Goal: Use online tool/utility: Utilize a website feature to perform a specific function

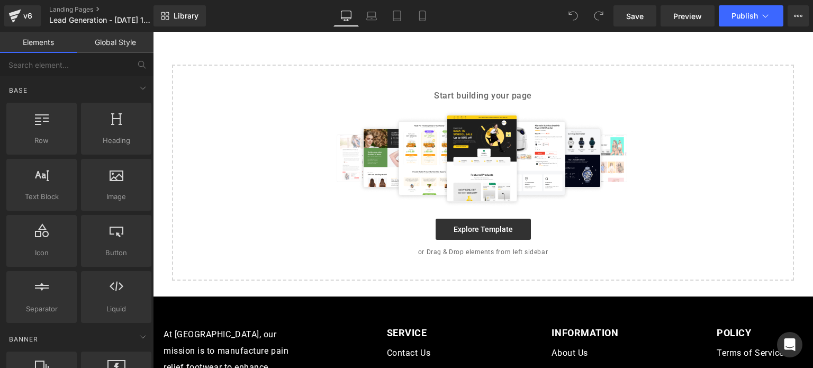
click at [677, 61] on main "Select your layout" at bounding box center [482, 274] width 639 height 553
click at [548, 47] on main "Select your layout" at bounding box center [482, 274] width 639 height 553
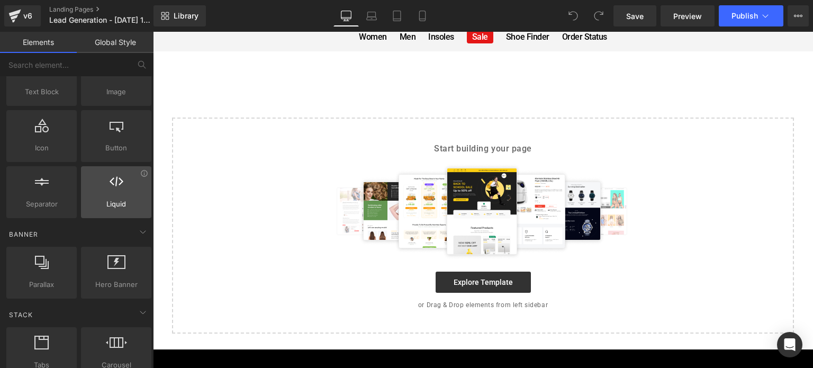
scroll to position [106, 0]
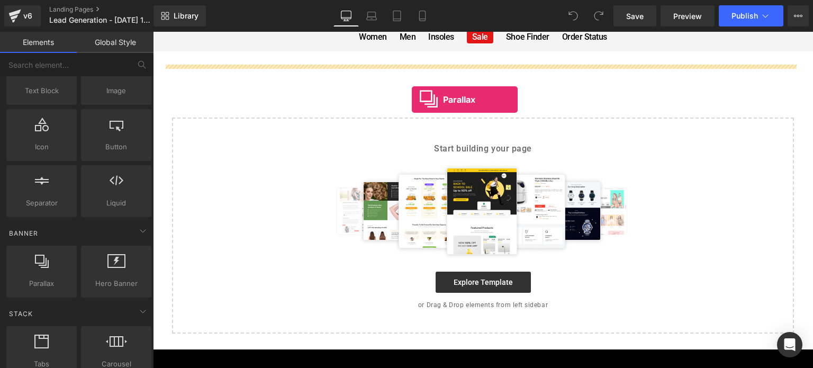
drag, startPoint x: 199, startPoint y: 300, endPoint x: 412, endPoint y: 99, distance: 292.7
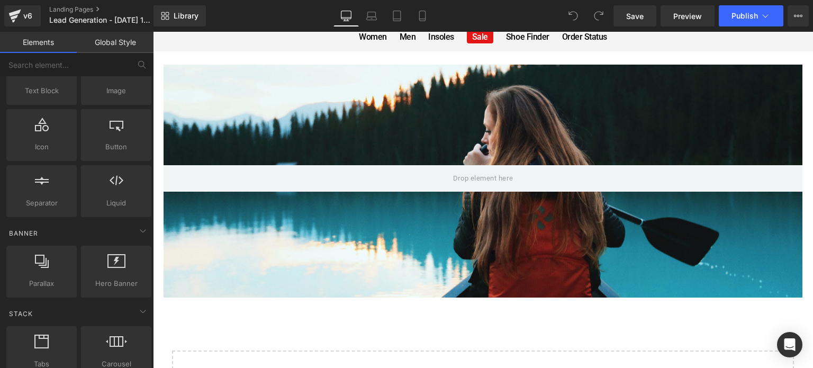
scroll to position [712, 652]
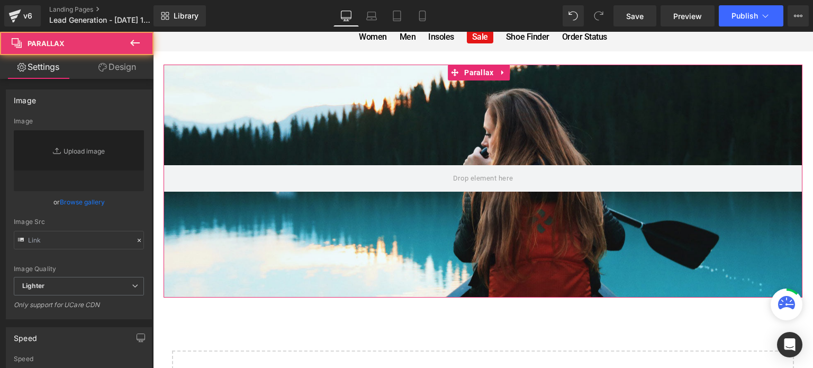
type input "[URL][DOMAIN_NAME]"
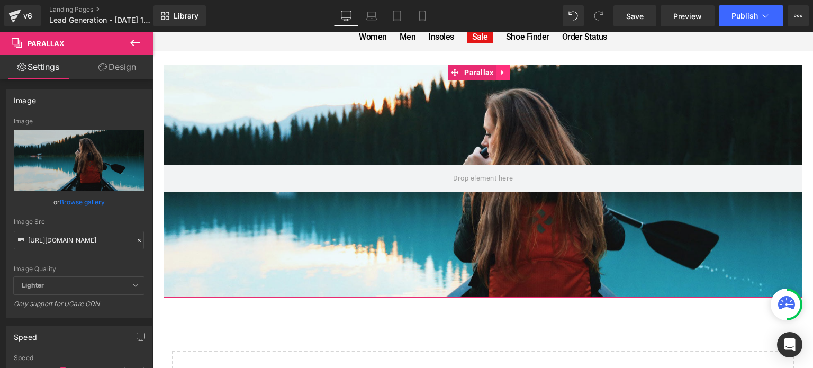
click at [501, 71] on icon at bounding box center [502, 72] width 2 height 5
click at [511, 74] on icon at bounding box center [509, 72] width 7 height 7
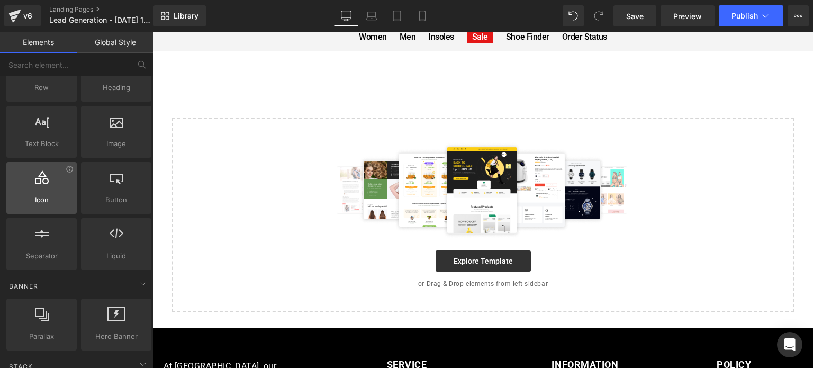
scroll to position [0, 0]
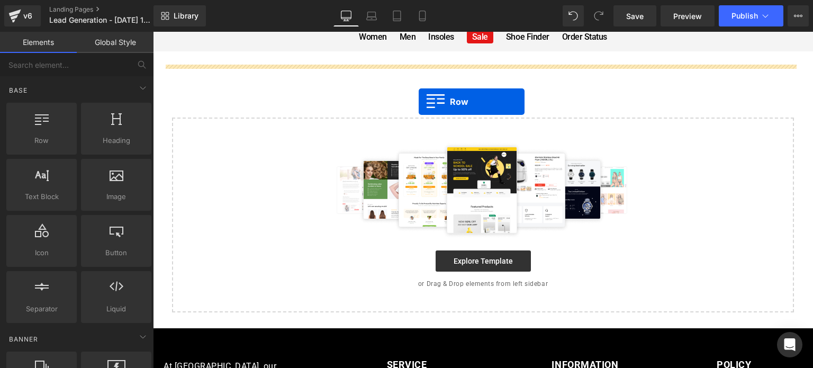
drag, startPoint x: 204, startPoint y: 168, endPoint x: 422, endPoint y: 98, distance: 228.9
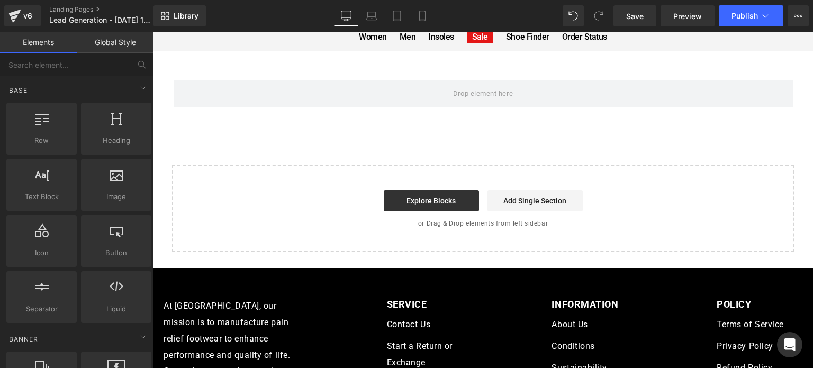
scroll to position [5, 5]
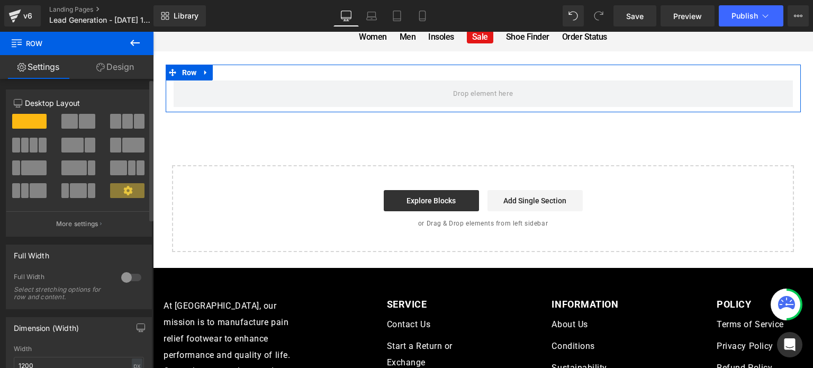
click at [79, 123] on span at bounding box center [87, 121] width 16 height 15
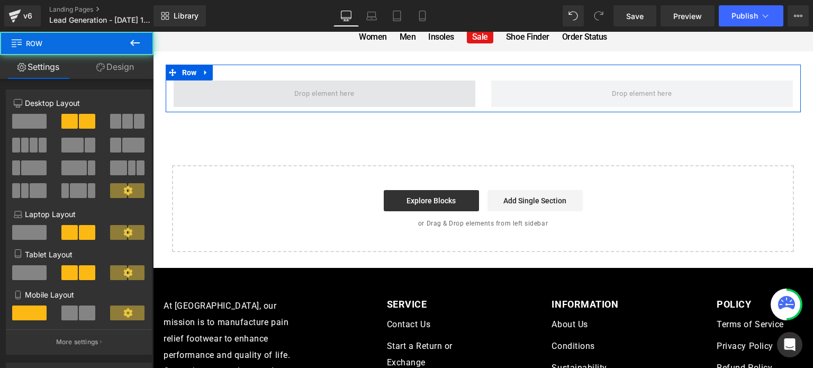
click at [363, 89] on span at bounding box center [325, 93] width 302 height 26
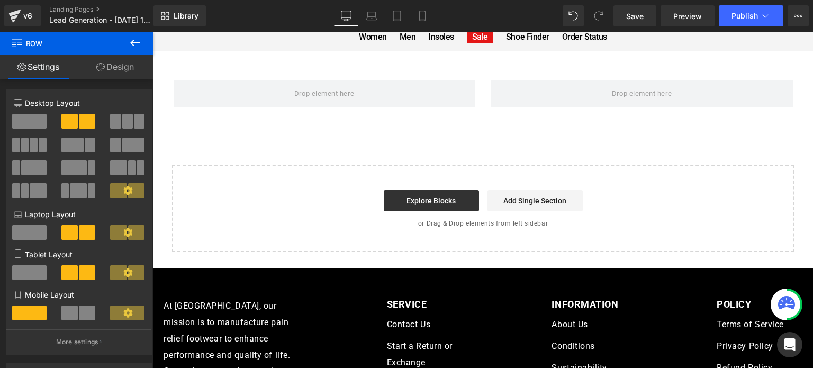
click at [129, 35] on button at bounding box center [134, 43] width 37 height 23
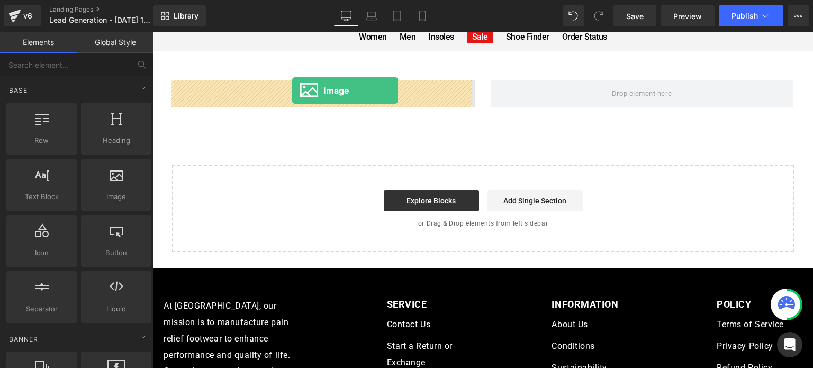
drag, startPoint x: 267, startPoint y: 224, endPoint x: 292, endPoint y: 90, distance: 135.7
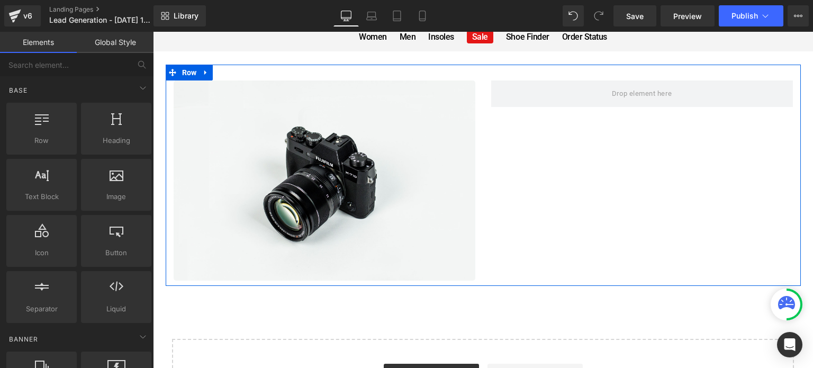
scroll to position [527, 652]
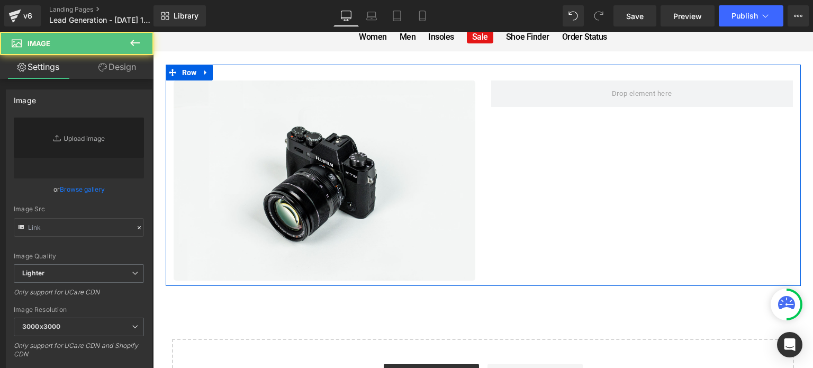
type input "//[DOMAIN_NAME][URL]"
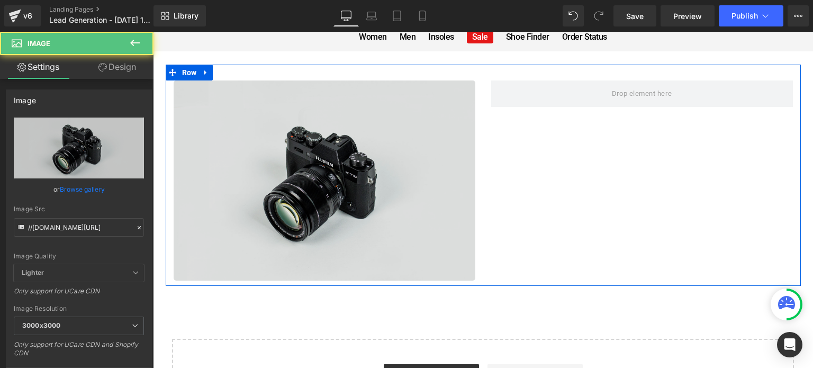
scroll to position [698, 652]
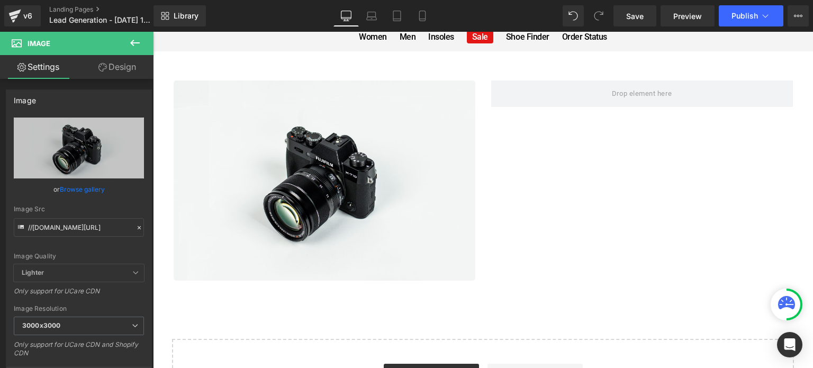
click at [131, 40] on icon at bounding box center [135, 43] width 13 height 13
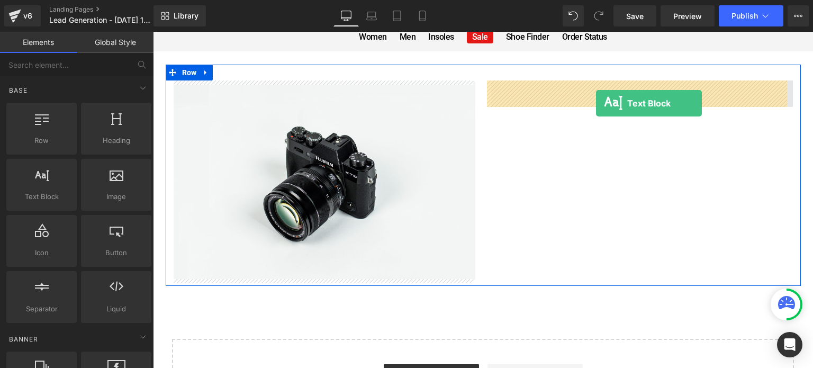
drag, startPoint x: 195, startPoint y: 222, endPoint x: 596, endPoint y: 103, distance: 417.7
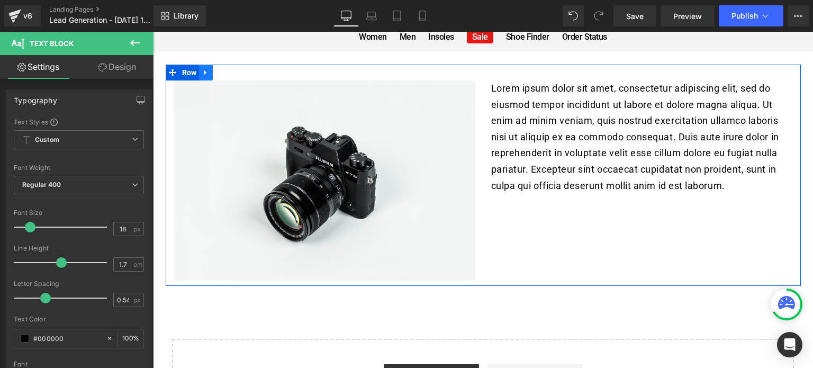
click at [205, 74] on icon at bounding box center [205, 73] width 7 height 8
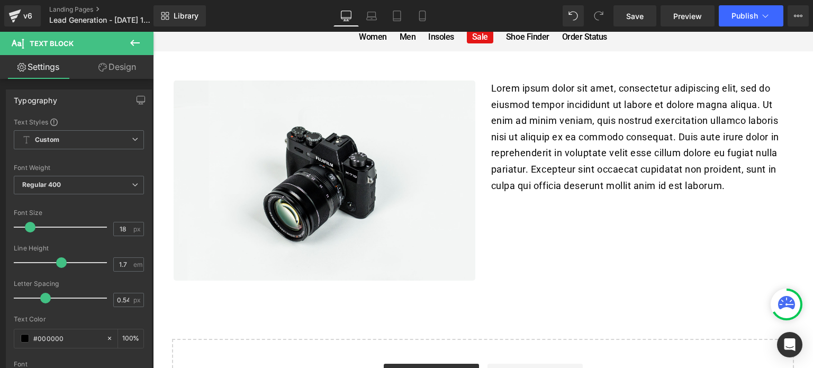
click at [130, 48] on icon at bounding box center [135, 43] width 13 height 13
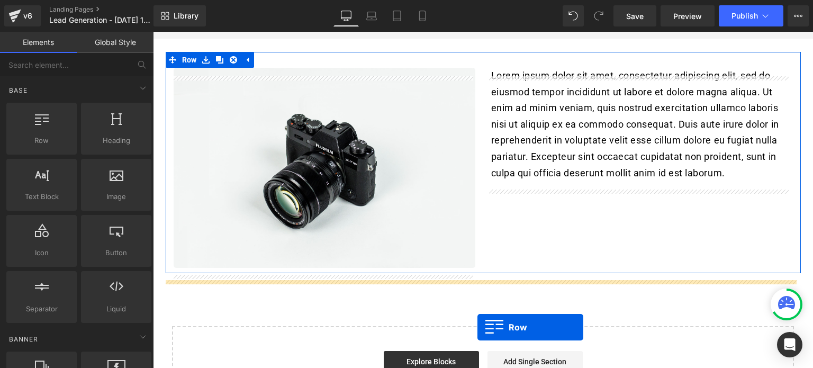
scroll to position [76, 0]
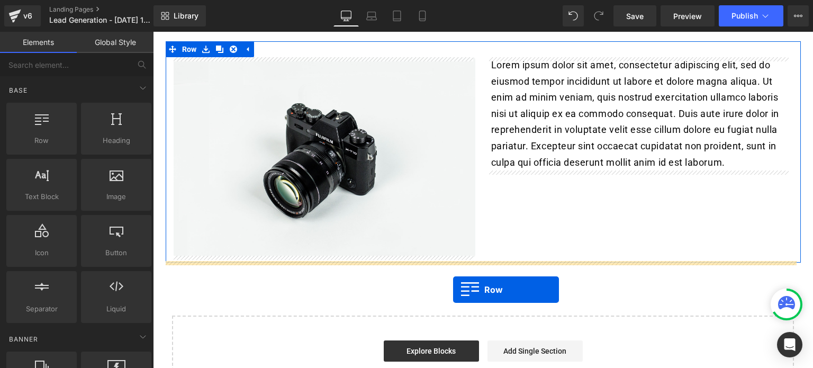
drag, startPoint x: 197, startPoint y: 154, endPoint x: 452, endPoint y: 288, distance: 287.5
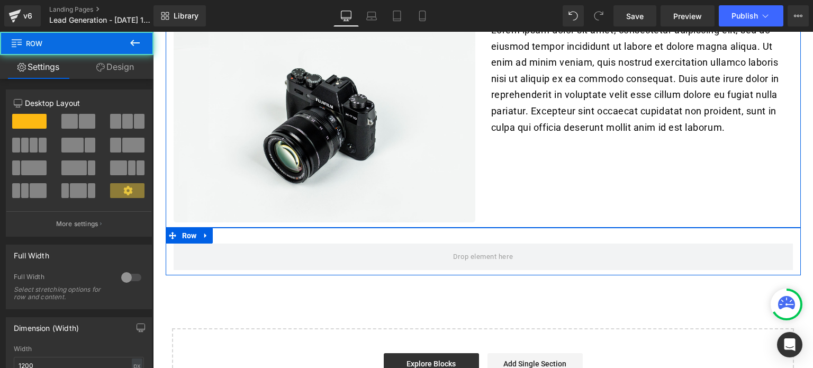
scroll to position [129, 0]
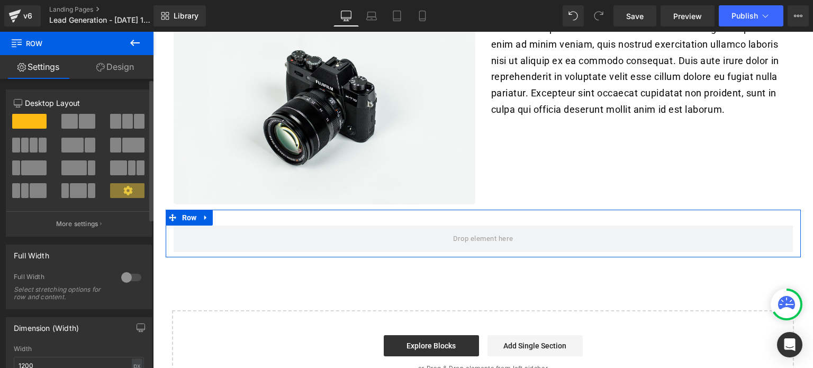
click at [74, 116] on span at bounding box center [69, 121] width 16 height 15
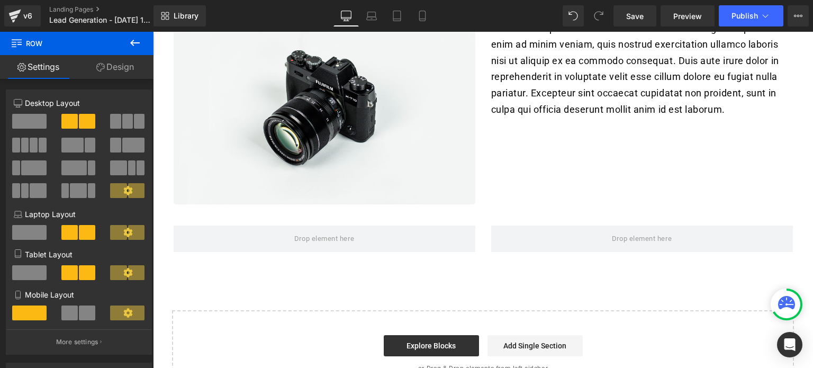
click at [132, 43] on icon at bounding box center [135, 43] width 10 height 6
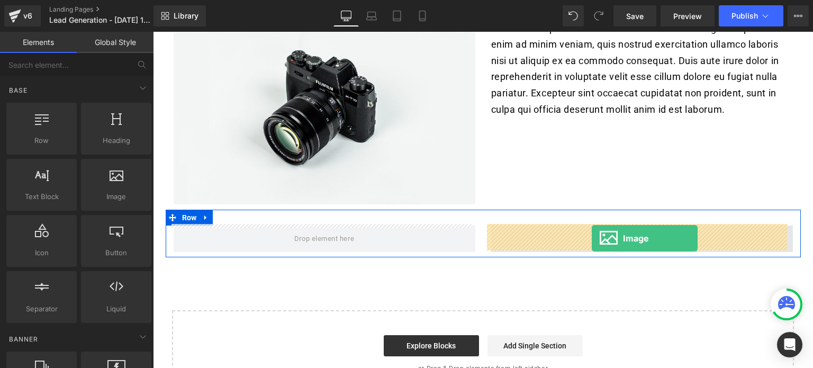
drag, startPoint x: 274, startPoint y: 213, endPoint x: 592, endPoint y: 238, distance: 318.5
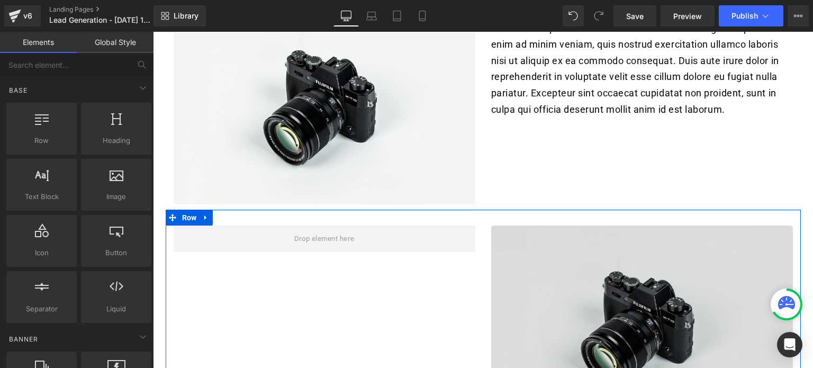
scroll to position [918, 652]
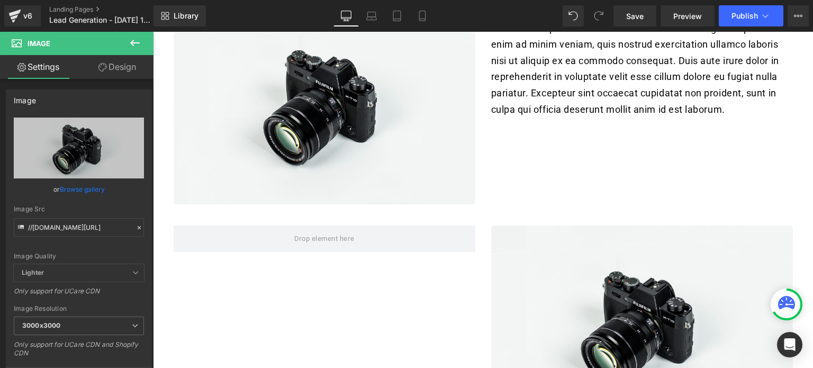
click at [133, 41] on icon at bounding box center [135, 43] width 13 height 13
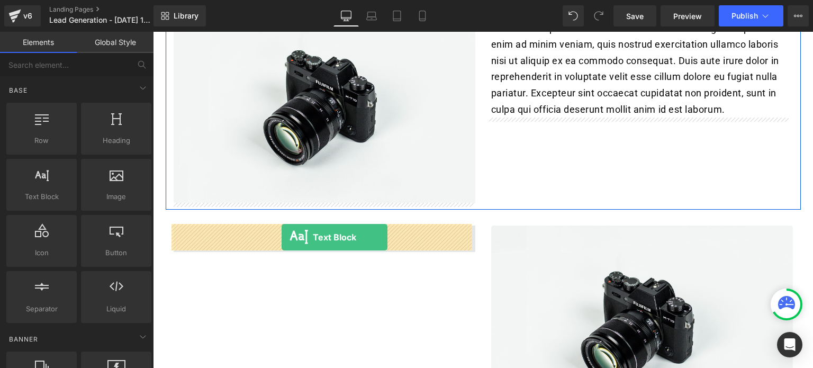
drag, startPoint x: 199, startPoint y: 226, endPoint x: 282, endPoint y: 237, distance: 83.2
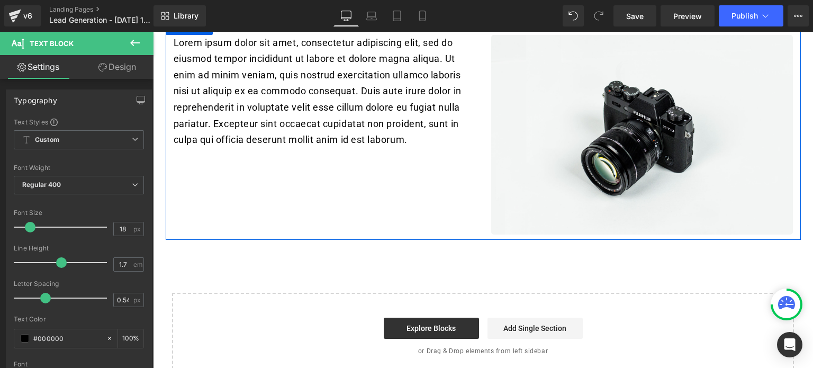
scroll to position [341, 0]
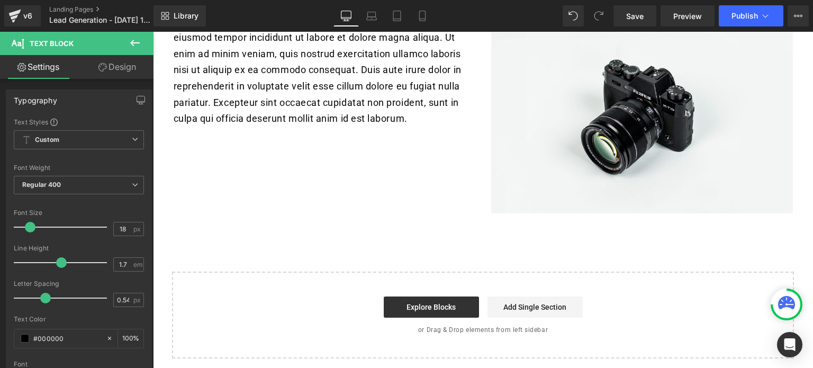
click at [129, 41] on icon at bounding box center [135, 43] width 13 height 13
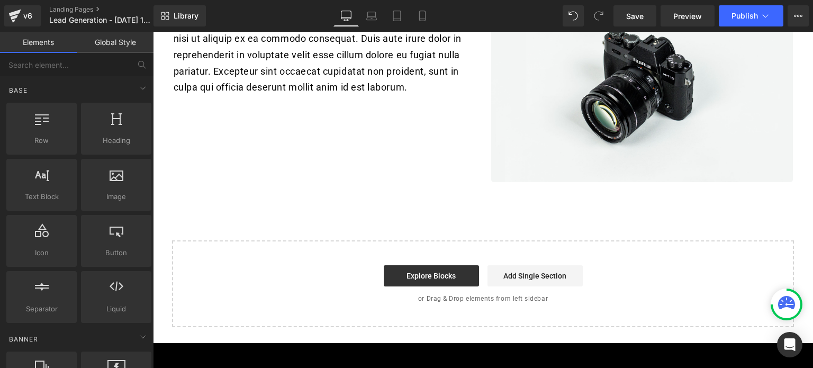
scroll to position [476, 0]
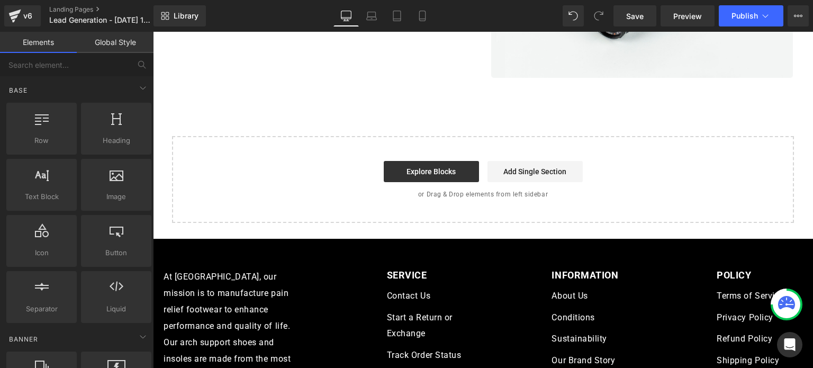
click at [515, 208] on div "Start building your page Explore Blocks Add Single Section or Drag & Drop eleme…" at bounding box center [483, 179] width 620 height 85
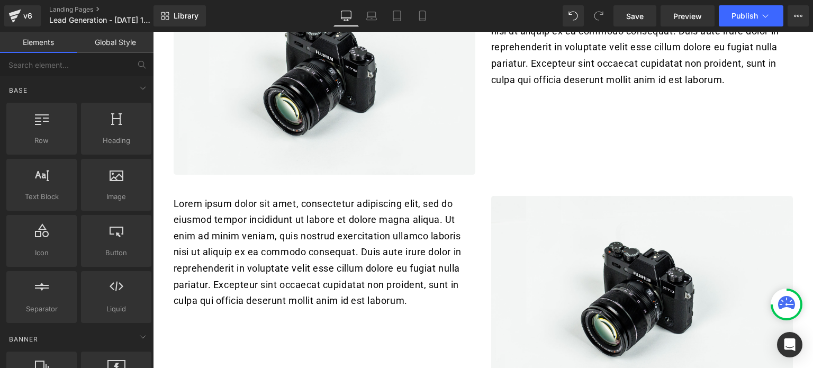
scroll to position [0, 0]
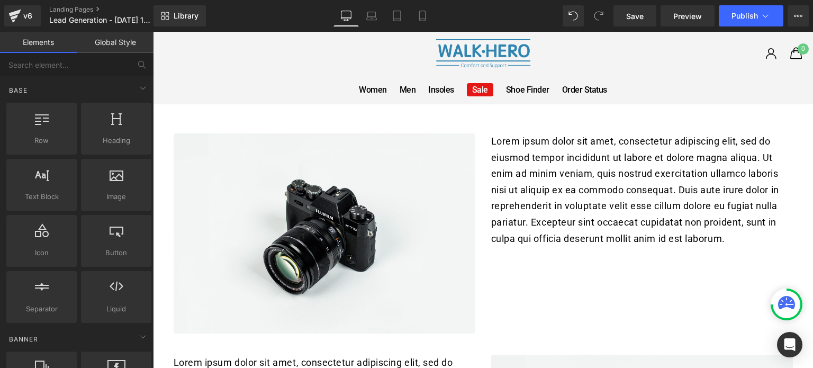
click at [651, 214] on p "Lorem ipsum dolor sit amet, consectetur adipiscing elit, sed do eiusmod tempor …" at bounding box center [642, 189] width 302 height 113
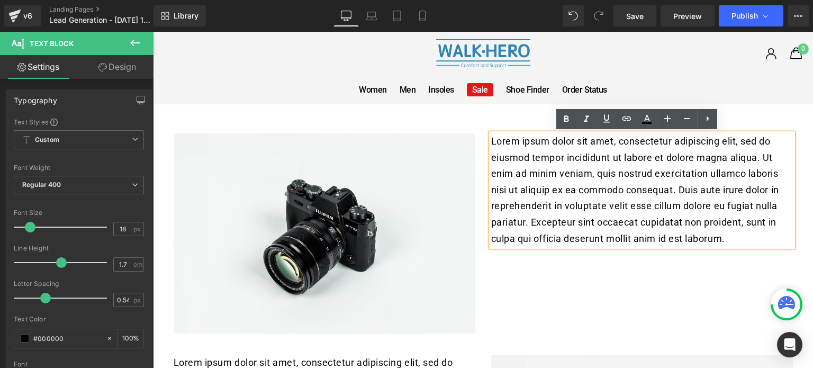
drag, startPoint x: 736, startPoint y: 240, endPoint x: 485, endPoint y: 143, distance: 269.5
click at [491, 143] on div "Lorem ipsum dolor sit amet, consectetur adipiscing elit, sed do eiusmod tempor …" at bounding box center [642, 189] width 302 height 113
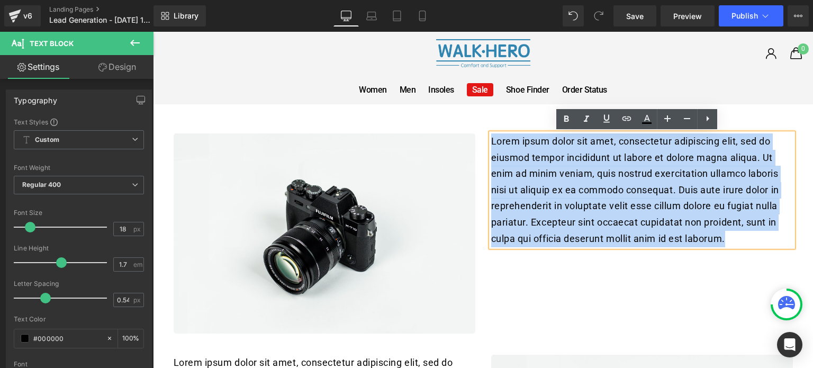
drag, startPoint x: 738, startPoint y: 242, endPoint x: 489, endPoint y: 139, distance: 269.0
click at [491, 139] on p "Lorem ipsum dolor sit amet, consectetur adipiscing elit, sed do eiusmod tempor …" at bounding box center [642, 189] width 302 height 113
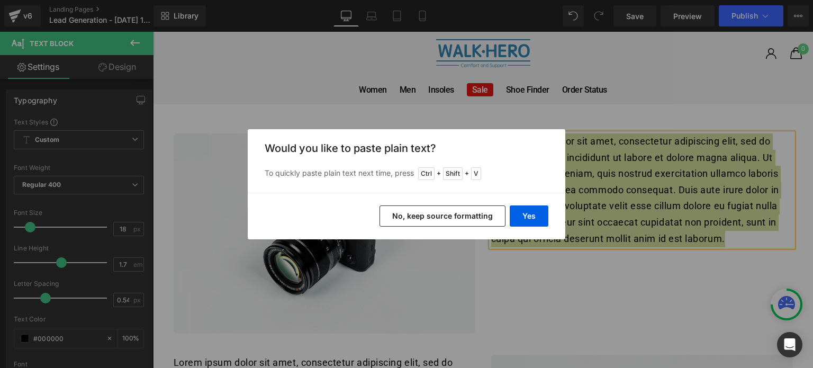
drag, startPoint x: 479, startPoint y: 217, endPoint x: 332, endPoint y: 184, distance: 150.8
click at [479, 217] on button "No, keep source formatting" at bounding box center [442, 215] width 126 height 21
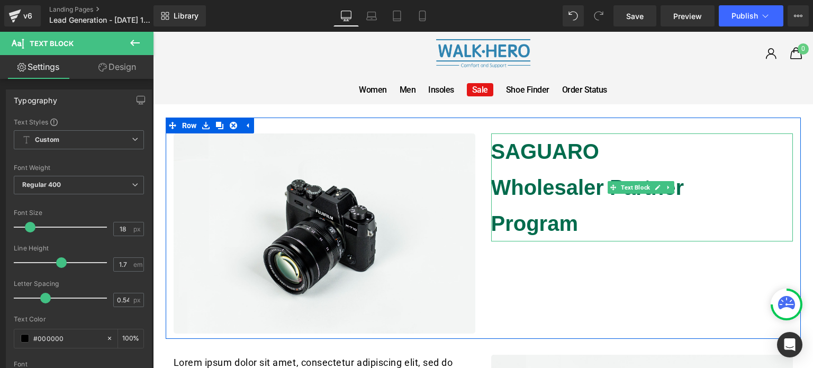
click at [493, 150] on span "SAGUARO" at bounding box center [545, 151] width 108 height 23
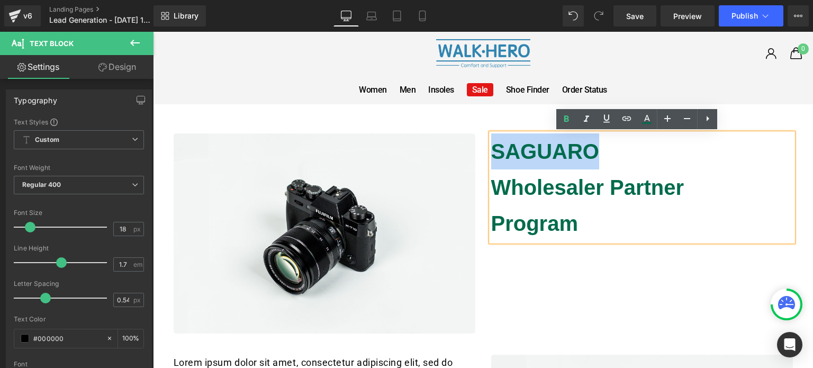
drag, startPoint x: 585, startPoint y: 152, endPoint x: 493, endPoint y: 148, distance: 92.7
click at [493, 148] on span "SAGUARO" at bounding box center [545, 151] width 108 height 23
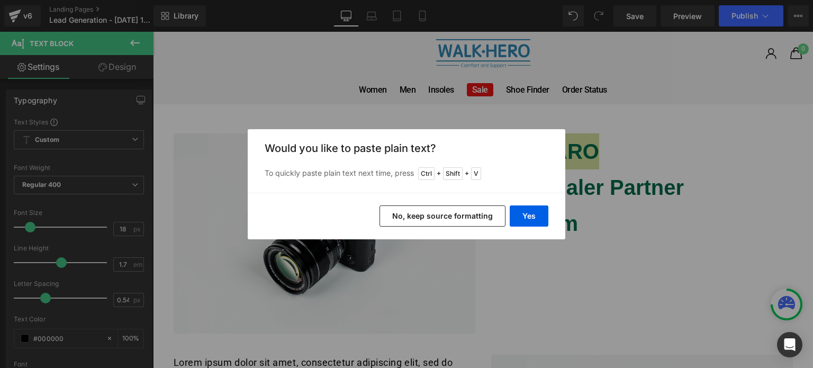
click at [458, 219] on button "No, keep source formatting" at bounding box center [442, 215] width 126 height 21
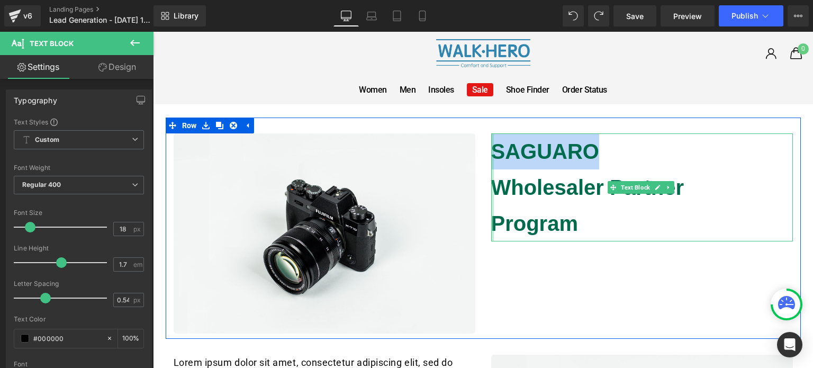
drag, startPoint x: 592, startPoint y: 156, endPoint x: 489, endPoint y: 153, distance: 102.7
click at [491, 153] on div "SAGUARO Wholesaler Partner Program Text Block" at bounding box center [642, 187] width 302 height 108
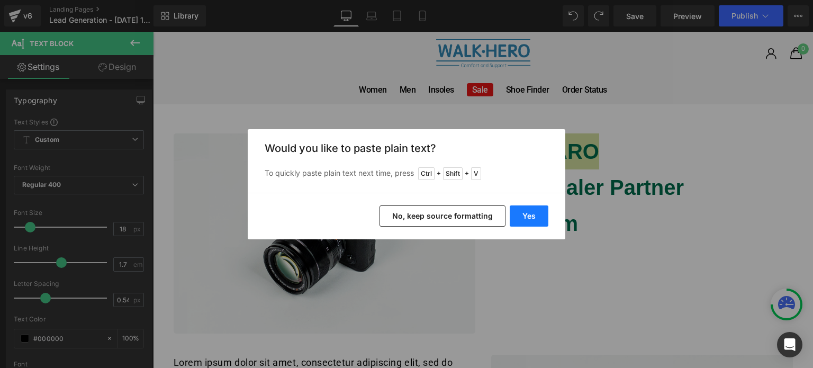
click at [532, 210] on button "Yes" at bounding box center [529, 215] width 39 height 21
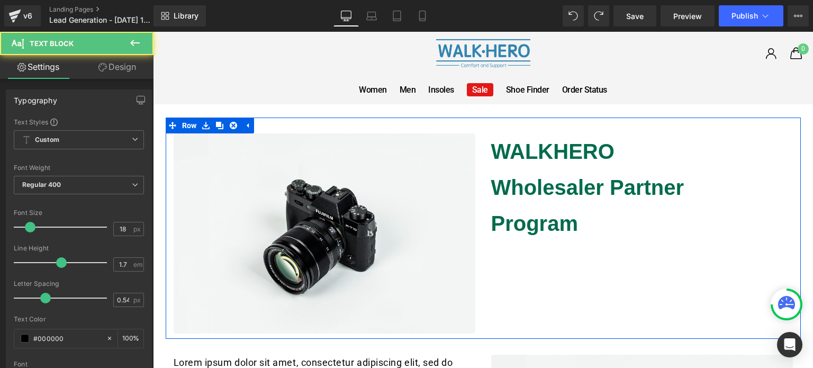
click at [611, 231] on p "WALKHERO Wholesaler Partner Program" at bounding box center [642, 187] width 302 height 108
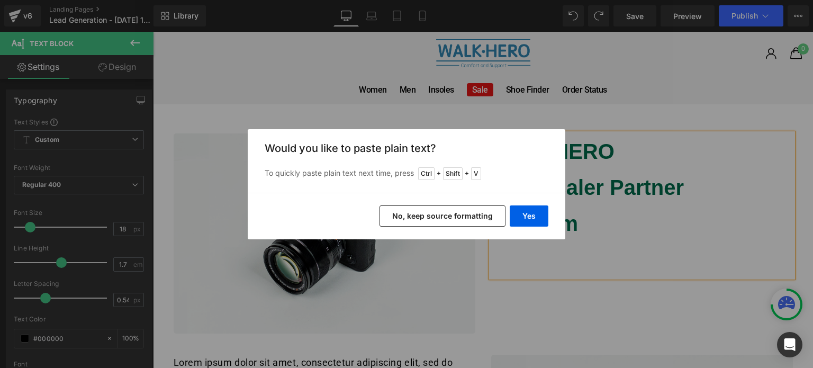
click at [476, 220] on button "No, keep source formatting" at bounding box center [442, 215] width 126 height 21
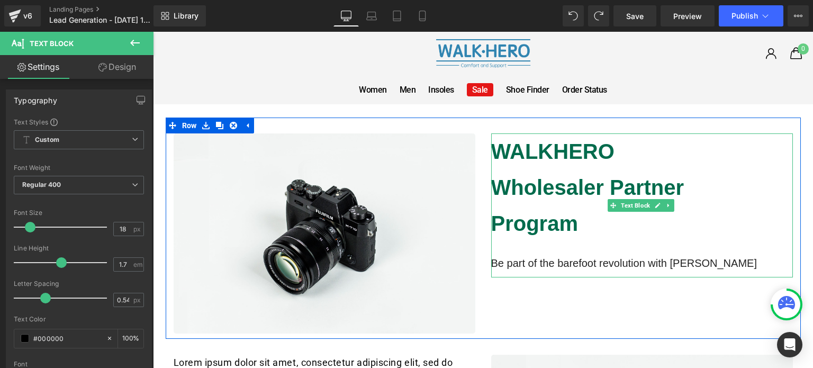
click at [491, 263] on div "WALKHERO Wholesaler Partner Program Be part of the barefoot revolution with [PE…" at bounding box center [642, 205] width 302 height 144
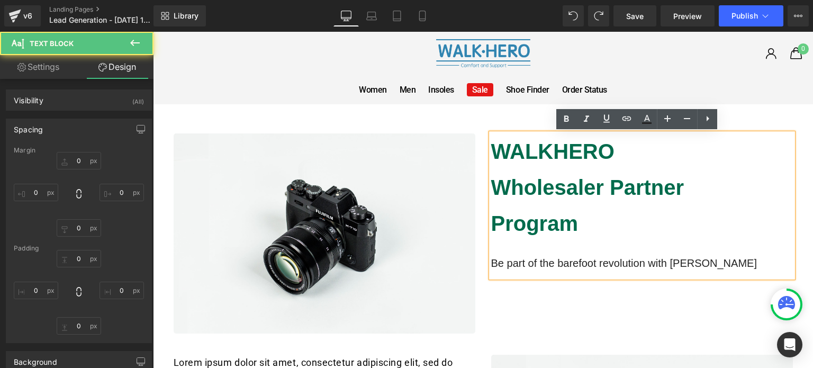
type input "0"
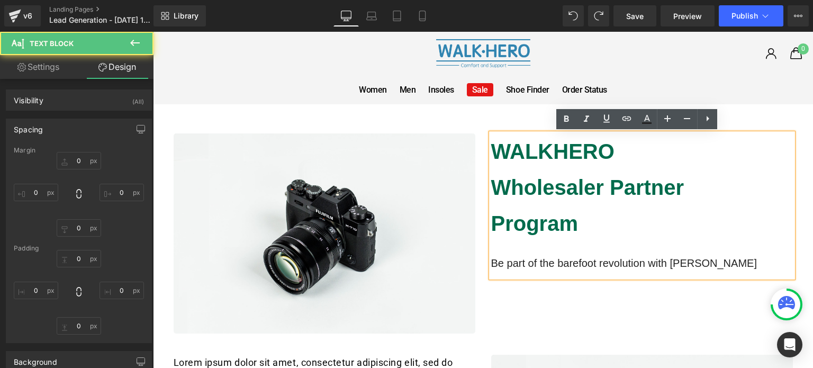
type input "0"
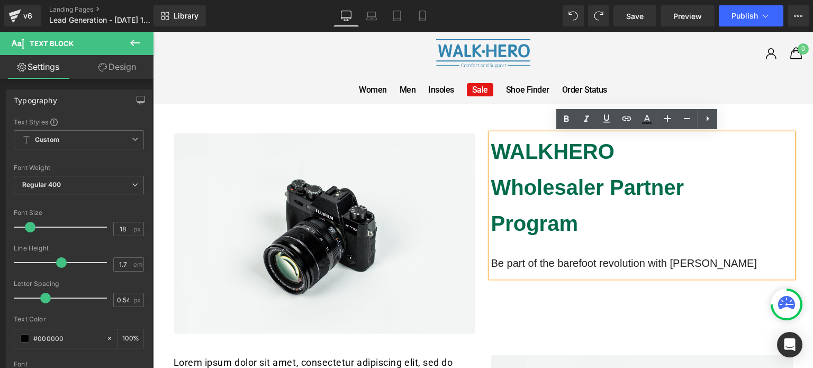
drag, startPoint x: 731, startPoint y: 262, endPoint x: 486, endPoint y: 256, distance: 245.0
click at [491, 256] on div "WALKHERO Wholesaler Partner Program Be part of the barefoot revolution with [PE…" at bounding box center [642, 205] width 302 height 144
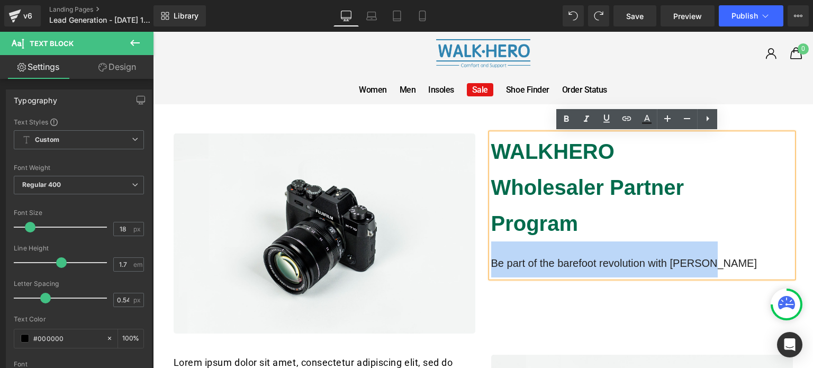
drag, startPoint x: 487, startPoint y: 263, endPoint x: 722, endPoint y: 266, distance: 235.5
click at [722, 266] on span "Be part of the barefoot revolution with [PERSON_NAME]" at bounding box center [624, 263] width 266 height 12
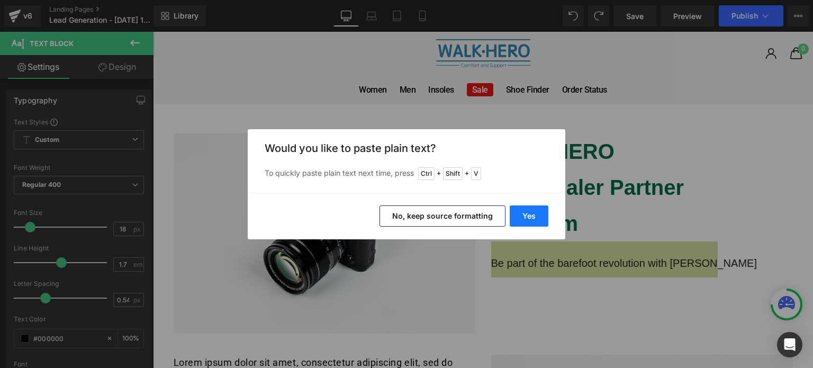
click at [530, 216] on button "Yes" at bounding box center [529, 215] width 39 height 21
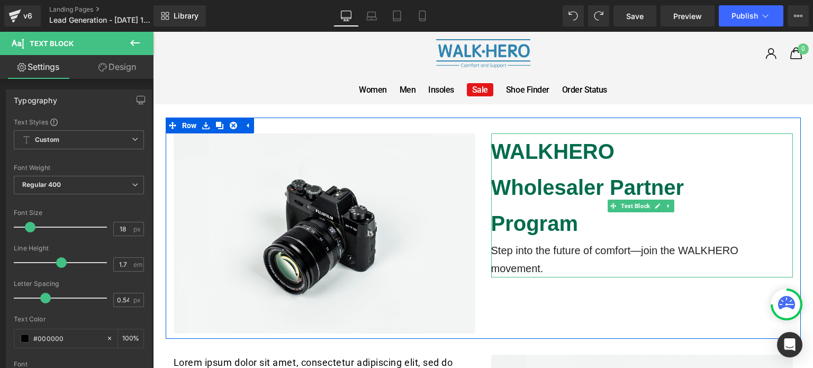
click at [493, 155] on span "WALKHERO" at bounding box center [552, 151] width 123 height 23
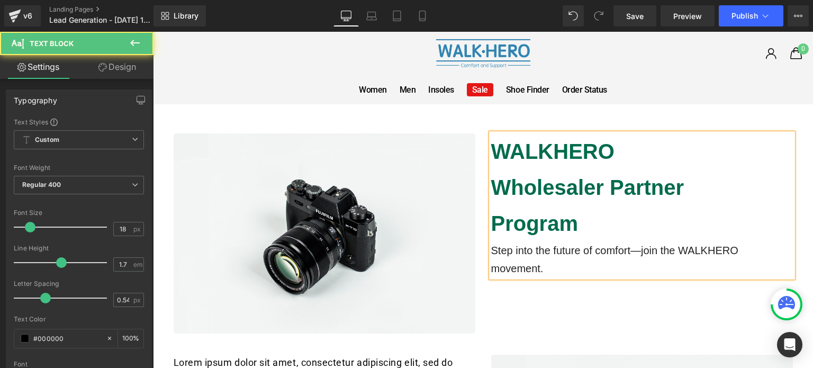
click at [492, 189] on span "Wholesaler Partner" at bounding box center [587, 187] width 193 height 23
click at [491, 222] on span "Program" at bounding box center [534, 223] width 87 height 23
click at [520, 186] on span "Wholesaler Partner" at bounding box center [587, 187] width 193 height 23
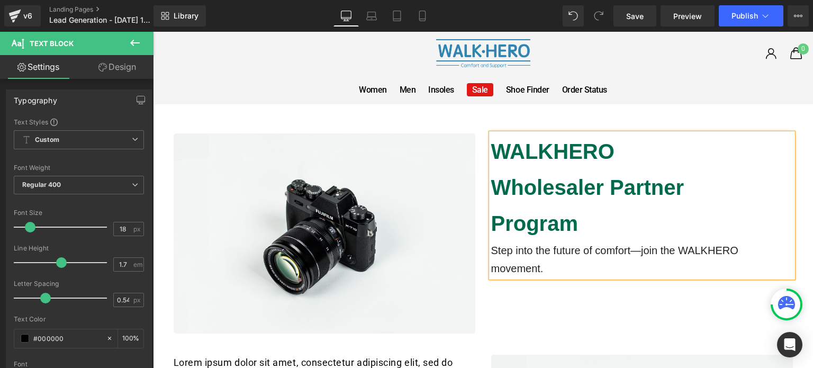
click at [607, 262] on p "Step into the future of comfort—join the WALKHERO movement." at bounding box center [642, 259] width 302 height 36
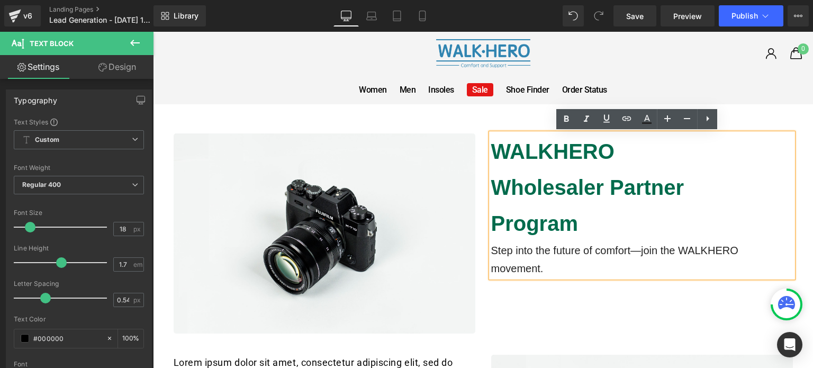
click at [738, 249] on span "Step into the future of comfort—join the WALKHERO movement." at bounding box center [614, 259] width 247 height 30
click at [583, 306] on div "Image WALKHERO Wholesaler Partner Program Step into the future of comfort—join …" at bounding box center [483, 227] width 635 height 221
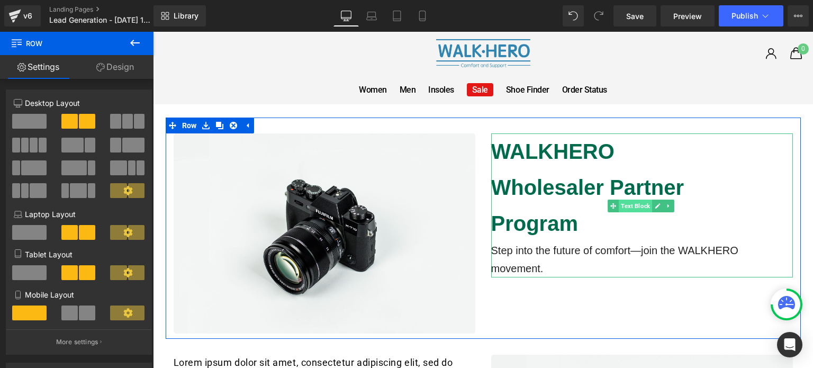
click at [640, 208] on span "Text Block" at bounding box center [634, 205] width 33 height 13
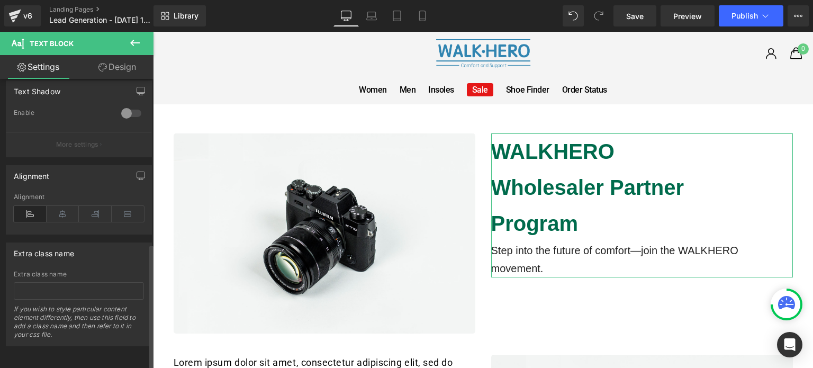
scroll to position [378, 0]
click at [58, 206] on icon at bounding box center [63, 214] width 33 height 16
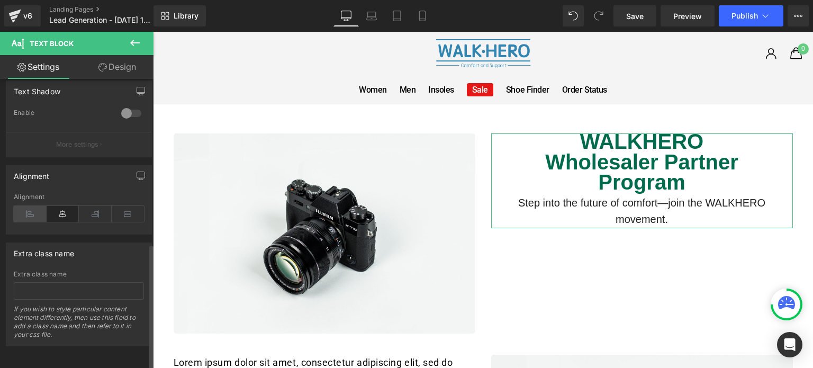
click at [32, 207] on icon at bounding box center [30, 214] width 33 height 16
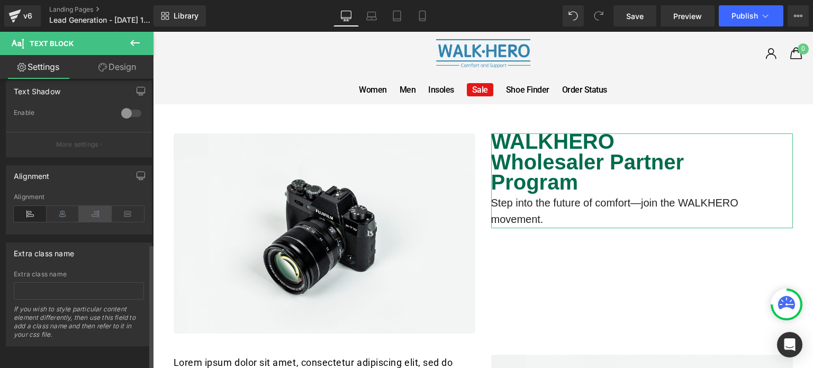
click at [86, 211] on icon at bounding box center [95, 214] width 33 height 16
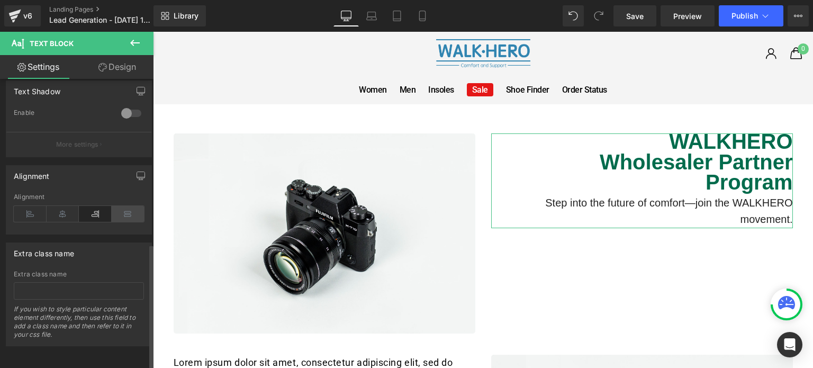
click at [123, 213] on icon at bounding box center [128, 214] width 33 height 16
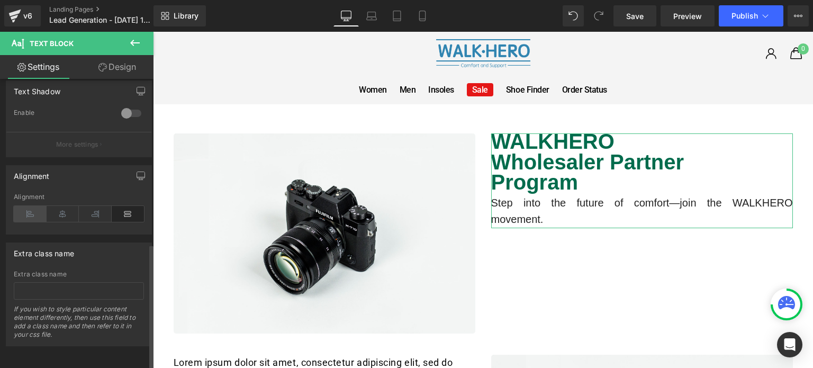
click at [23, 209] on icon at bounding box center [30, 214] width 33 height 16
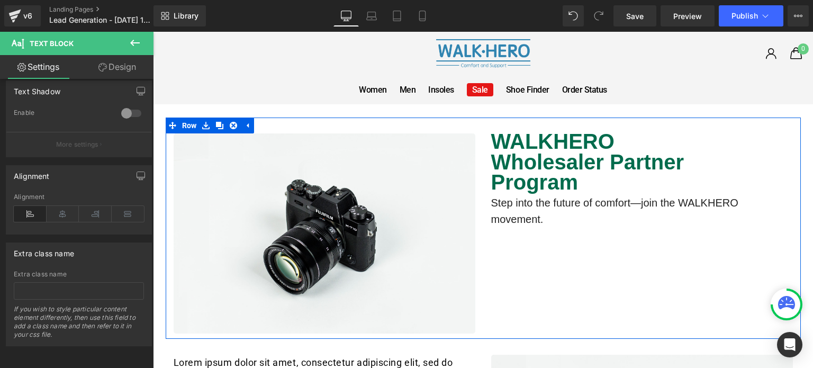
click at [545, 316] on div "Image WALKHERO Wholesaler Partner Program Step into the future of comfort—join …" at bounding box center [483, 227] width 635 height 221
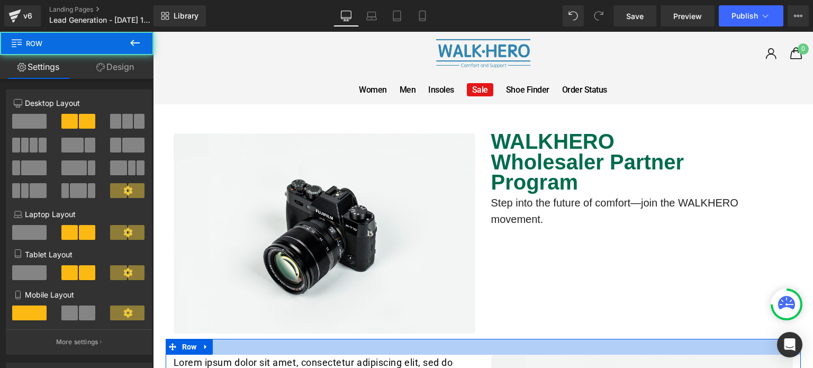
click at [538, 345] on div at bounding box center [483, 347] width 635 height 16
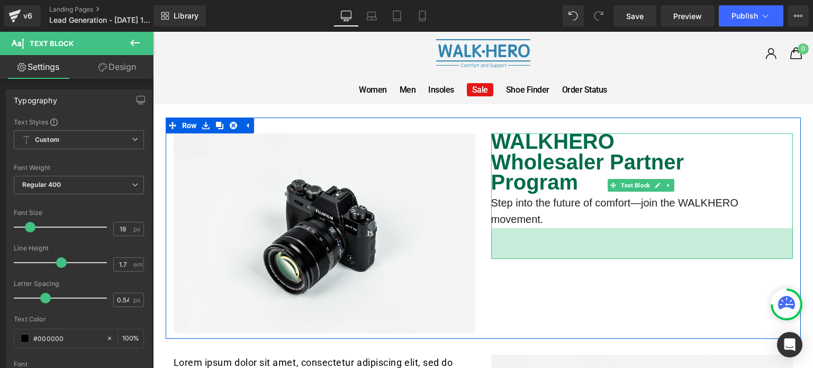
drag, startPoint x: 499, startPoint y: 237, endPoint x: 503, endPoint y: 267, distance: 30.9
click at [503, 259] on div "58px" at bounding box center [642, 243] width 302 height 31
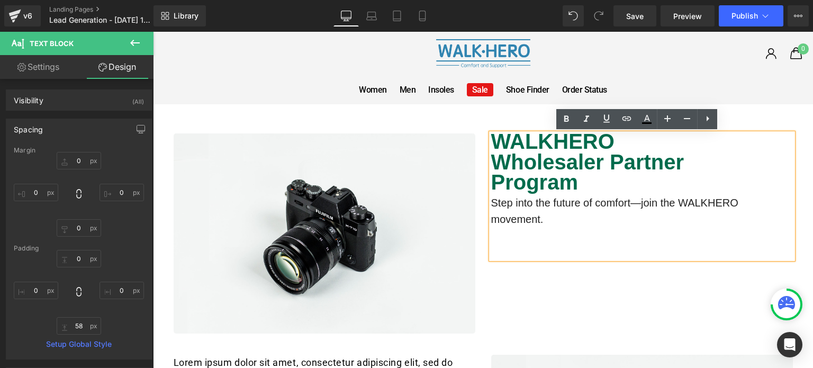
click at [523, 130] on span "WALKHERO" at bounding box center [552, 141] width 123 height 23
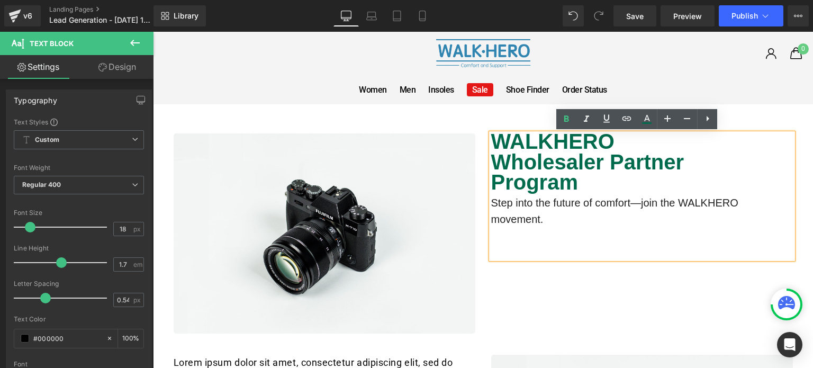
click at [610, 156] on span "Wholesaler Partner" at bounding box center [587, 161] width 193 height 23
drag, startPoint x: 578, startPoint y: 137, endPoint x: 686, endPoint y: 185, distance: 117.7
click at [686, 185] on p "WALKHERO Wholesaler Partner Program" at bounding box center [642, 163] width 302 height 61
click at [649, 118] on icon at bounding box center [646, 119] width 13 height 13
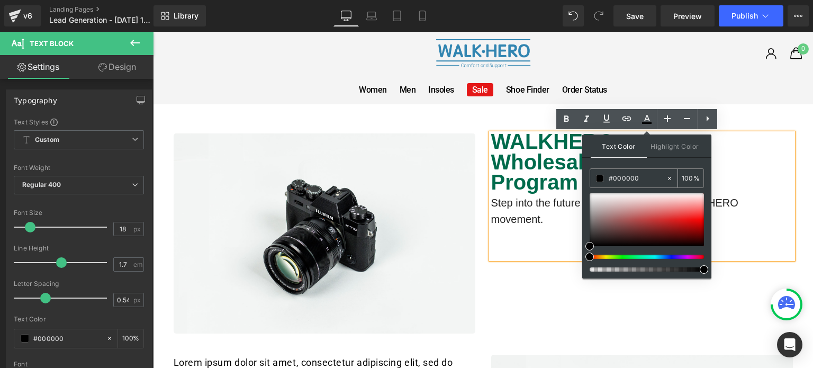
click at [597, 178] on span at bounding box center [599, 178] width 7 height 7
click at [588, 243] on span at bounding box center [589, 246] width 8 height 8
click at [662, 299] on div "Image WALKHERO Wholesaler Partner Program Step into the future of comfort—join …" at bounding box center [483, 227] width 635 height 221
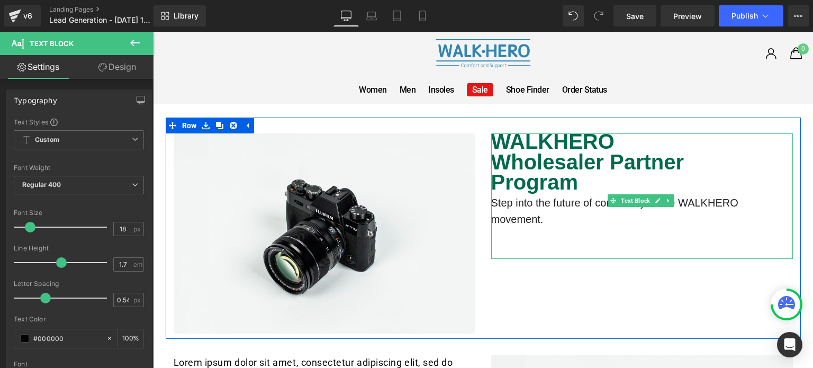
drag, startPoint x: 578, startPoint y: 139, endPoint x: 686, endPoint y: 180, distance: 115.4
click at [686, 180] on p "WALKHERO Wholesaler Partner Program" at bounding box center [642, 163] width 302 height 61
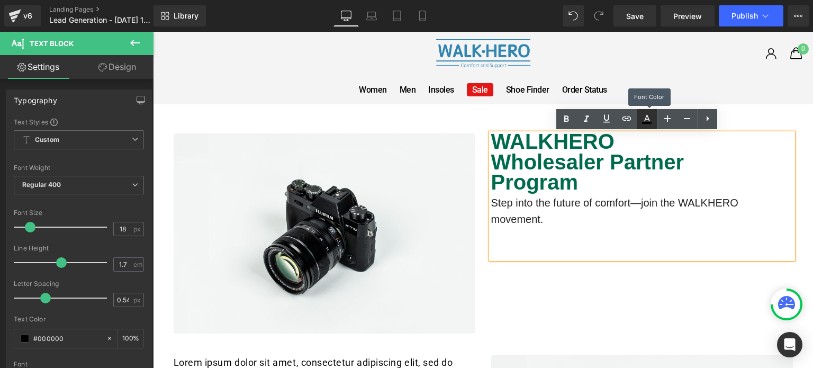
click at [647, 121] on icon at bounding box center [646, 119] width 13 height 13
type input "100"
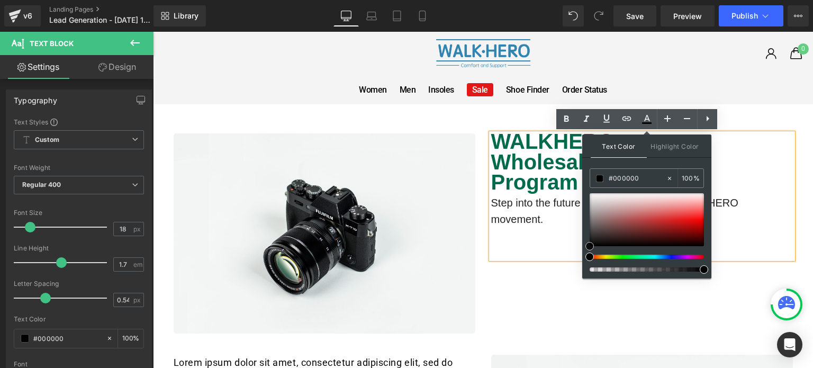
type input "#220b0b"
click at [648, 241] on div at bounding box center [646, 219] width 114 height 53
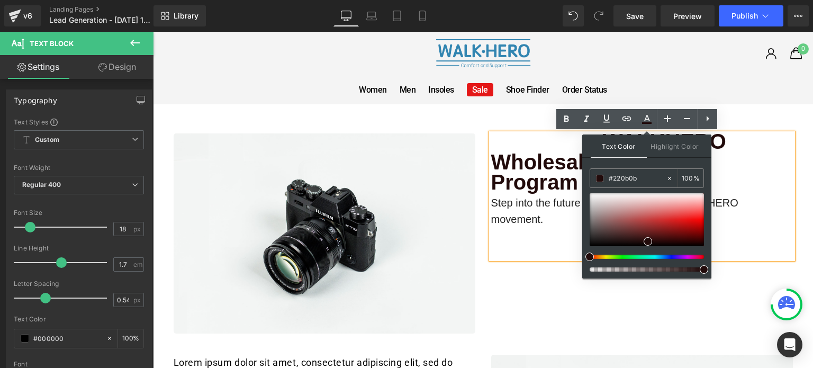
click at [715, 296] on div "Image WALKHERO Wholesaler Partner Program Step into the future of comfort—join …" at bounding box center [483, 227] width 635 height 221
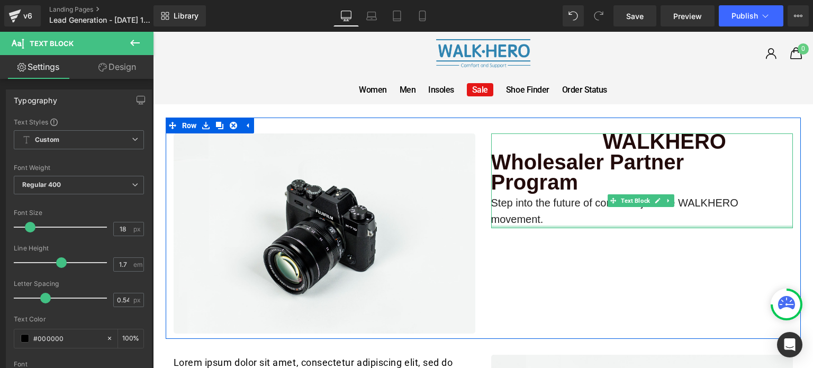
drag, startPoint x: 643, startPoint y: 259, endPoint x: 643, endPoint y: 231, distance: 27.5
click at [643, 228] on div "WALKHERO Wholesaler Partner Program Step into the future of comfort—join the WA…" at bounding box center [642, 180] width 302 height 95
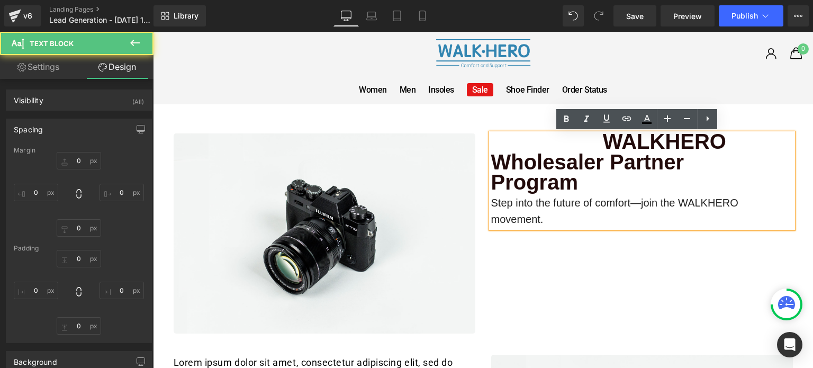
click at [634, 290] on div "Image WALKHERO Wholesaler Partner Program Step into the future of comfort—join …" at bounding box center [483, 227] width 635 height 221
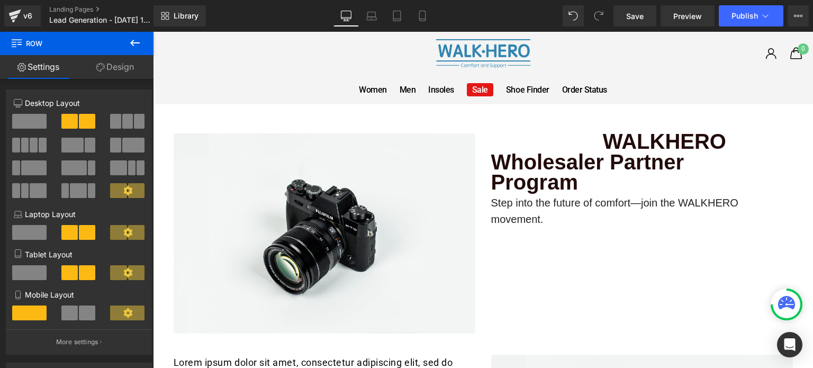
click at [618, 227] on p "Step into the future of comfort—join the WALKHERO movement." at bounding box center [642, 211] width 302 height 33
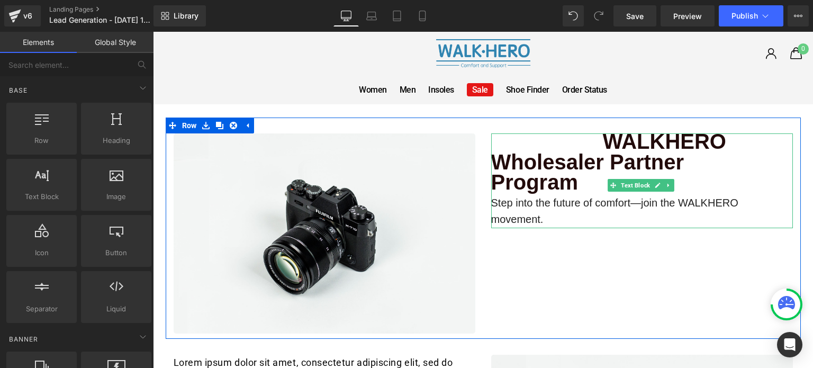
click at [510, 162] on span "Wholesaler Partner" at bounding box center [587, 161] width 193 height 23
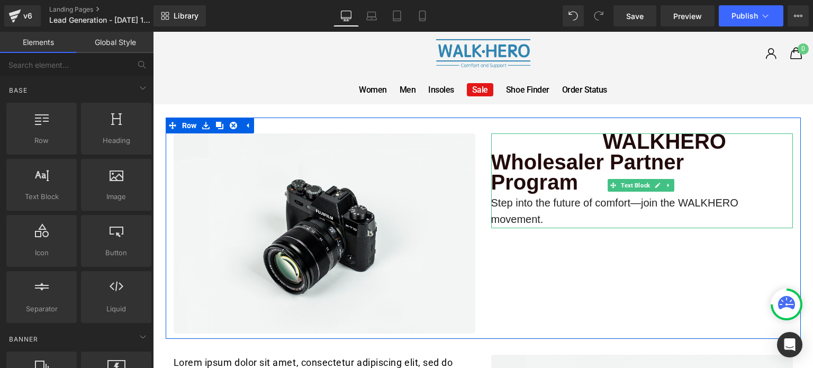
click at [578, 171] on span "Program" at bounding box center [534, 181] width 87 height 23
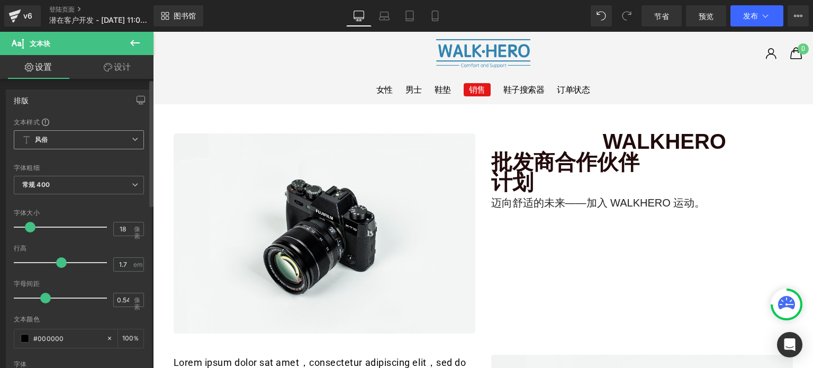
click at [97, 144] on span "风俗 Setup Global Style" at bounding box center [79, 139] width 130 height 19
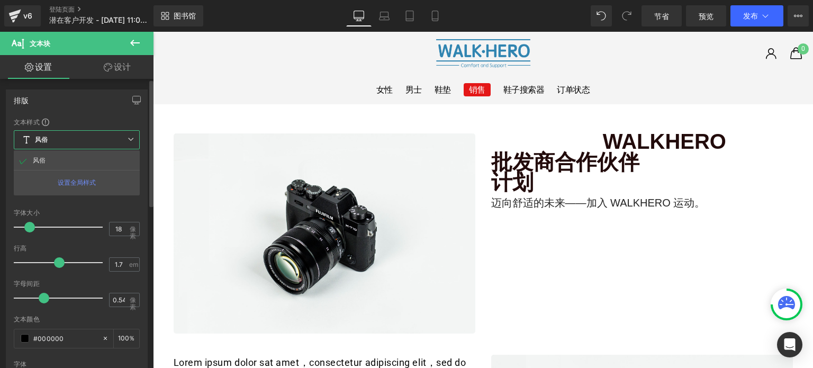
click at [97, 144] on span "风俗 设置全局样式" at bounding box center [77, 139] width 126 height 19
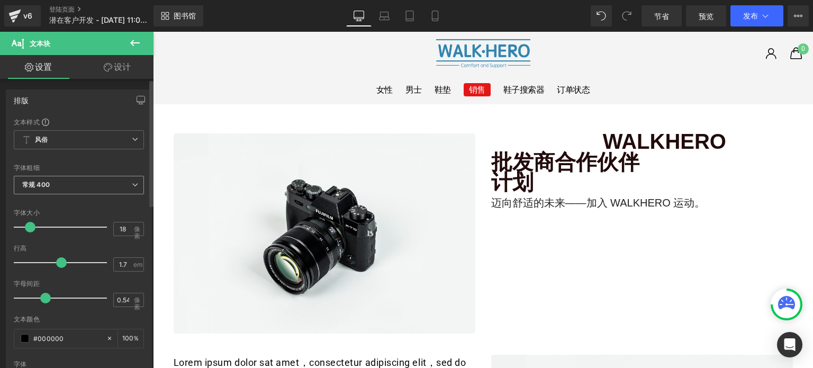
click at [88, 184] on span "常规 400" at bounding box center [79, 185] width 130 height 19
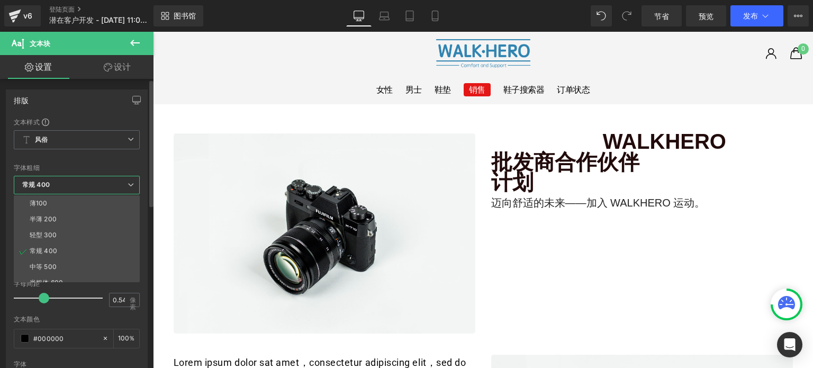
click at [88, 184] on span "常规 400" at bounding box center [77, 185] width 126 height 19
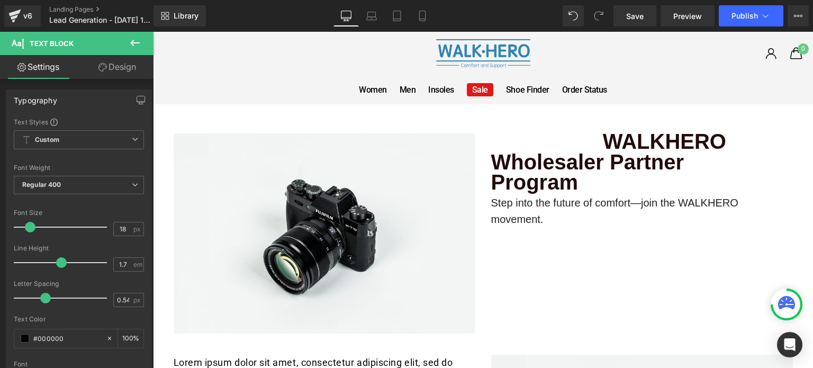
scroll to position [918, 652]
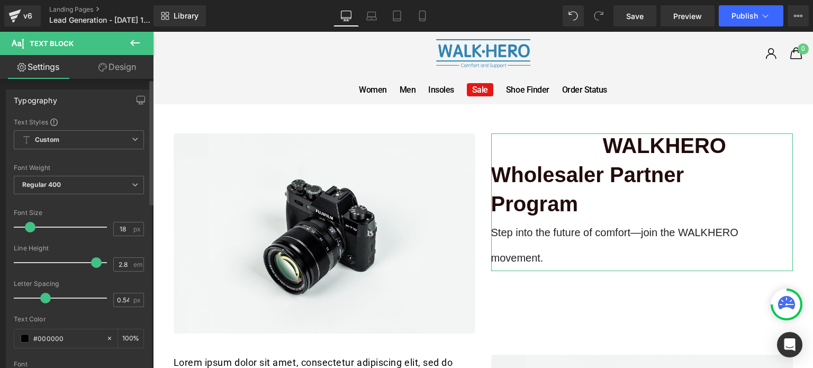
type input "2.9"
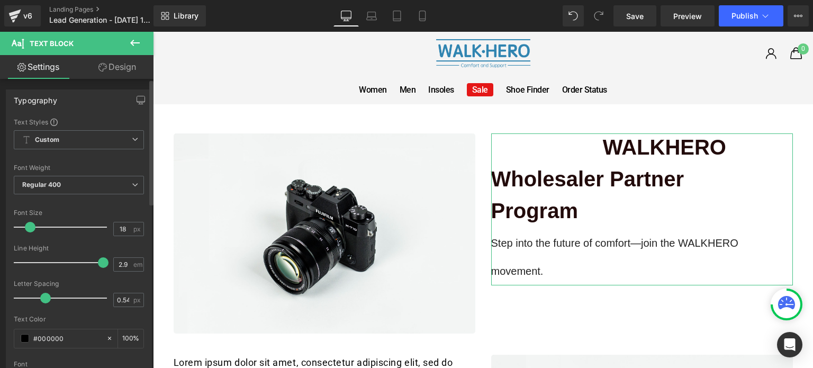
drag, startPoint x: 57, startPoint y: 263, endPoint x: 97, endPoint y: 260, distance: 40.3
click at [98, 260] on span at bounding box center [103, 262] width 11 height 11
drag, startPoint x: 44, startPoint y: 297, endPoint x: 58, endPoint y: 296, distance: 13.8
click at [58, 296] on span at bounding box center [59, 298] width 11 height 11
type input "1.4"
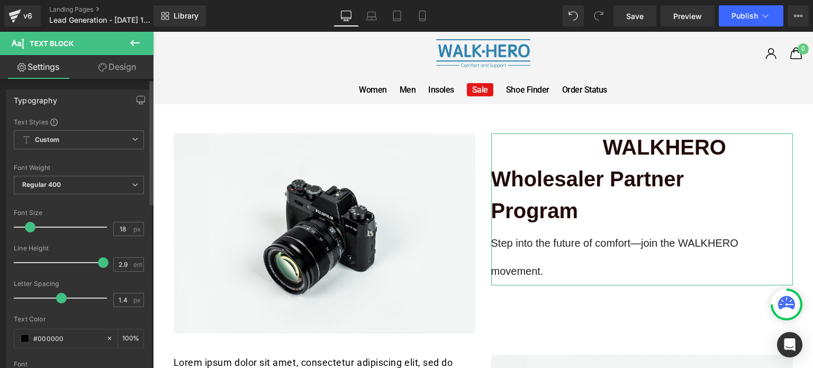
click at [59, 296] on span at bounding box center [61, 298] width 11 height 11
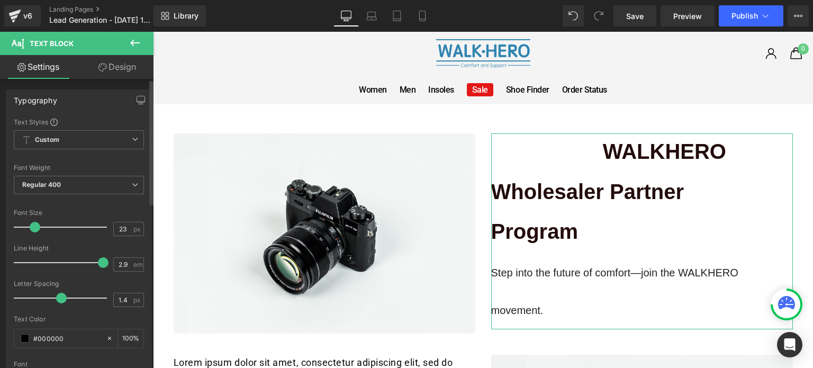
scroll to position [5, 5]
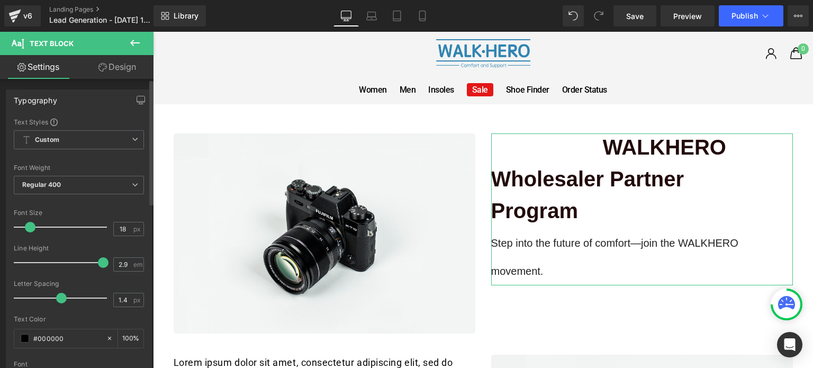
type input "17"
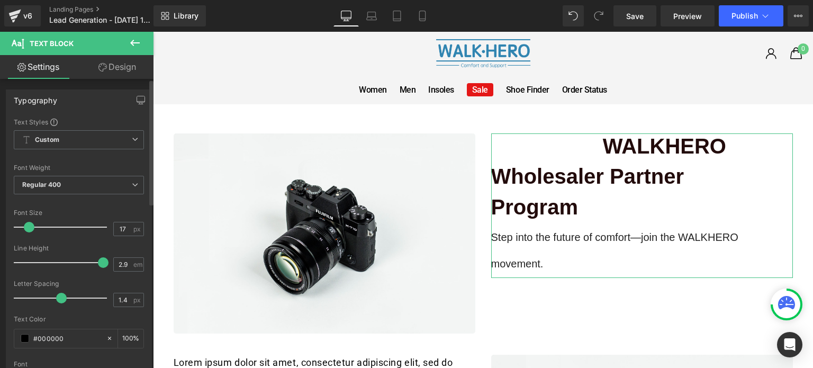
click at [29, 227] on span at bounding box center [29, 227] width 11 height 11
drag, startPoint x: 58, startPoint y: 296, endPoint x: 36, endPoint y: 296, distance: 21.7
click at [36, 296] on span at bounding box center [40, 298] width 11 height 11
type input "0.9"
drag, startPoint x: 38, startPoint y: 298, endPoint x: 51, endPoint y: 298, distance: 13.2
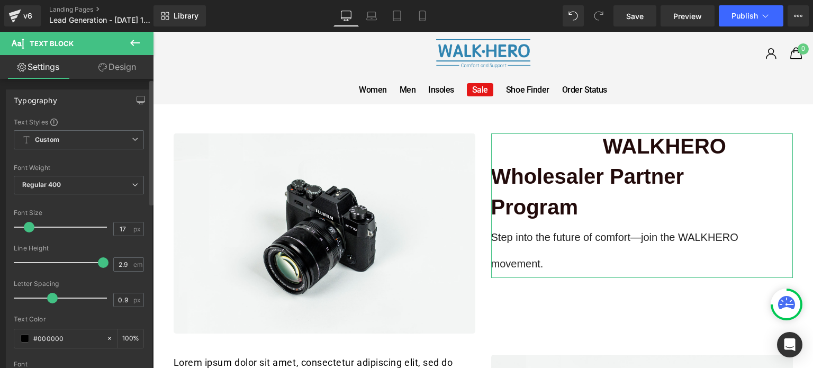
click at [51, 298] on span at bounding box center [52, 298] width 11 height 11
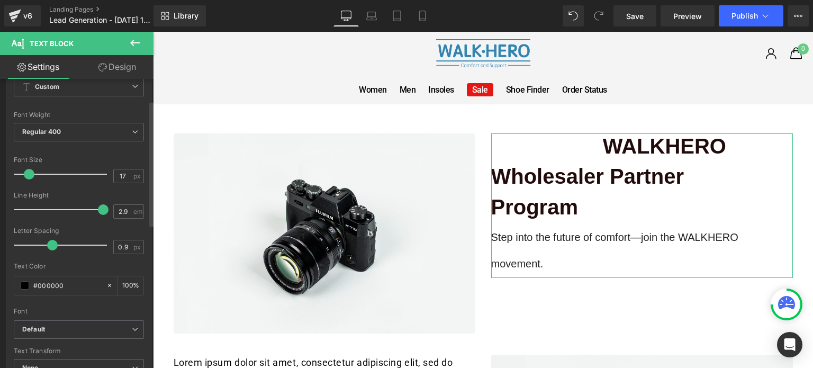
scroll to position [0, 0]
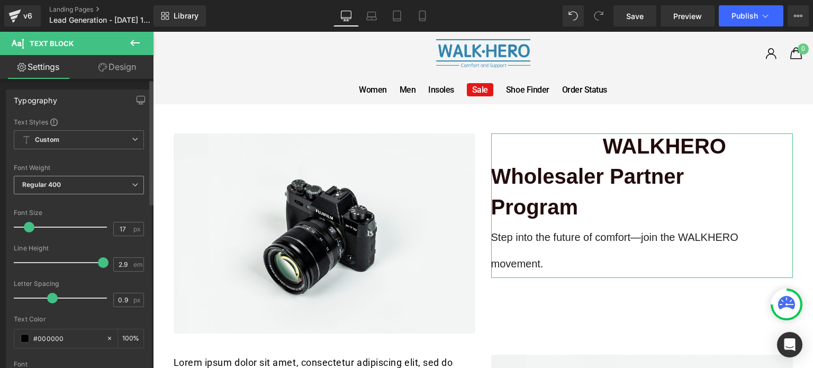
click at [80, 184] on span "Regular 400" at bounding box center [79, 185] width 130 height 19
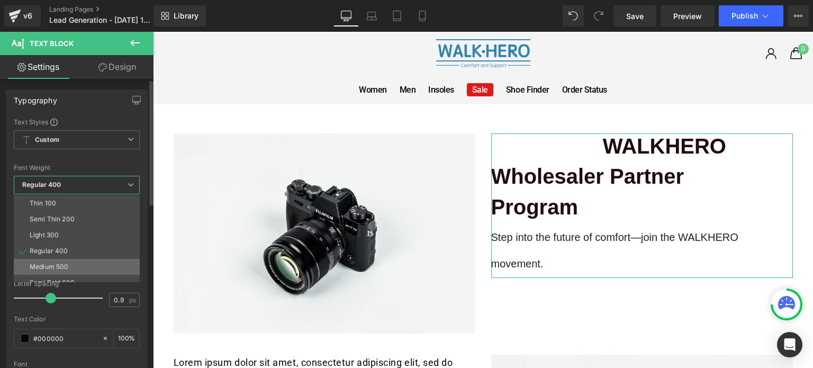
click at [66, 260] on li "Medium 500" at bounding box center [79, 267] width 131 height 16
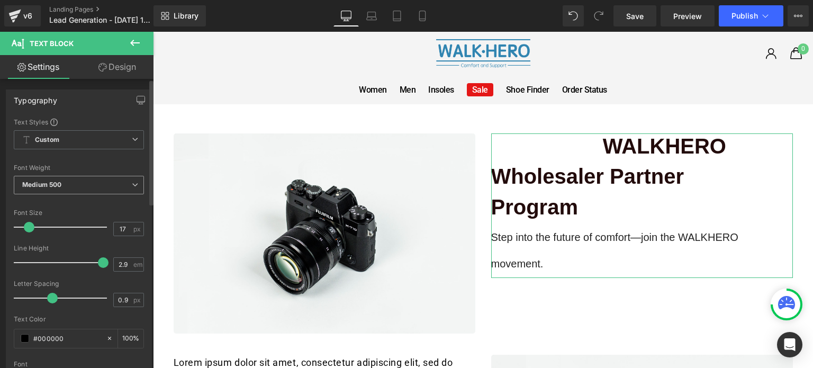
click at [89, 186] on span "Medium 500" at bounding box center [79, 185] width 130 height 19
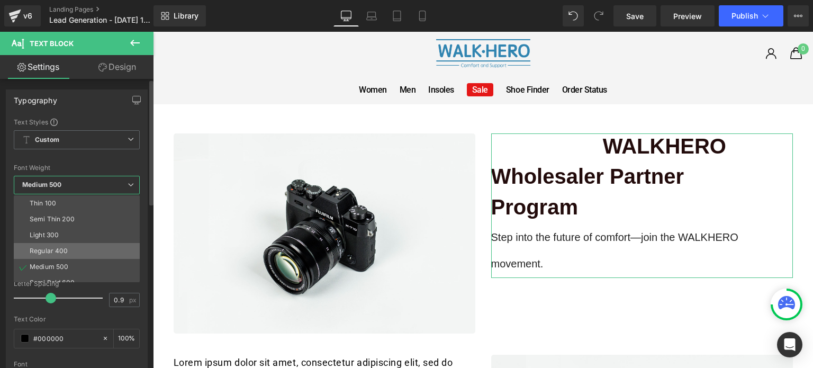
click at [71, 247] on li "Regular 400" at bounding box center [79, 251] width 131 height 16
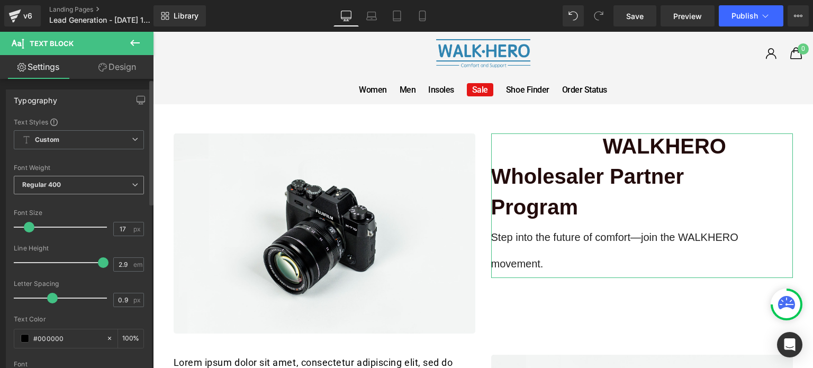
click at [88, 185] on span "Regular 400" at bounding box center [79, 185] width 130 height 19
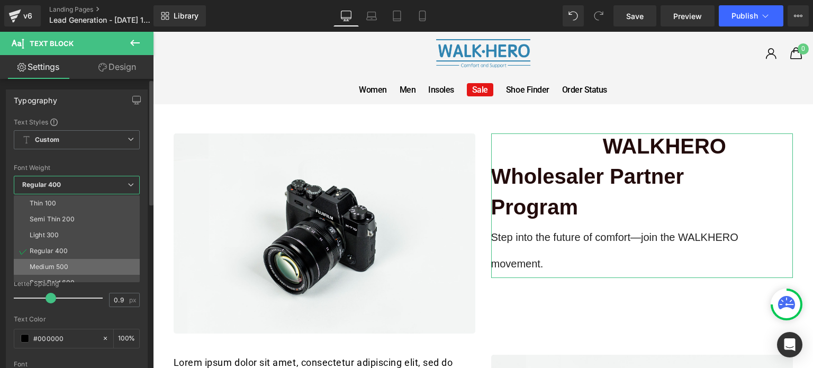
click at [66, 269] on div "Medium 500" at bounding box center [49, 266] width 39 height 7
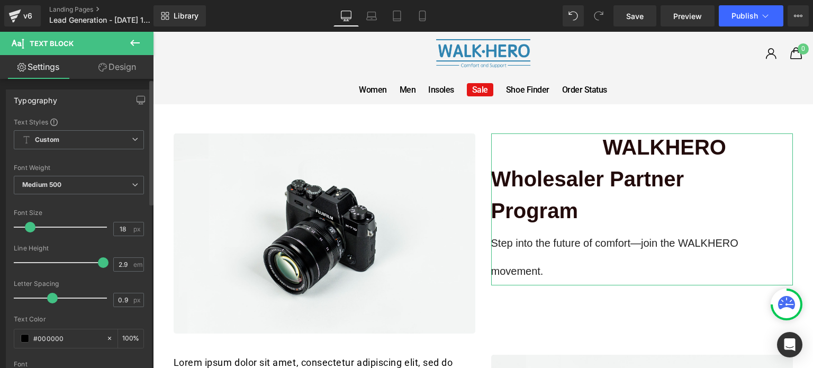
type input "19"
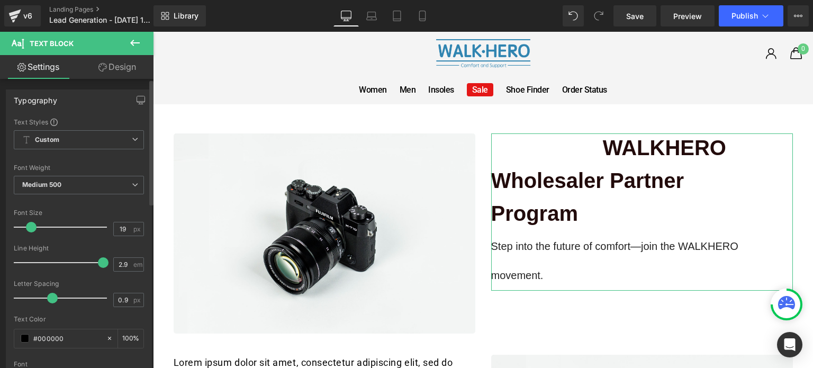
click at [27, 225] on span at bounding box center [31, 227] width 11 height 11
type input "0.8"
click at [48, 298] on span at bounding box center [51, 298] width 11 height 11
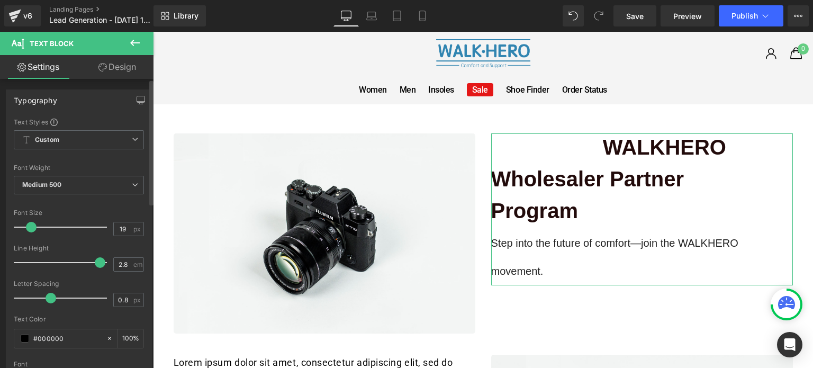
type input "2.7"
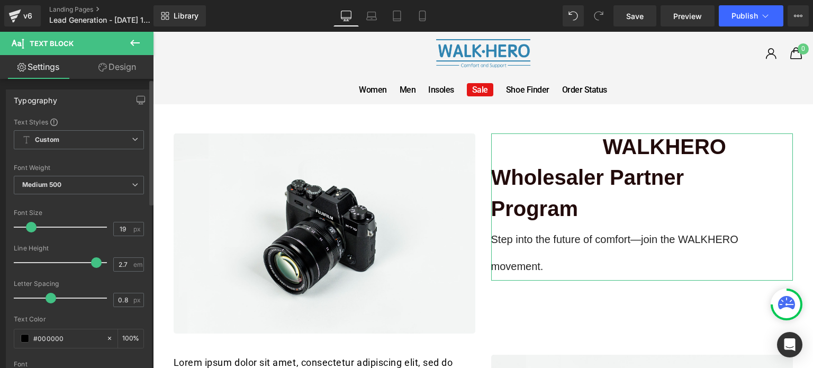
drag, startPoint x: 97, startPoint y: 262, endPoint x: 89, endPoint y: 263, distance: 8.0
click at [91, 263] on span at bounding box center [96, 262] width 11 height 11
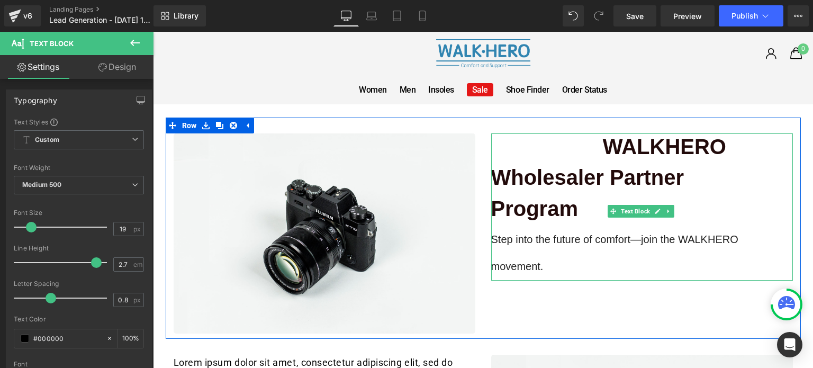
click at [719, 247] on span "Step into the future of comfort—join the WALKHERO movement." at bounding box center [614, 252] width 247 height 39
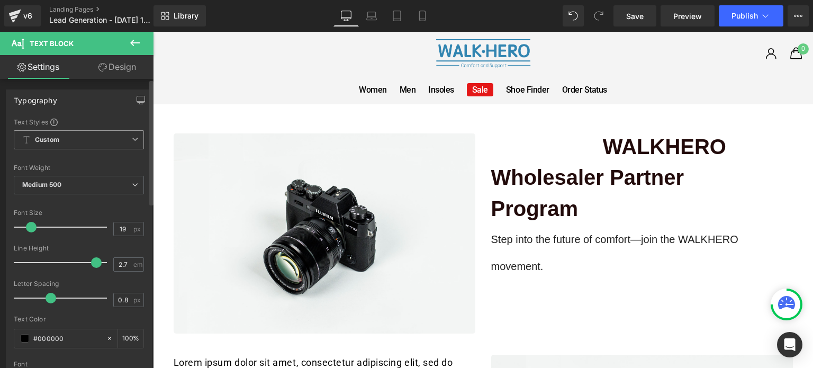
click at [89, 144] on span "Custom Setup Global Style" at bounding box center [79, 139] width 130 height 19
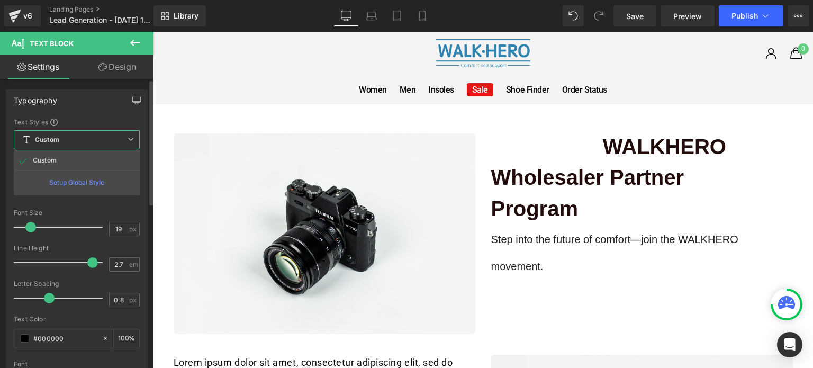
click at [89, 144] on span "Custom Setup Global Style" at bounding box center [77, 139] width 126 height 19
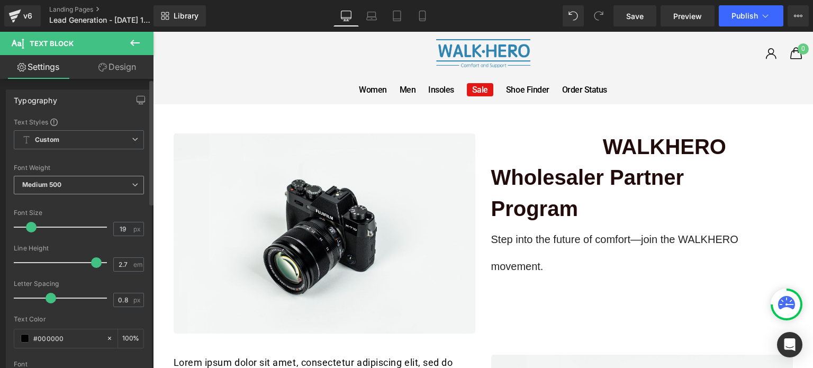
click at [96, 185] on span "Medium 500" at bounding box center [79, 185] width 130 height 19
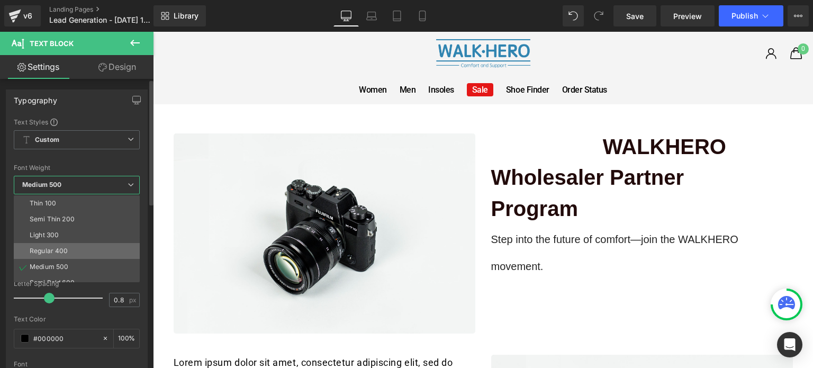
click at [74, 243] on li "Regular 400" at bounding box center [79, 251] width 131 height 16
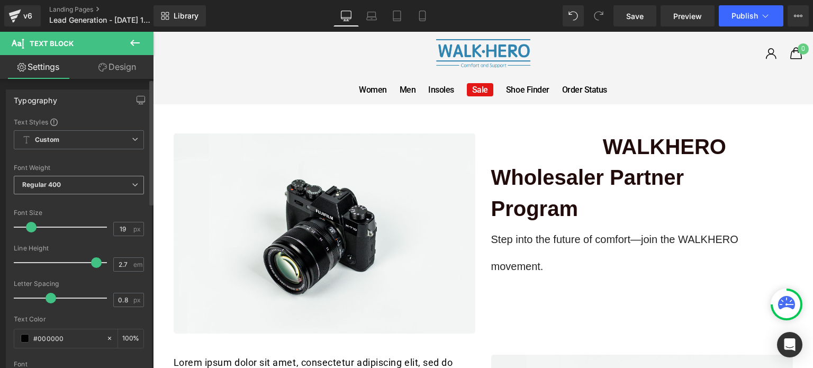
click at [77, 184] on span "Regular 400" at bounding box center [79, 185] width 130 height 19
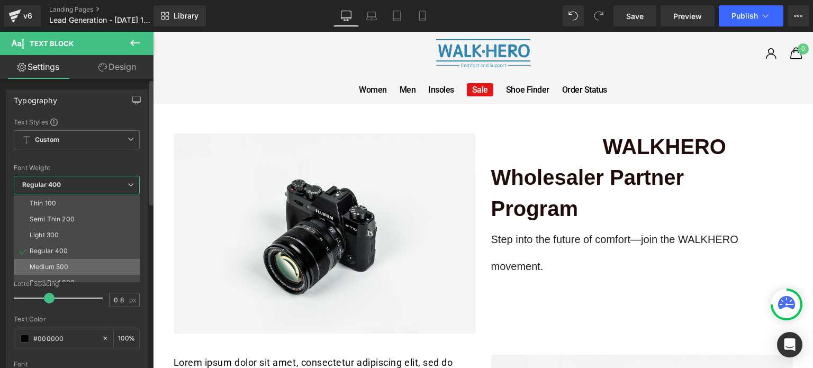
click at [69, 260] on li "Medium 500" at bounding box center [79, 267] width 131 height 16
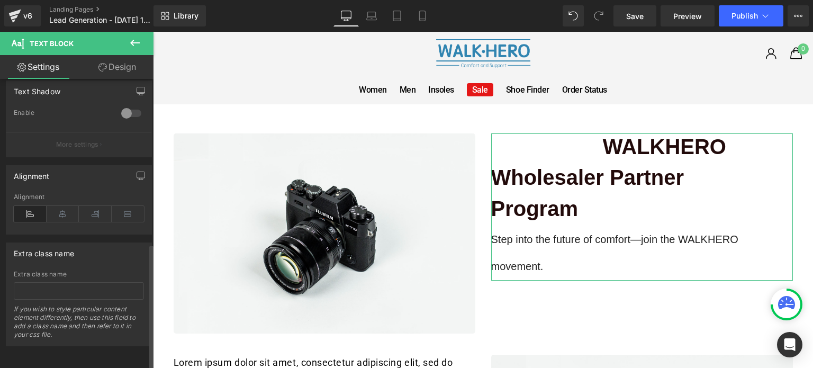
scroll to position [378, 0]
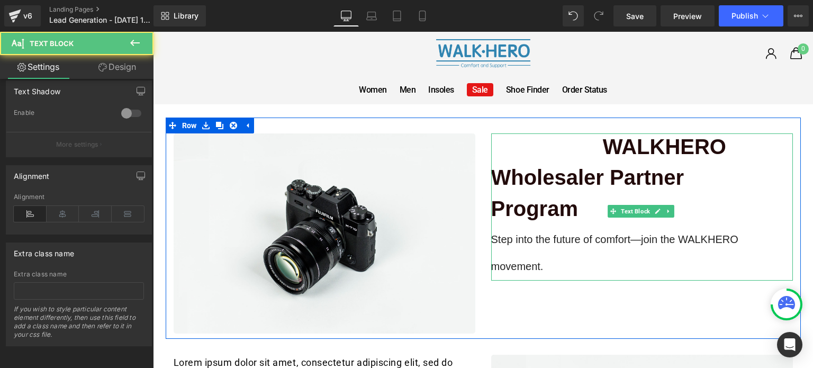
click at [563, 247] on span "Step into the future of comfort—join the WALKHERO movement." at bounding box center [614, 252] width 247 height 39
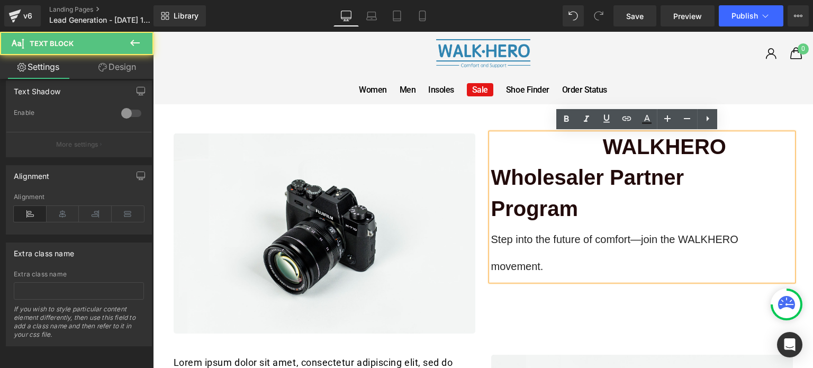
click at [491, 272] on span "Step into the future of comfort—join the WALKHERO movement." at bounding box center [614, 252] width 247 height 39
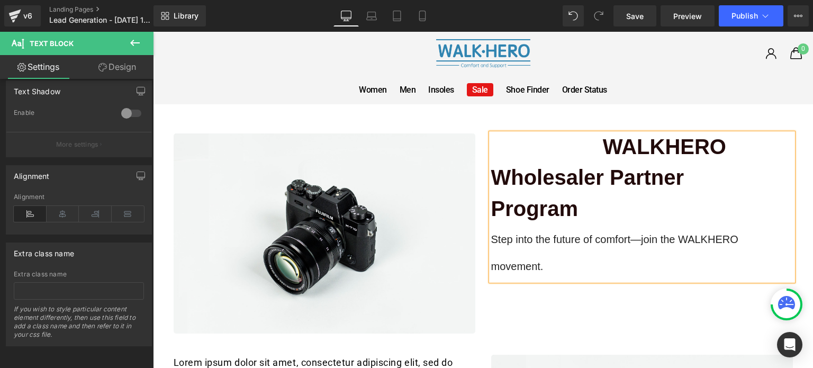
click at [562, 279] on p "Step into the future of comfort—join the WALKHERO movement." at bounding box center [642, 253] width 302 height 54
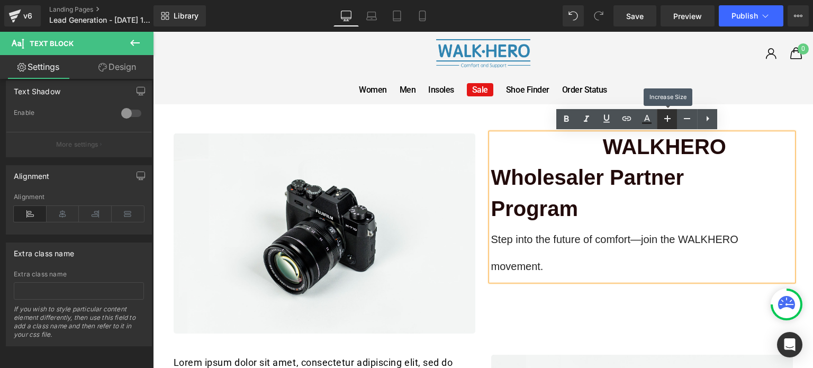
click at [668, 121] on icon at bounding box center [667, 118] width 13 height 13
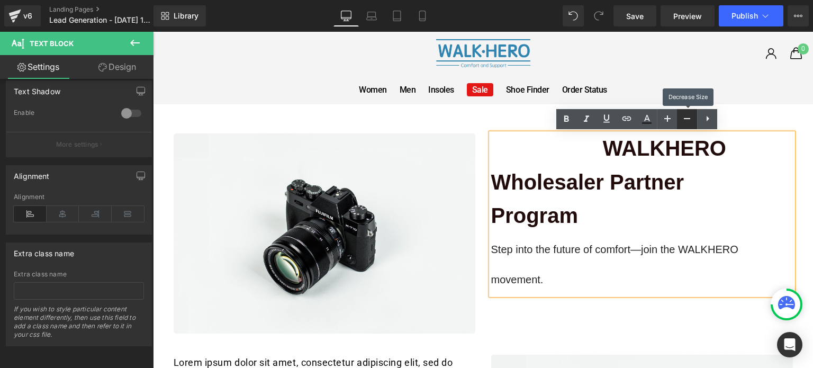
click at [690, 120] on icon at bounding box center [686, 118] width 13 height 13
type input "19"
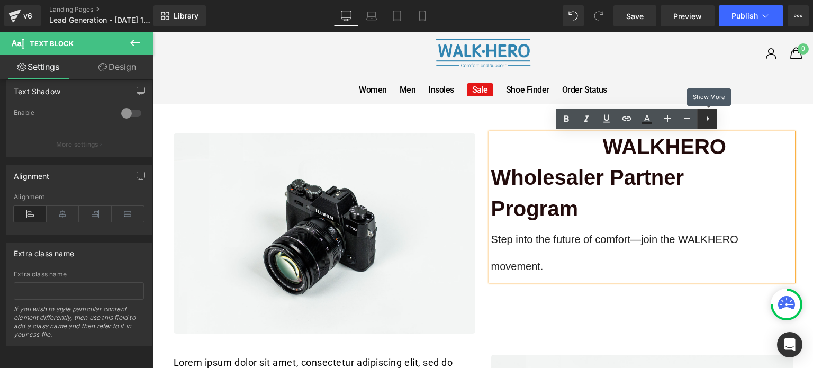
click at [705, 120] on icon at bounding box center [707, 118] width 13 height 13
click at [722, 120] on icon at bounding box center [727, 118] width 13 height 13
click at [556, 332] on div "Image WALKHERO Wholesaler Partner Program Step into the future of comfort—join …" at bounding box center [483, 227] width 635 height 221
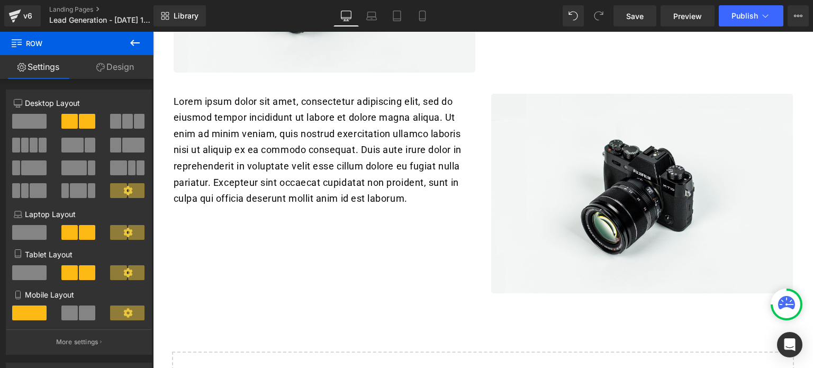
scroll to position [265, 0]
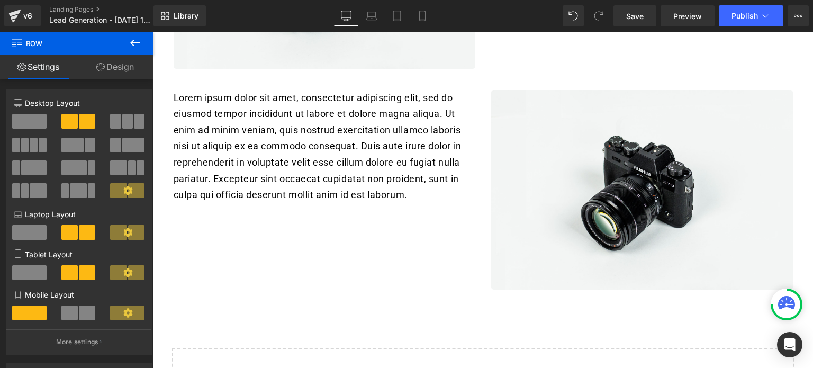
click at [411, 196] on p "Lorem ipsum dolor sit amet, consectetur adipiscing elit, sed do eiusmod tempor …" at bounding box center [325, 146] width 302 height 113
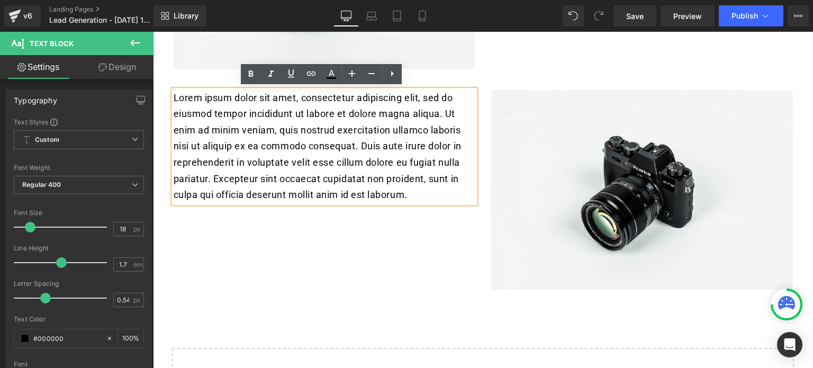
drag, startPoint x: 418, startPoint y: 195, endPoint x: 171, endPoint y: 88, distance: 269.2
click at [174, 90] on div "Lorem ipsum dolor sit amet, consectetur adipiscing elit, sed do eiusmod tempor …" at bounding box center [325, 146] width 302 height 113
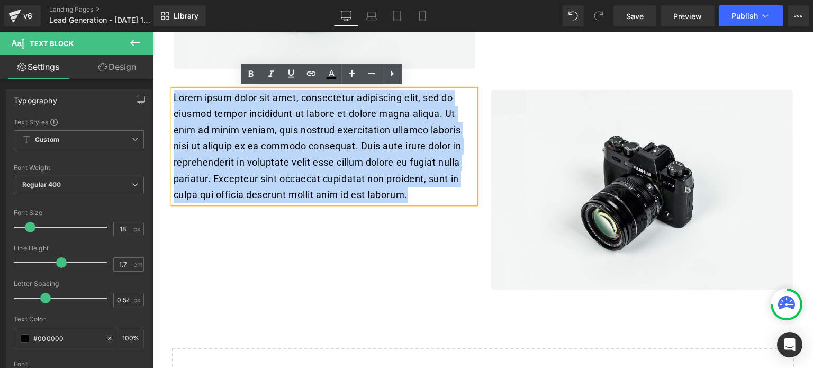
drag, startPoint x: 415, startPoint y: 194, endPoint x: 174, endPoint y: 96, distance: 260.4
click at [174, 96] on p "Lorem ipsum dolor sit amet, consectetur adipiscing elit, sed do eiusmod tempor …" at bounding box center [325, 146] width 302 height 113
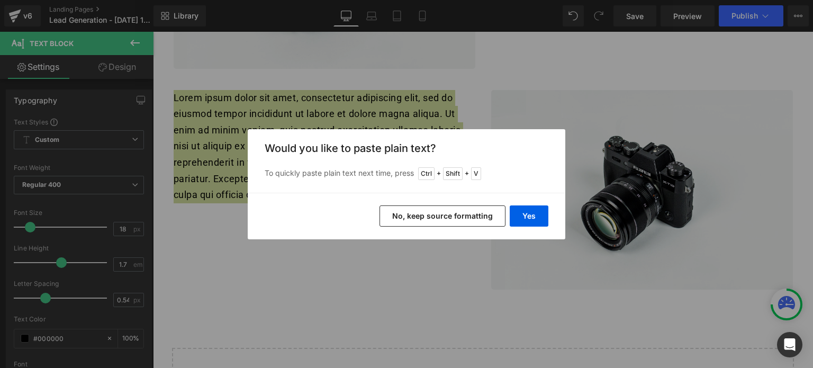
click at [493, 220] on button "No, keep source formatting" at bounding box center [442, 215] width 126 height 21
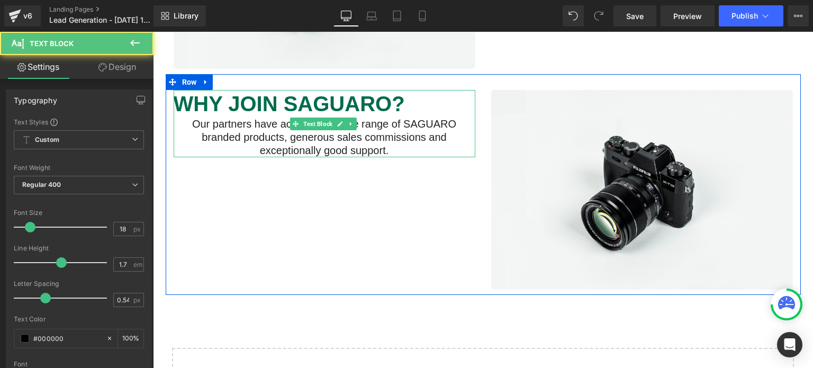
click at [176, 101] on h3 "WHY JOIN SAGUARO?" at bounding box center [289, 104] width 231 height 28
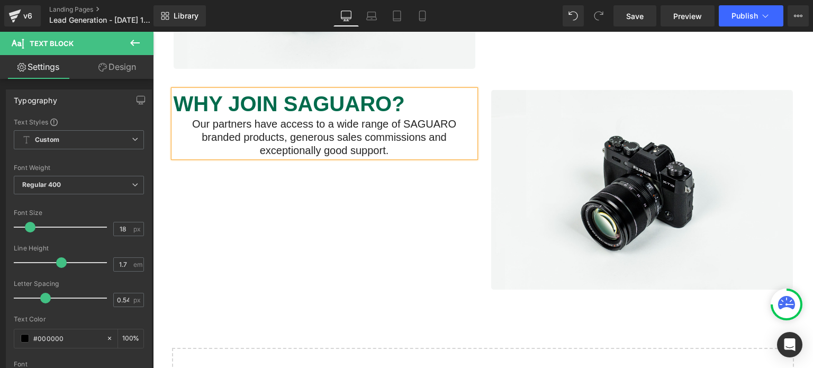
drag, startPoint x: 213, startPoint y: 104, endPoint x: 427, endPoint y: 103, distance: 213.8
click at [405, 103] on h3 "WHY JOIN SAGUARO?" at bounding box center [289, 104] width 231 height 28
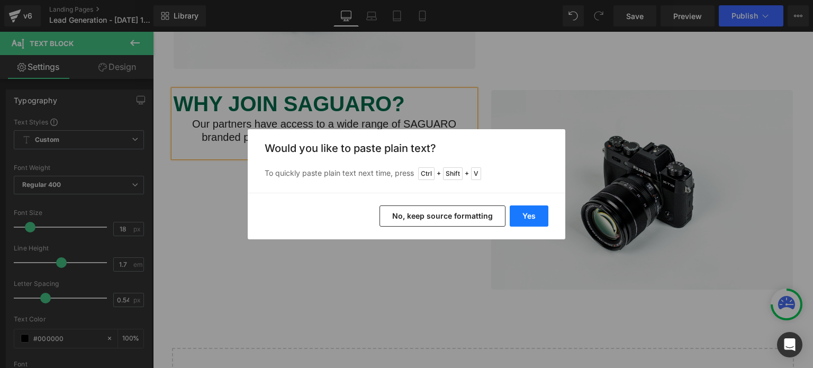
click at [533, 219] on button "Yes" at bounding box center [529, 215] width 39 height 21
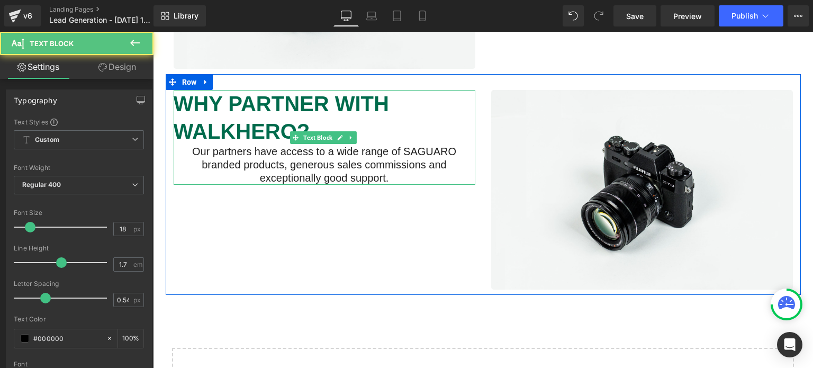
click at [210, 99] on h3 "WHY PARTNER WITH WALKHERO?" at bounding box center [325, 117] width 302 height 55
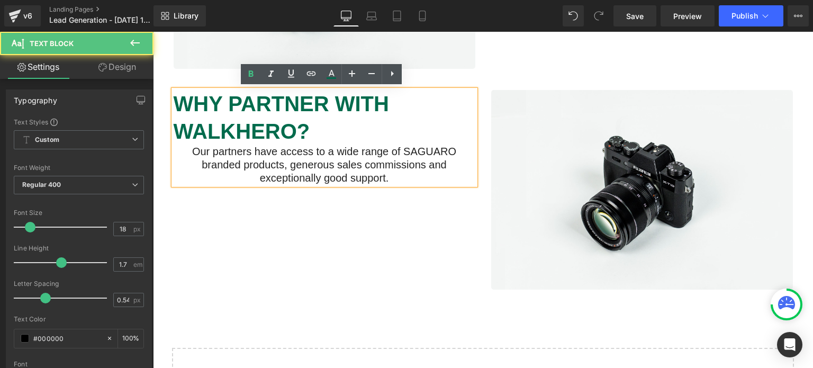
drag, startPoint x: 305, startPoint y: 128, endPoint x: 208, endPoint y: 107, distance: 99.0
click at [208, 107] on h3 "WHY PARTNER WITH WALKHERO?" at bounding box center [325, 117] width 302 height 55
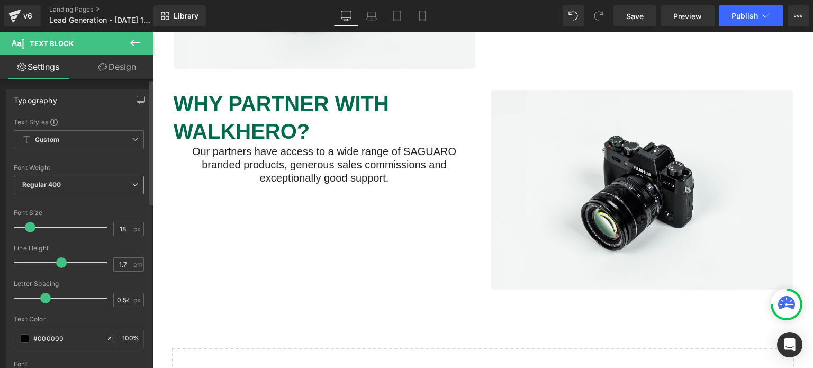
click at [100, 186] on span "Regular 400" at bounding box center [79, 185] width 130 height 19
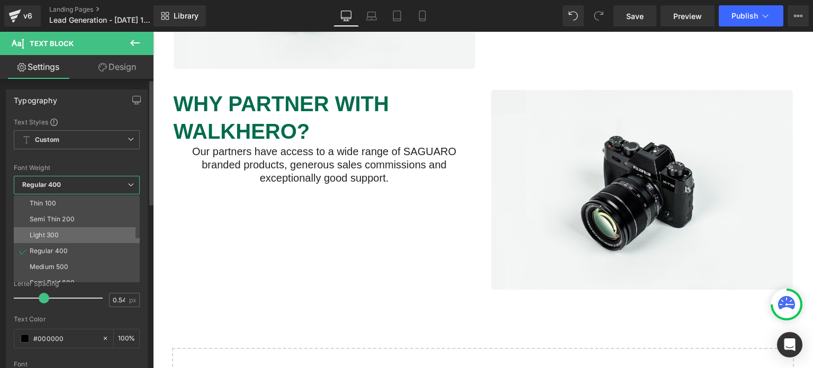
click at [82, 231] on li "Light 300" at bounding box center [79, 235] width 131 height 16
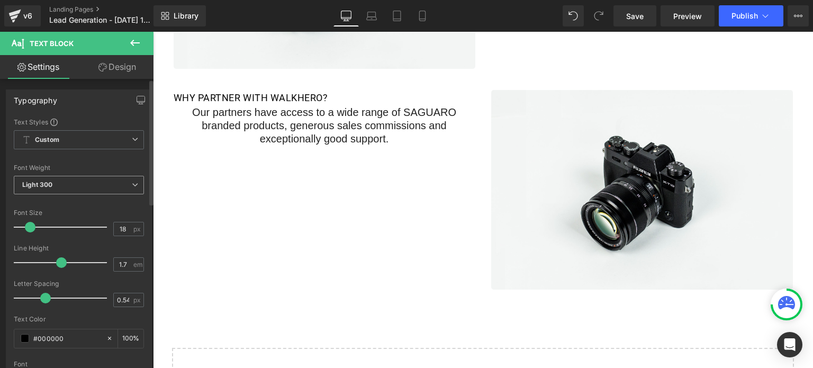
click at [96, 185] on span "Light 300" at bounding box center [79, 185] width 130 height 19
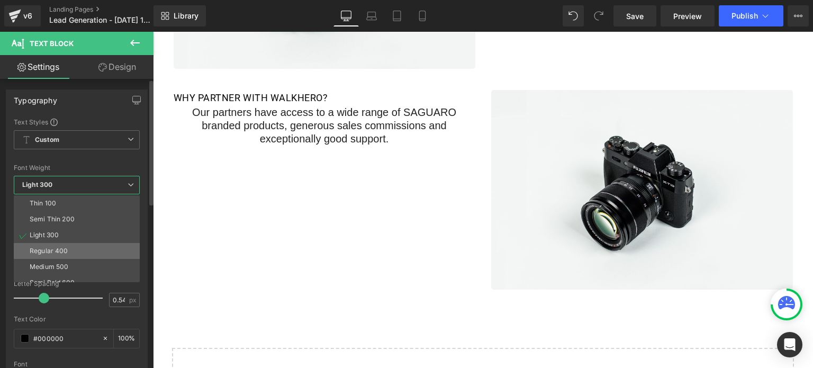
click at [70, 245] on li "Regular 400" at bounding box center [79, 251] width 131 height 16
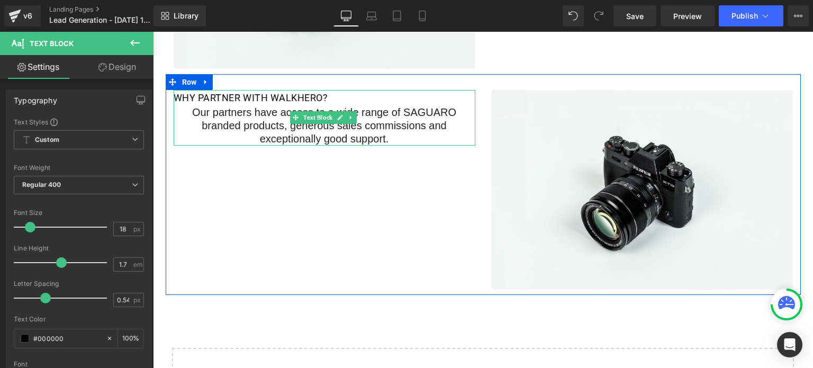
drag, startPoint x: 193, startPoint y: 97, endPoint x: 355, endPoint y: 99, distance: 161.9
click at [355, 99] on div "WHY PARTNER WITH WALKHERO? Our partners have access to a wide range of SAGUARO …" at bounding box center [325, 118] width 302 height 56
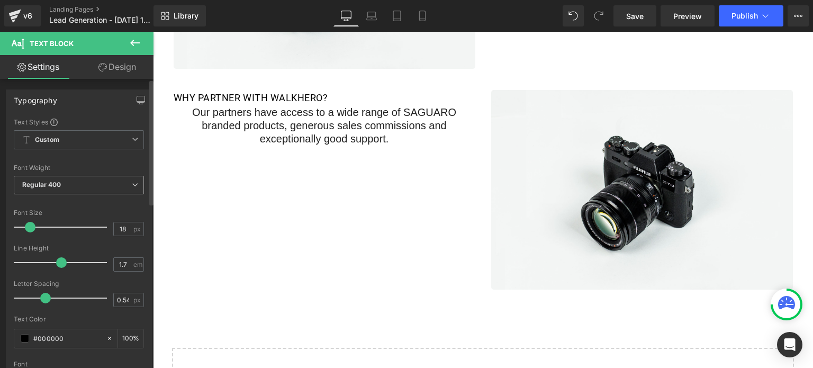
click at [123, 186] on span "Regular 400" at bounding box center [79, 185] width 130 height 19
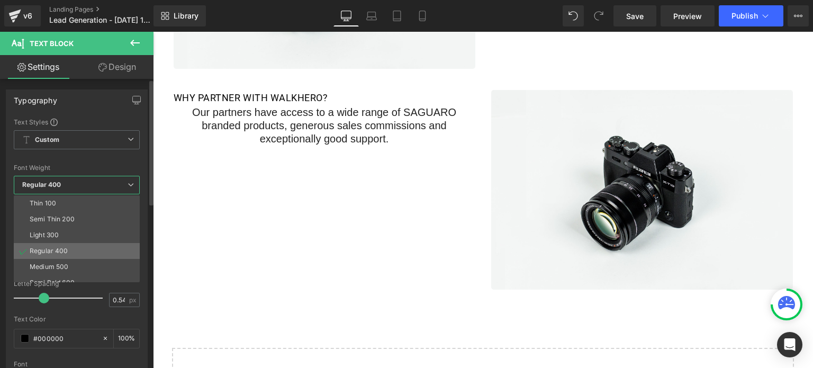
click at [83, 254] on li "Regular 400" at bounding box center [79, 251] width 131 height 16
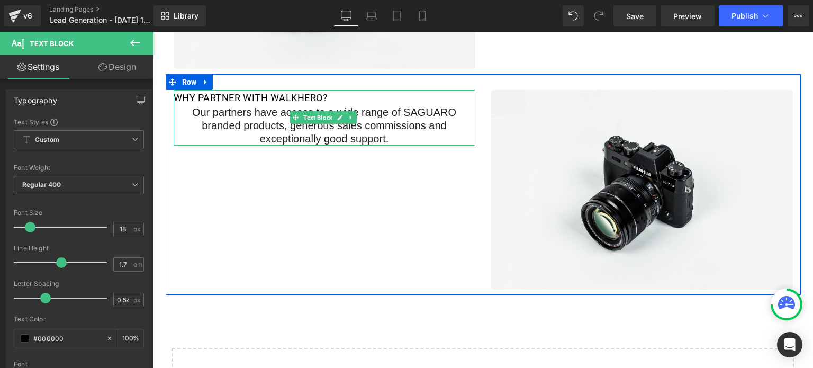
click at [319, 130] on span "Our partners have access to a wide range of SAGUARO branded products, generous …" at bounding box center [325, 126] width 302 height 40
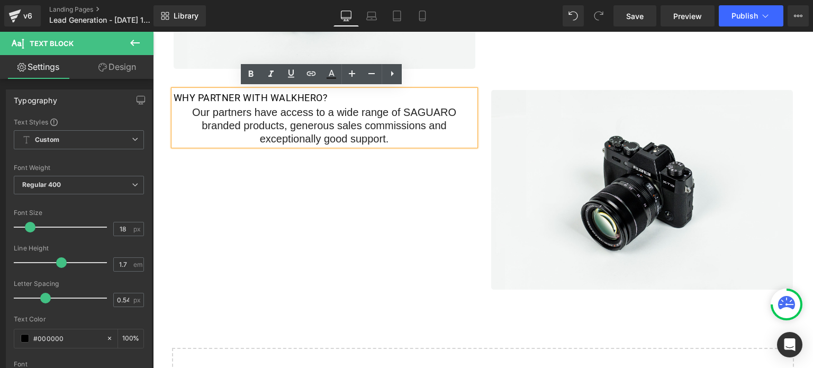
scroll to position [212, 0]
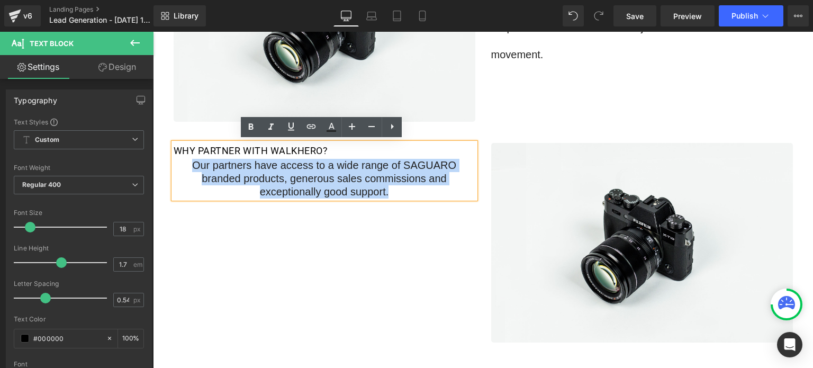
drag, startPoint x: 393, startPoint y: 191, endPoint x: 188, endPoint y: 166, distance: 206.3
click at [188, 166] on span "Our partners have access to a wide range of SAGUARO branded products, generous …" at bounding box center [325, 179] width 302 height 40
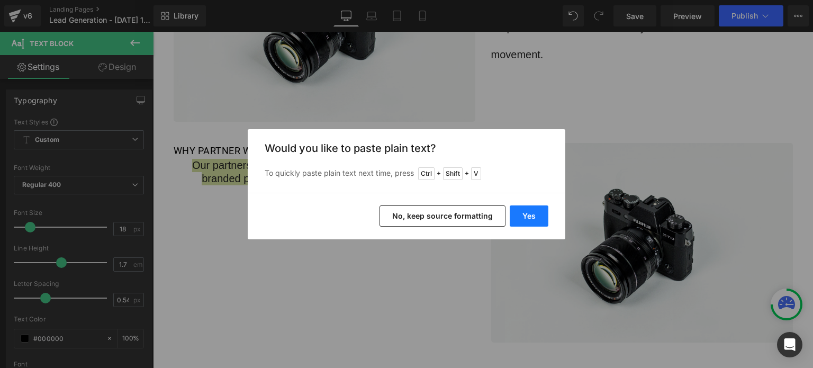
click at [524, 219] on button "Yes" at bounding box center [529, 215] width 39 height 21
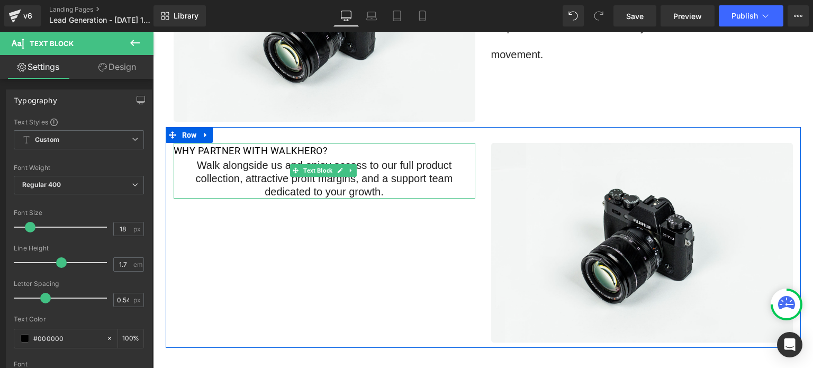
drag, startPoint x: 196, startPoint y: 150, endPoint x: 349, endPoint y: 149, distance: 152.9
click at [349, 149] on div "WHY PARTNER WITH WALKHERO? Walk alongside us and enjoy access to our full produ…" at bounding box center [325, 171] width 302 height 56
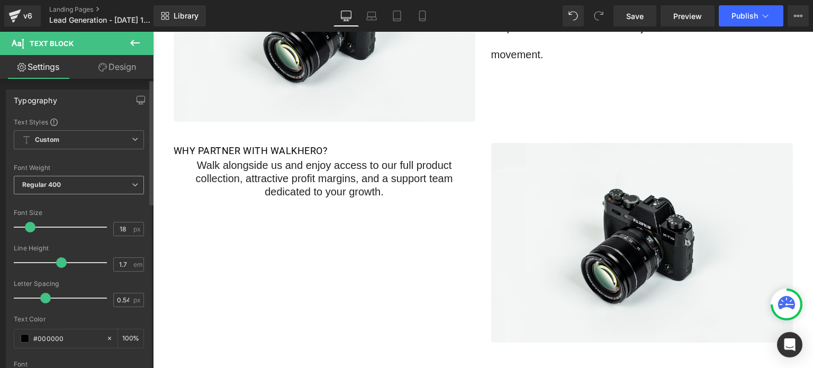
click at [105, 186] on span "Regular 400" at bounding box center [79, 185] width 130 height 19
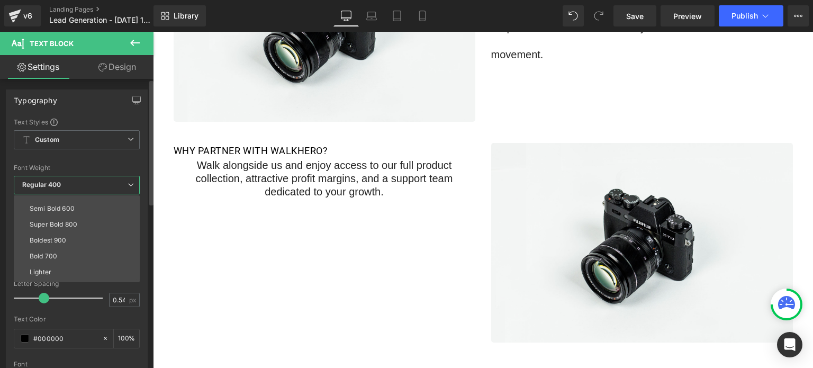
scroll to position [87, 0]
click at [75, 226] on li "Boldest 900" at bounding box center [79, 227] width 131 height 16
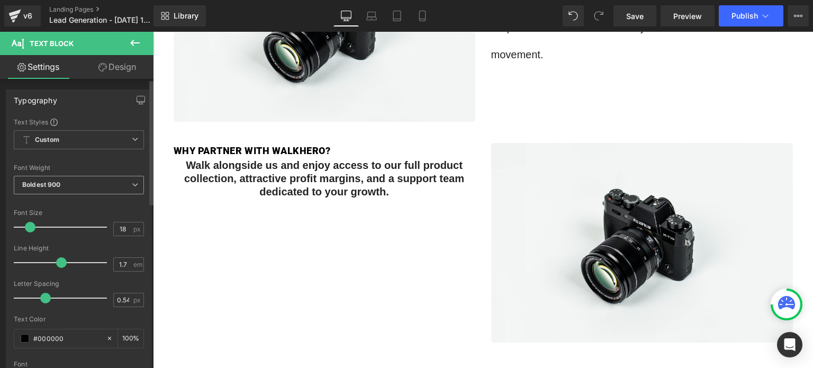
click at [105, 183] on span "Boldest 900" at bounding box center [79, 185] width 130 height 19
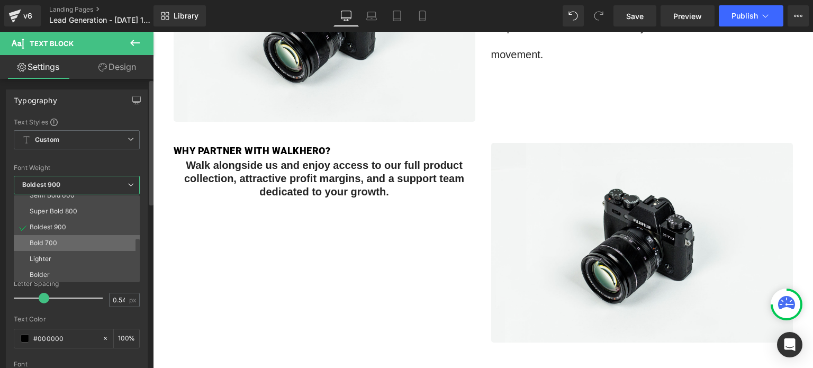
click at [87, 240] on li "Bold 700" at bounding box center [79, 243] width 131 height 16
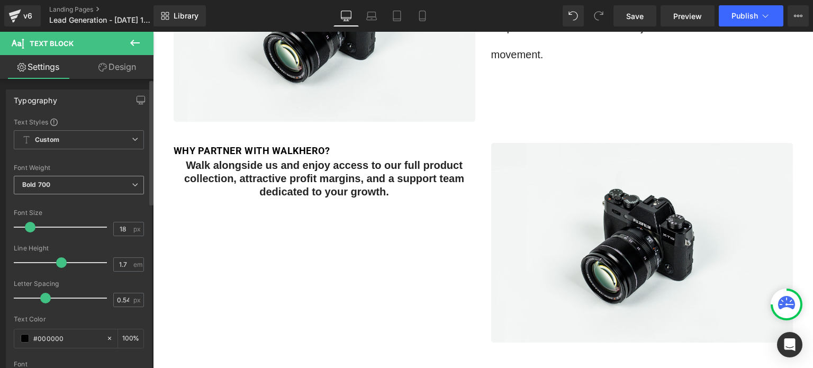
click at [99, 188] on span "Bold 700" at bounding box center [79, 185] width 130 height 19
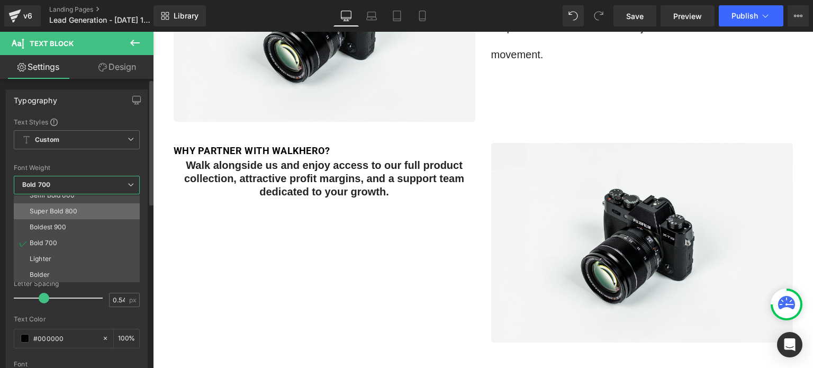
click at [89, 208] on li "Super Bold 800" at bounding box center [79, 211] width 131 height 16
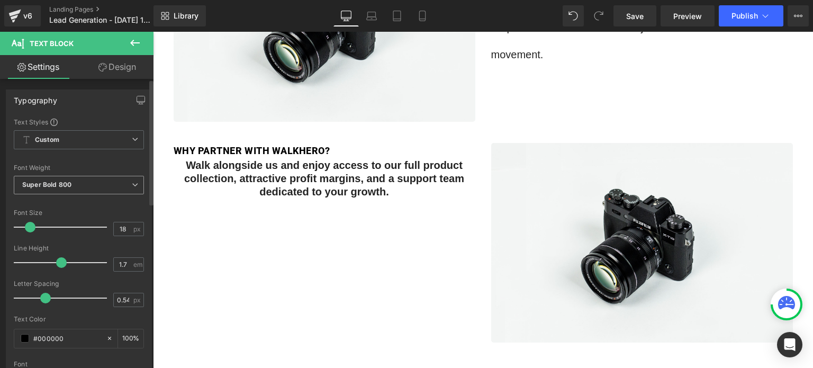
click at [101, 183] on span "Super Bold 800" at bounding box center [79, 185] width 130 height 19
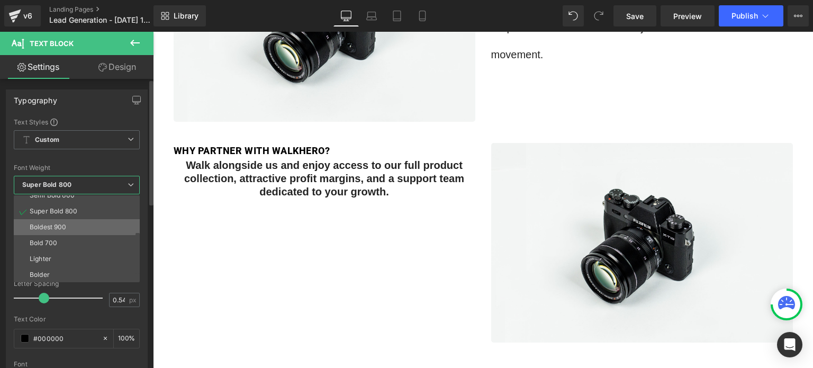
scroll to position [34, 0]
click at [84, 234] on li "Medium 500" at bounding box center [79, 232] width 131 height 16
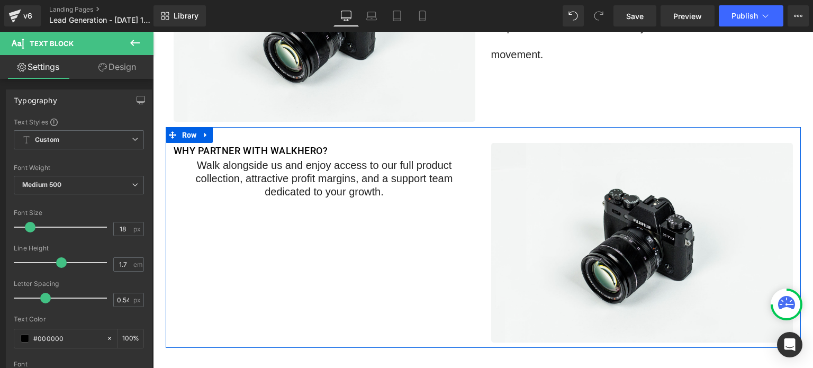
click at [331, 245] on div "WHY PARTNER WITH WALKHERO? Walk alongside us and enjoy access to our full produ…" at bounding box center [483, 237] width 635 height 221
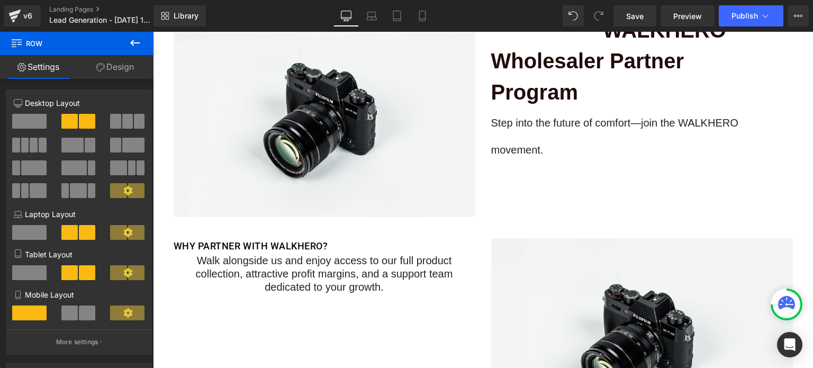
scroll to position [106, 0]
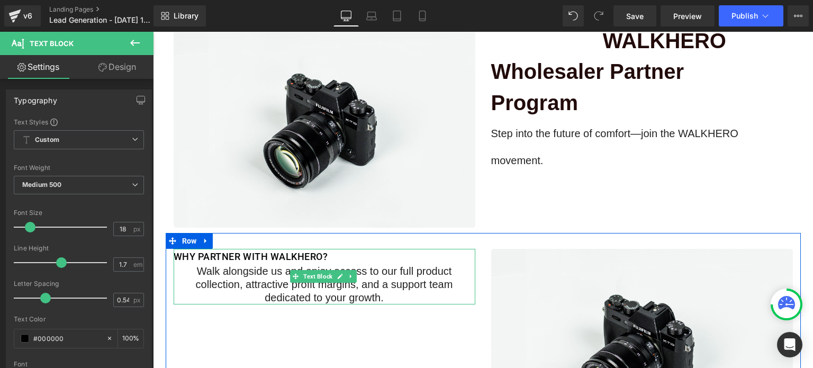
drag, startPoint x: 195, startPoint y: 254, endPoint x: 351, endPoint y: 257, distance: 156.1
click at [351, 257] on div "WHY PARTNER WITH WALKHERO? Walk alongside us and enjoy access to our full produ…" at bounding box center [325, 277] width 302 height 56
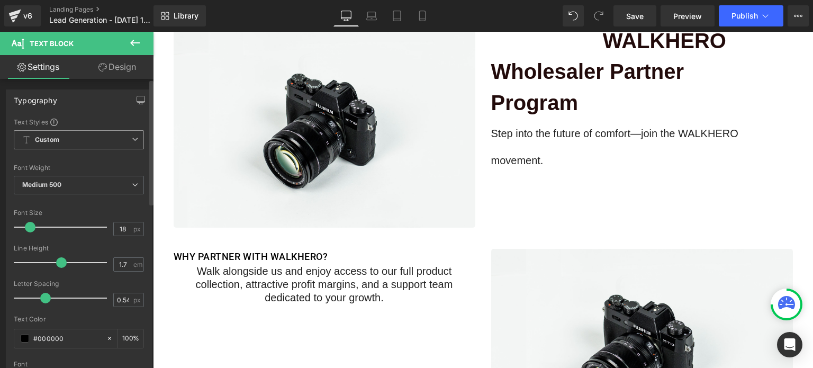
click at [114, 138] on span "Custom Setup Global Style" at bounding box center [79, 139] width 130 height 19
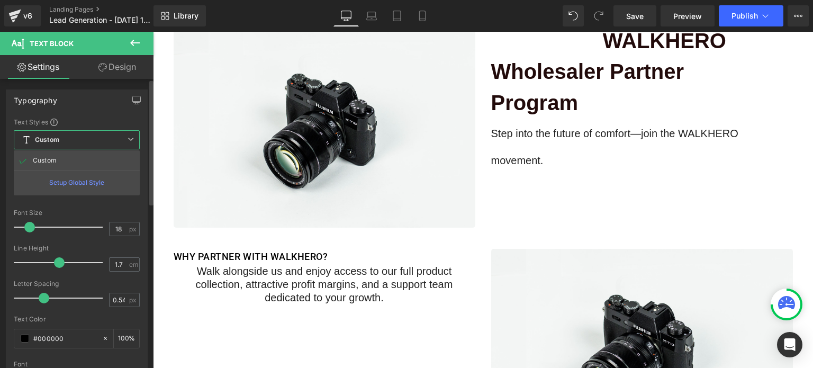
click at [114, 138] on span "Custom Setup Global Style" at bounding box center [77, 139] width 126 height 19
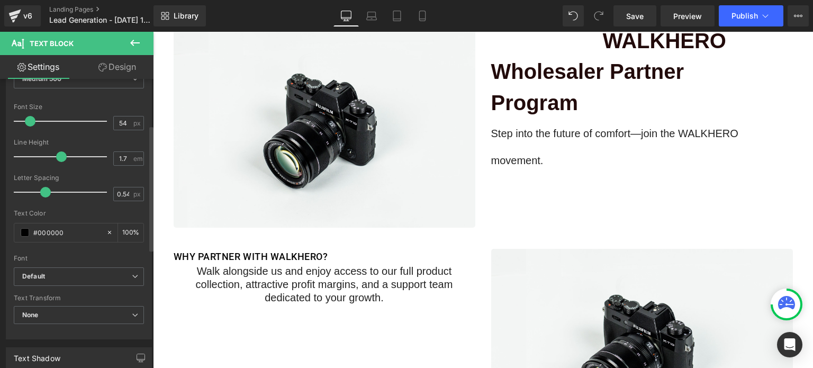
click at [61, 122] on div at bounding box center [63, 121] width 88 height 21
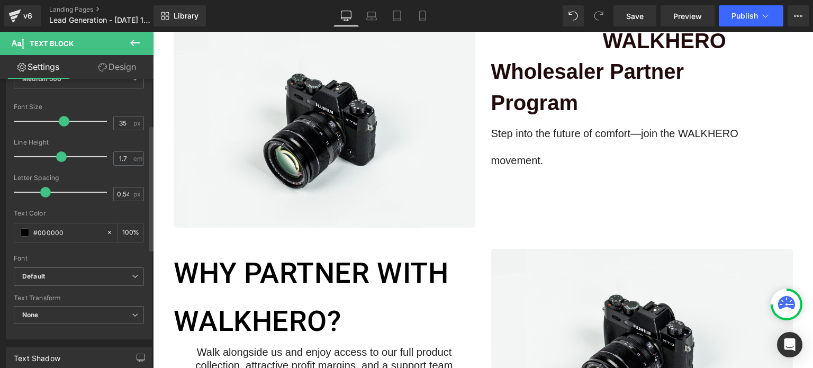
click at [45, 122] on div at bounding box center [63, 121] width 88 height 21
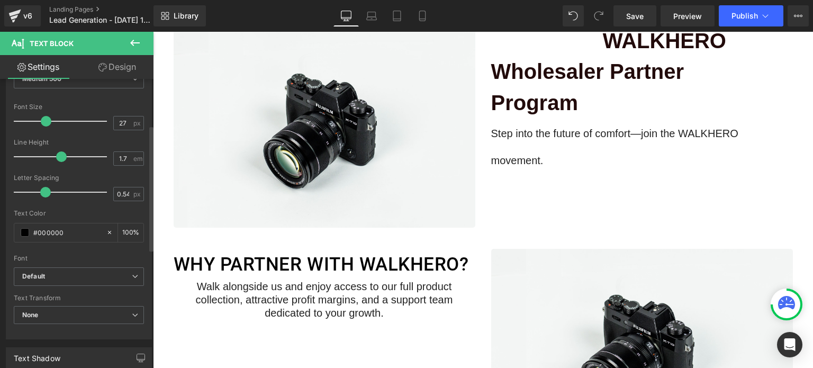
click at [38, 120] on div at bounding box center [63, 121] width 88 height 21
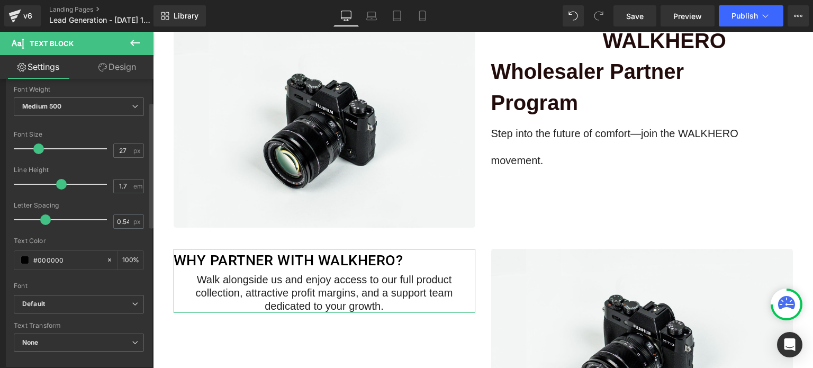
scroll to position [53, 0]
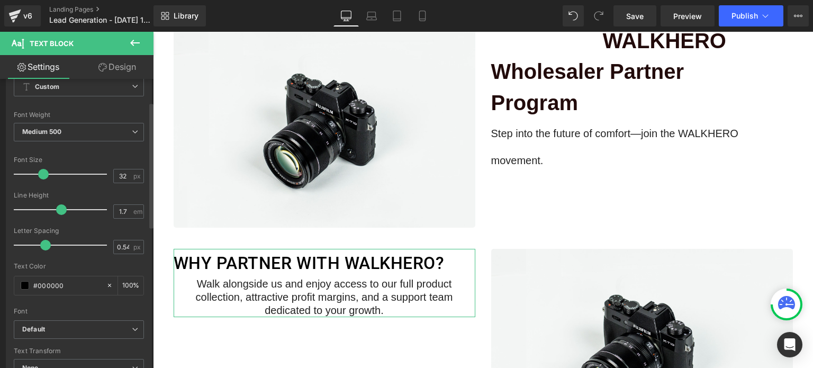
type input "31"
click at [41, 175] on span at bounding box center [42, 174] width 11 height 11
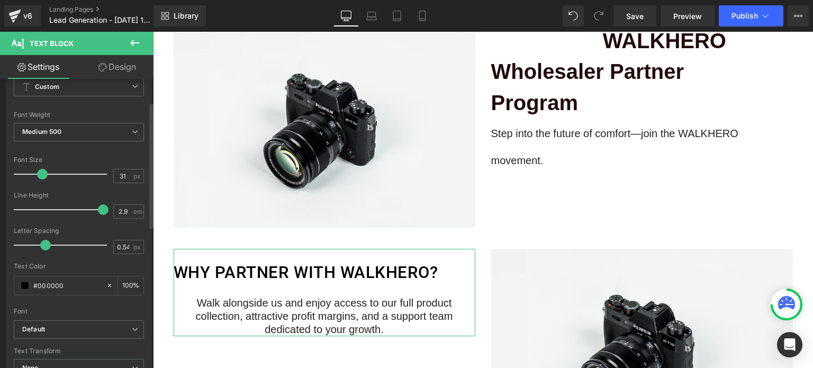
type input "3"
drag, startPoint x: 58, startPoint y: 210, endPoint x: 102, endPoint y: 207, distance: 43.4
click at [102, 207] on span at bounding box center [107, 209] width 11 height 11
type input "0.5"
click at [40, 241] on span at bounding box center [45, 245] width 11 height 11
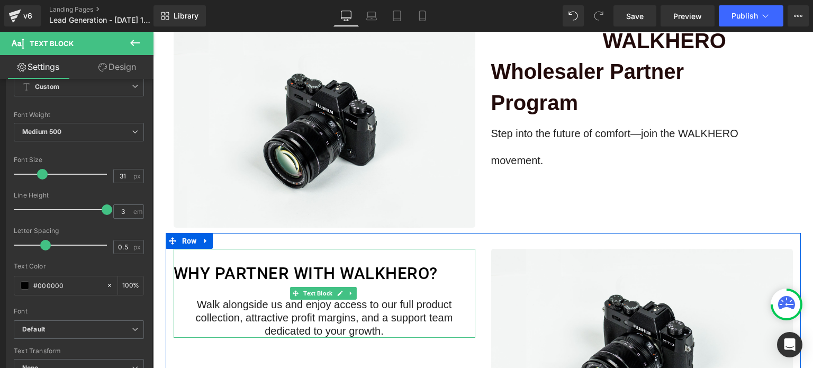
click at [322, 319] on span "Walk alongside us and enjoy access to our full product collection, attractive p…" at bounding box center [325, 318] width 302 height 40
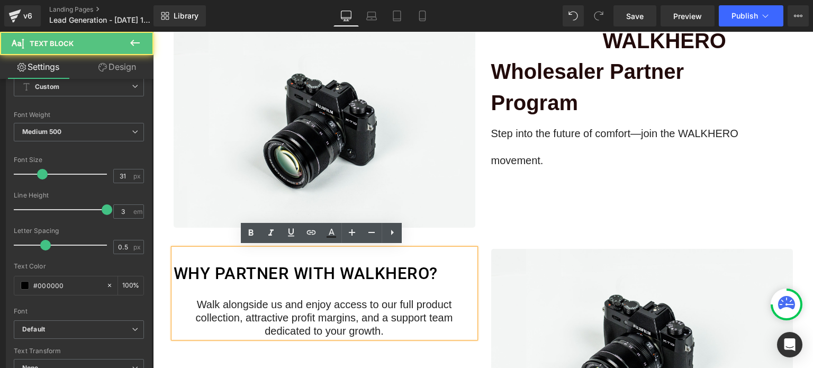
click at [207, 274] on undefined "WHY PARTNER WITH WALKHERO?" at bounding box center [306, 273] width 264 height 20
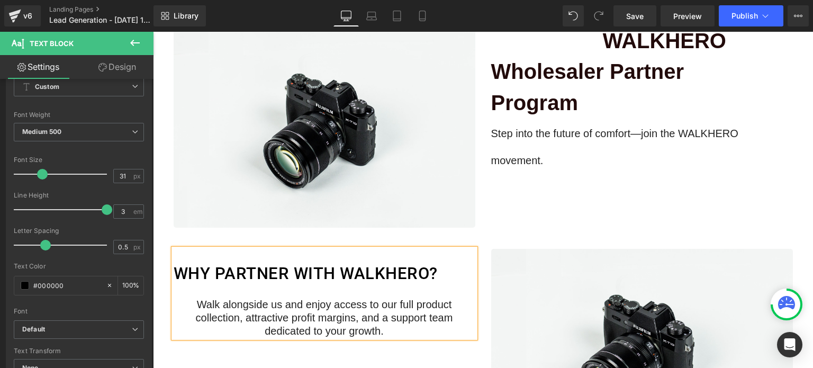
click at [223, 308] on span "Walk alongside us and enjoy access to our full product collection, attractive p…" at bounding box center [325, 318] width 302 height 40
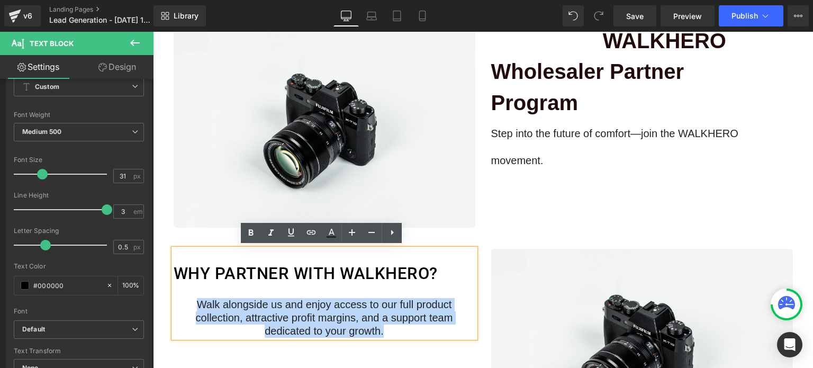
drag, startPoint x: 188, startPoint y: 304, endPoint x: 380, endPoint y: 306, distance: 191.5
click at [392, 331] on span "Walk alongside us and enjoy access to our full product collection, attractive p…" at bounding box center [325, 318] width 302 height 40
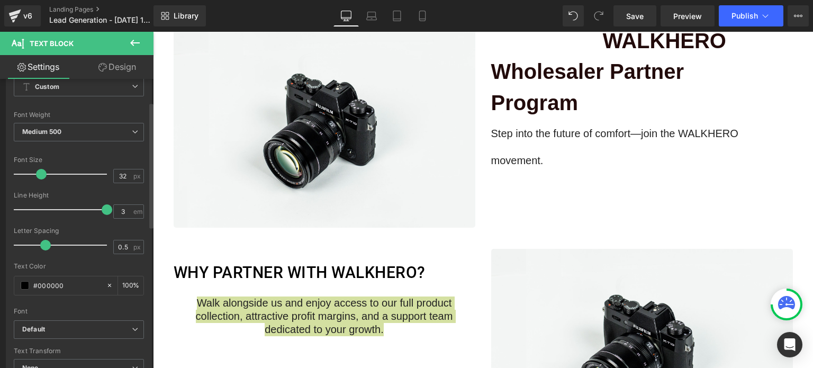
type input "33"
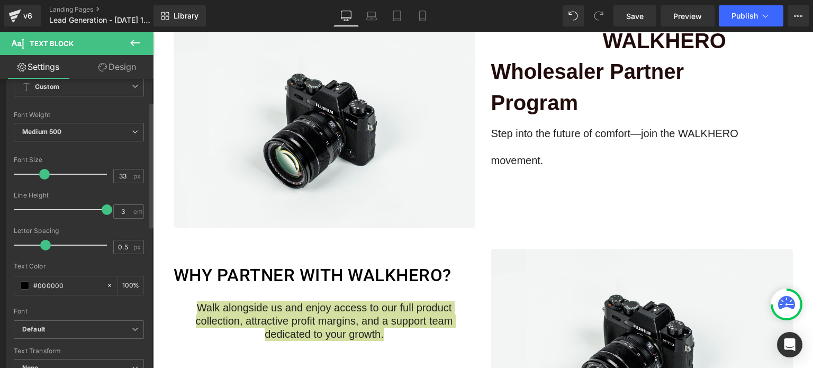
click at [40, 172] on span at bounding box center [44, 174] width 11 height 11
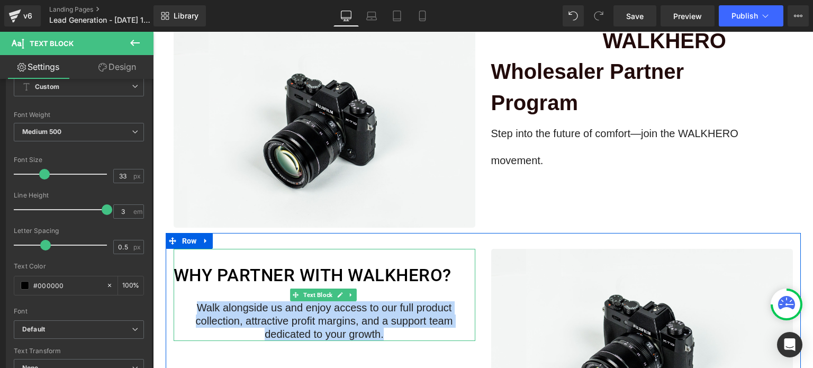
click at [282, 317] on span "Walk alongside us and enjoy access to our full product collection, attractive p…" at bounding box center [325, 321] width 302 height 40
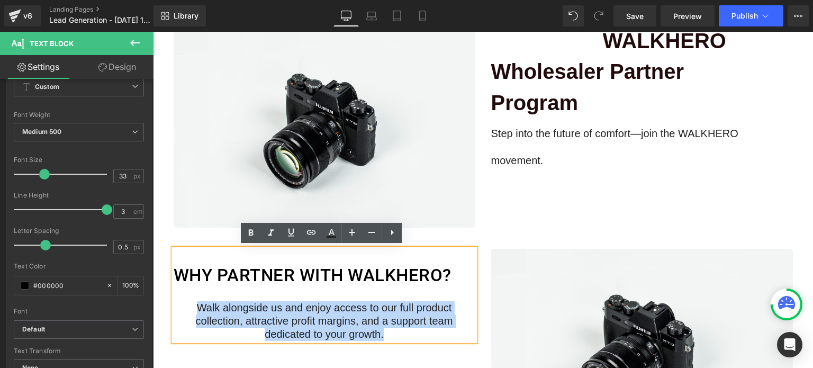
drag, startPoint x: 186, startPoint y: 306, endPoint x: 393, endPoint y: 336, distance: 209.5
click at [393, 336] on span "Walk alongside us and enjoy access to our full product collection, attractive p…" at bounding box center [325, 321] width 302 height 40
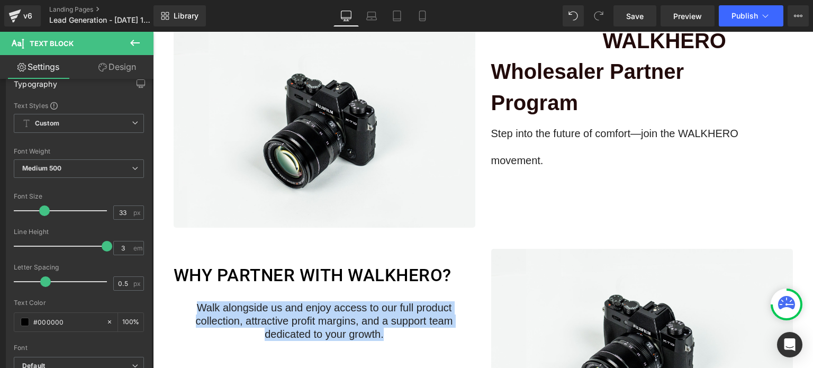
scroll to position [0, 0]
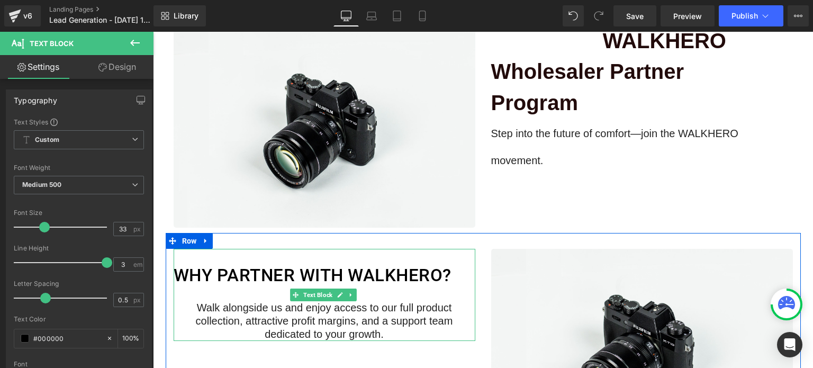
drag, startPoint x: 192, startPoint y: 270, endPoint x: 466, endPoint y: 274, distance: 274.1
click at [451, 274] on undefined "WHY PARTNER WITH WALKHERO?" at bounding box center [313, 275] width 278 height 21
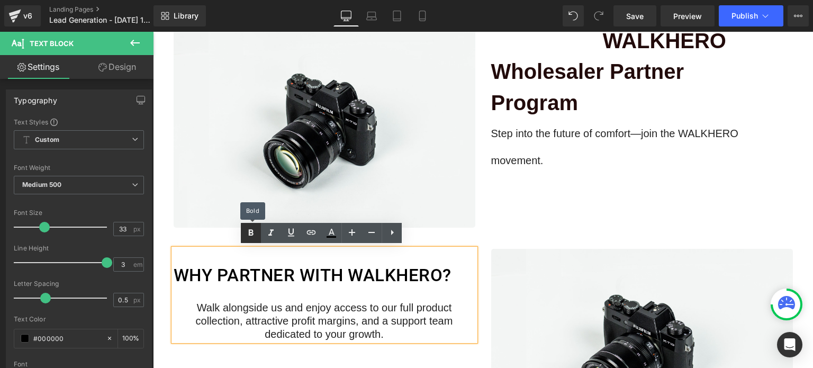
click at [250, 232] on icon at bounding box center [251, 232] width 5 height 6
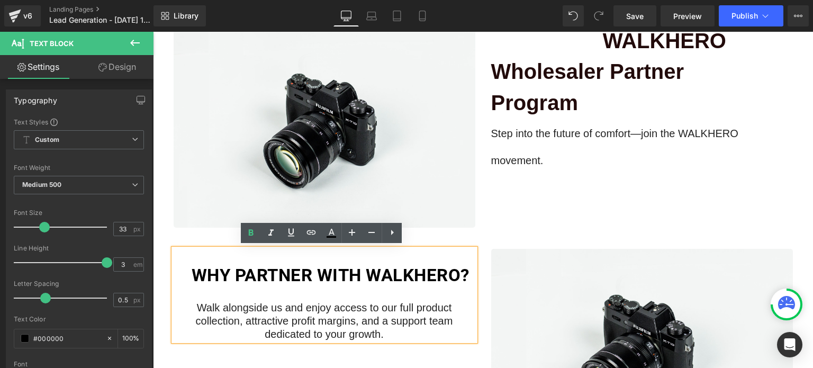
click at [481, 235] on div "WHY PARTNER WITH WALKHERO? Walk alongside us and enjoy access to our full produ…" at bounding box center [483, 343] width 635 height 221
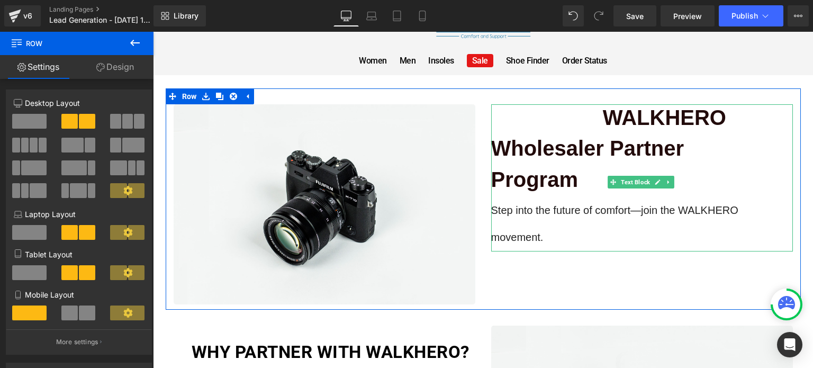
scroll to position [106, 0]
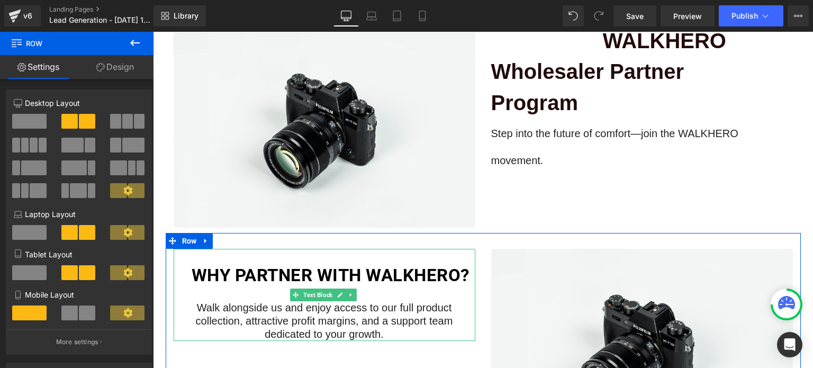
click at [286, 265] on span "WHY PARTNER WITH WALKHERO?" at bounding box center [331, 275] width 278 height 21
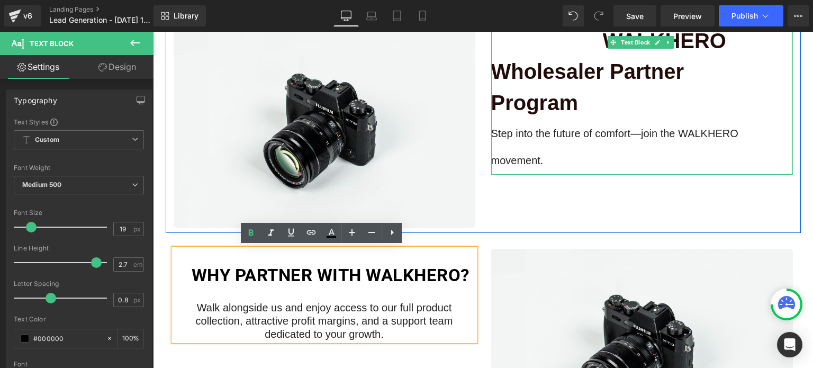
drag, startPoint x: 578, startPoint y: 37, endPoint x: 684, endPoint y: 103, distance: 124.5
click at [684, 103] on p "WALKHERO Wholesaler Partner Program" at bounding box center [642, 74] width 302 height 93
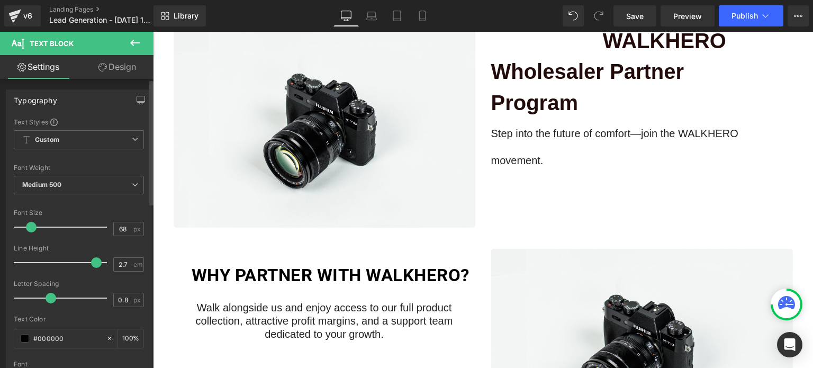
click at [74, 226] on div at bounding box center [63, 226] width 88 height 21
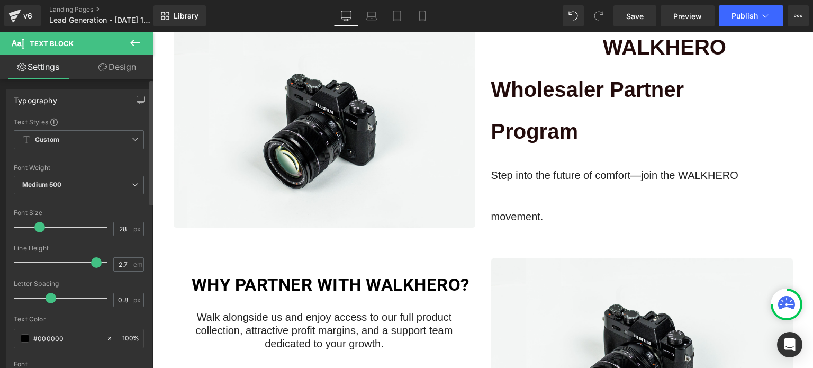
scroll to position [936, 652]
drag, startPoint x: 78, startPoint y: 228, endPoint x: 42, endPoint y: 227, distance: 36.0
click at [42, 227] on span at bounding box center [39, 227] width 11 height 11
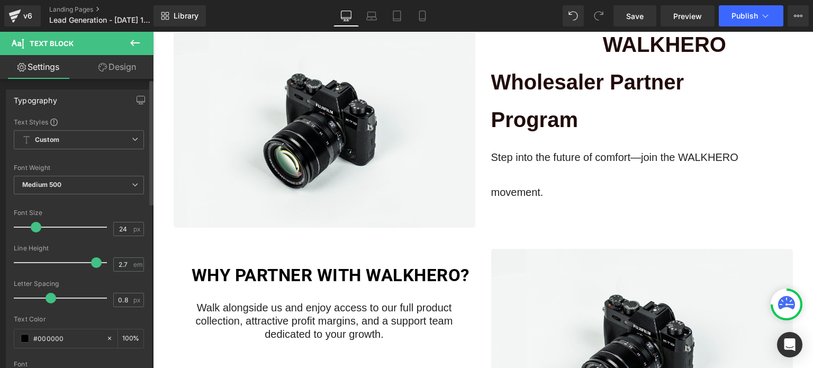
scroll to position [918, 652]
type input "23"
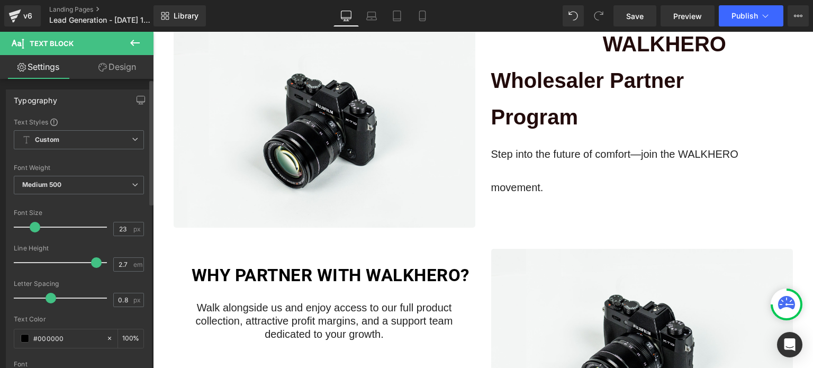
click at [35, 225] on span at bounding box center [35, 227] width 11 height 11
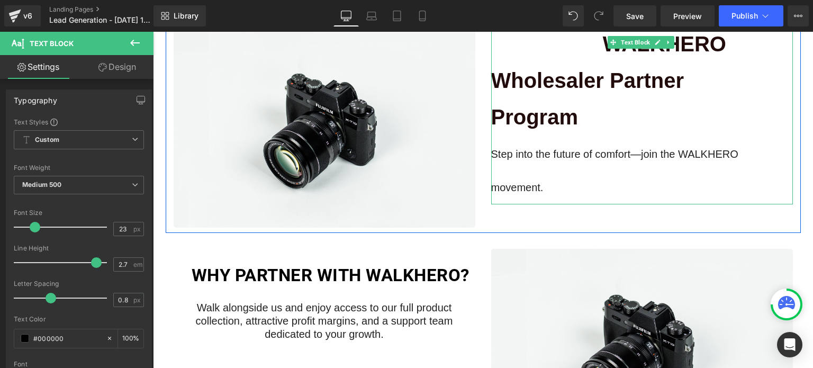
click at [519, 167] on p "Step into the future of comfort—join the WALKHERO movement." at bounding box center [642, 170] width 302 height 67
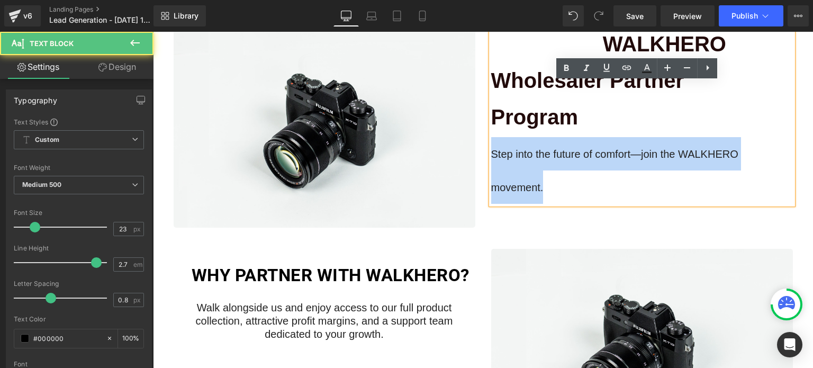
drag, startPoint x: 487, startPoint y: 156, endPoint x: 554, endPoint y: 194, distance: 77.0
click at [554, 194] on p "Step into the future of comfort—join the WALKHERO movement." at bounding box center [642, 170] width 302 height 67
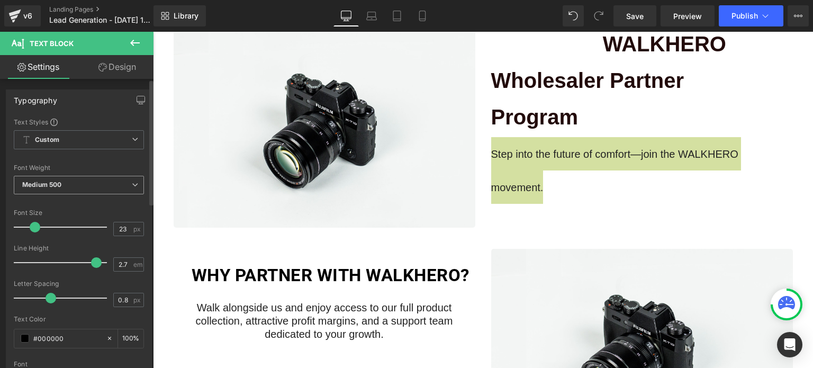
click at [97, 190] on span "Medium 500" at bounding box center [79, 185] width 130 height 19
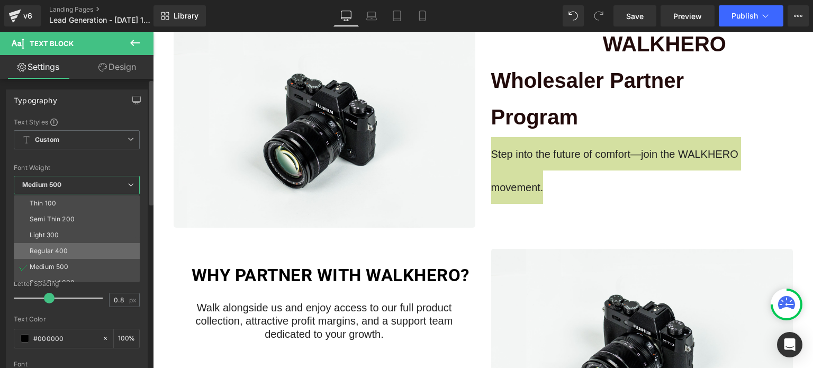
click at [83, 248] on li "Regular 400" at bounding box center [79, 251] width 131 height 16
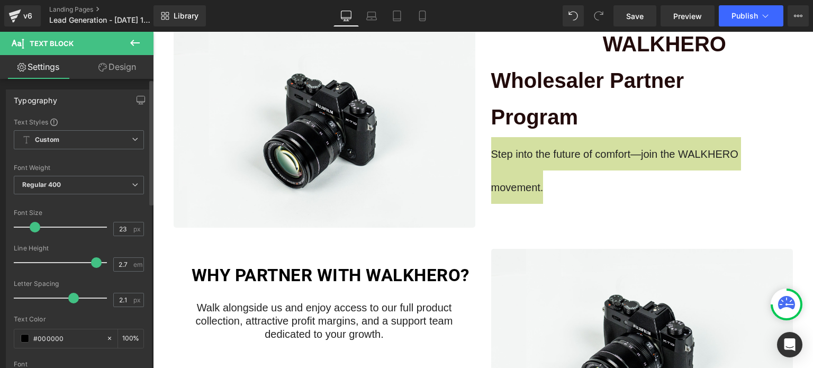
drag, startPoint x: 51, startPoint y: 296, endPoint x: 72, endPoint y: 296, distance: 21.2
click at [72, 296] on span at bounding box center [73, 298] width 11 height 11
type input "1.3"
click at [58, 296] on span at bounding box center [63, 298] width 11 height 11
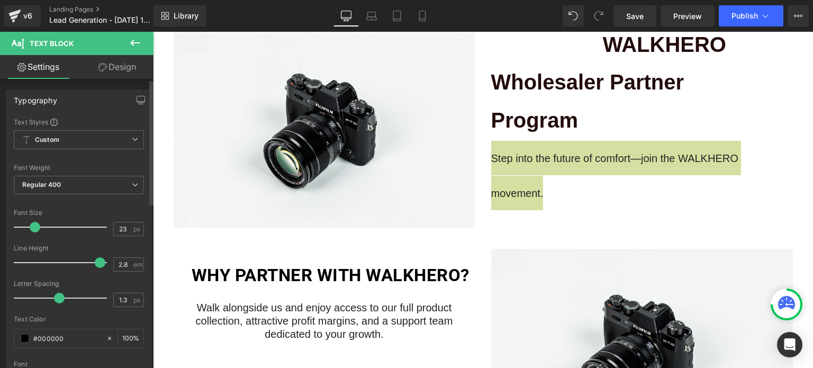
type input "2.7"
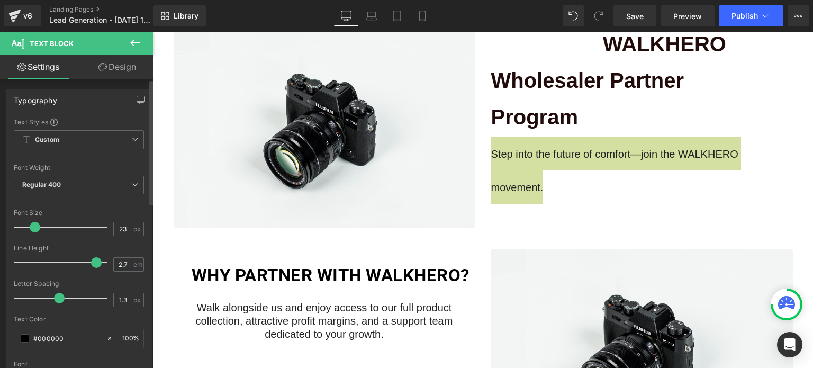
click at [97, 260] on span at bounding box center [96, 262] width 11 height 11
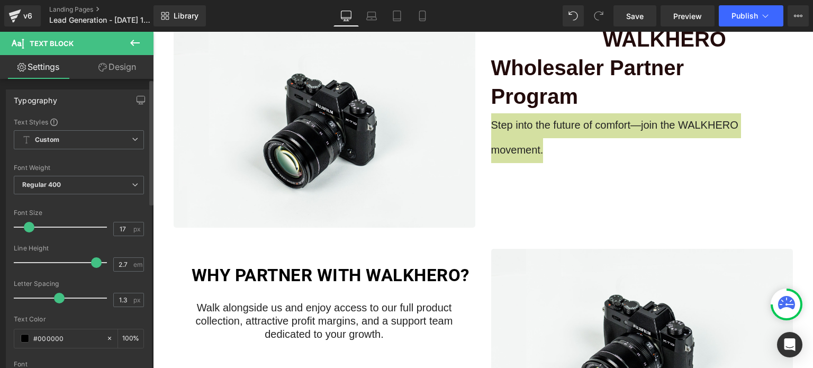
type input "18"
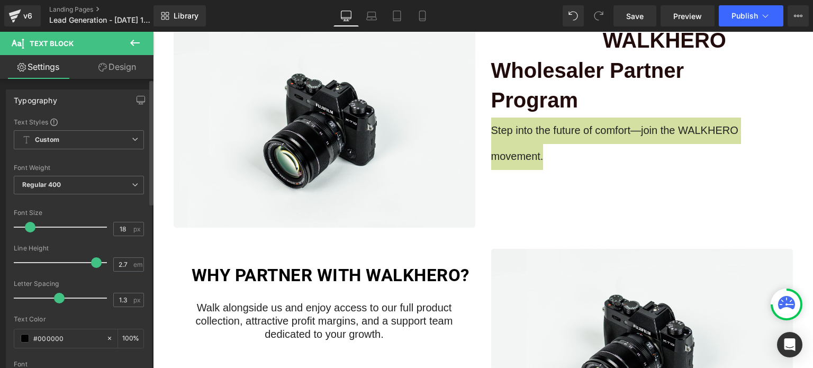
click at [31, 228] on span at bounding box center [30, 227] width 11 height 11
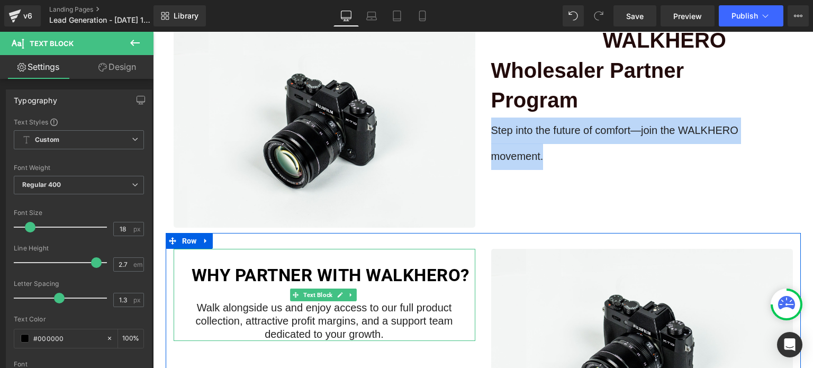
click at [183, 316] on span "Walk alongside us and enjoy access to our full product collection, attractive p…" at bounding box center [325, 321] width 302 height 40
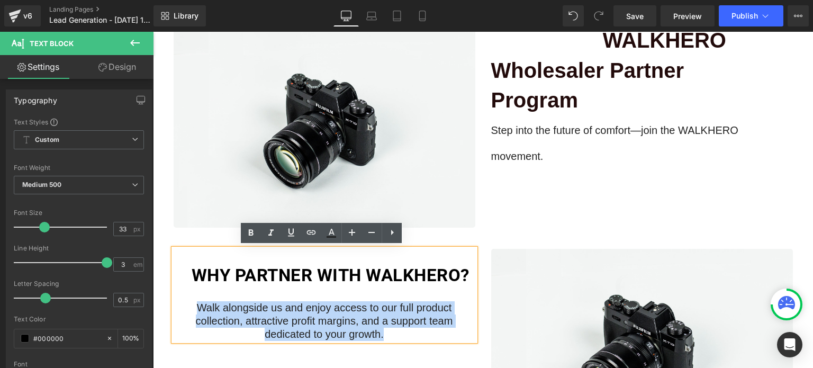
drag, startPoint x: 188, startPoint y: 306, endPoint x: 556, endPoint y: 359, distance: 371.1
click at [403, 328] on span "Walk alongside us and enjoy access to our full product collection, attractive p…" at bounding box center [325, 321] width 302 height 40
copy span "Walk alongside us and enjoy access to our full product collection, attractive p…"
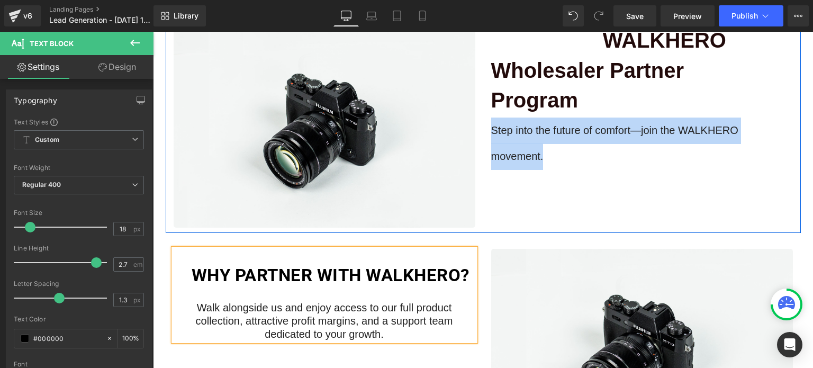
drag, startPoint x: 551, startPoint y: 168, endPoint x: 476, endPoint y: 135, distance: 81.8
click at [476, 135] on div "Image WALKHERO Wholesaler Partner Program Step into the future of comfort—join …" at bounding box center [483, 122] width 635 height 221
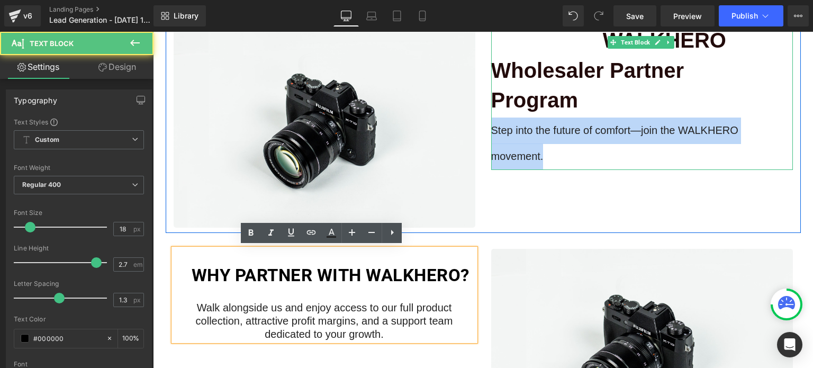
click at [536, 139] on span "Step into the future of comfort—join the WALKHERO movement." at bounding box center [614, 143] width 247 height 38
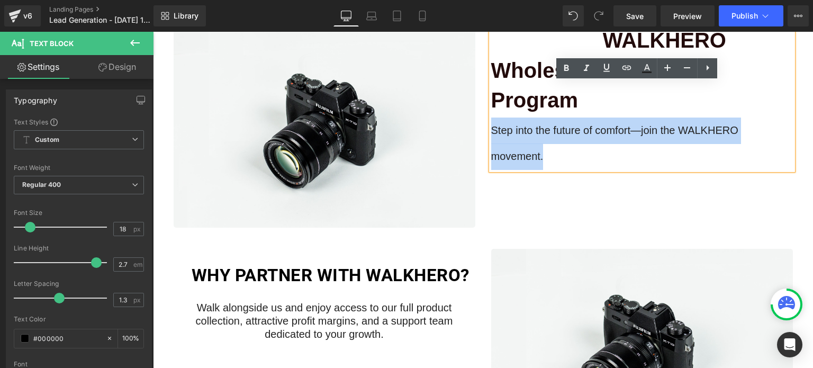
drag, startPoint x: 556, startPoint y: 168, endPoint x: 489, endPoint y: 137, distance: 73.1
click at [491, 137] on p "Step into the future of comfort—join the WALKHERO movement." at bounding box center [642, 143] width 302 height 52
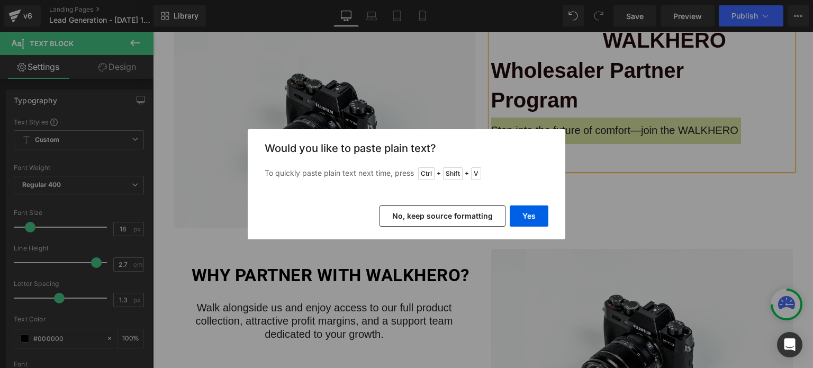
click at [490, 214] on button "No, keep source formatting" at bounding box center [442, 215] width 126 height 21
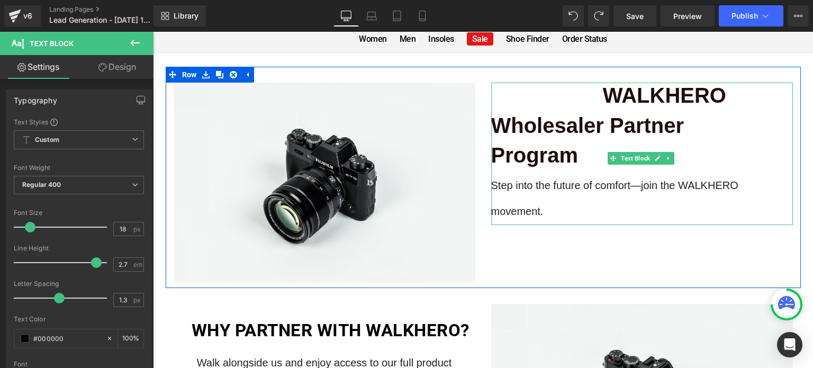
scroll to position [106, 0]
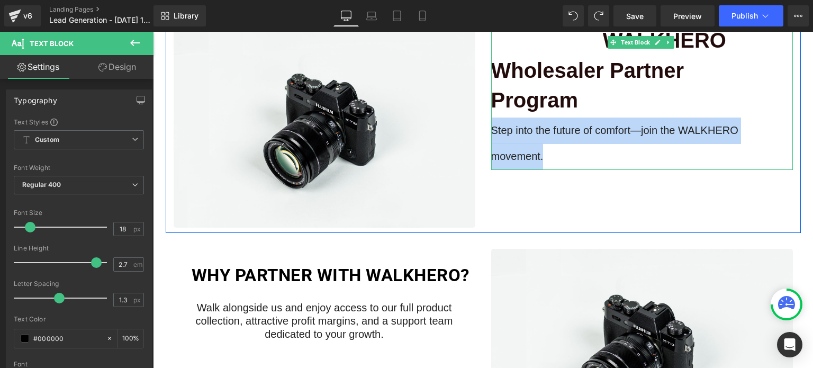
drag, startPoint x: 553, startPoint y: 163, endPoint x: 488, endPoint y: 138, distance: 69.6
click at [491, 138] on p "Step into the future of comfort—join the WALKHERO movement." at bounding box center [642, 143] width 302 height 52
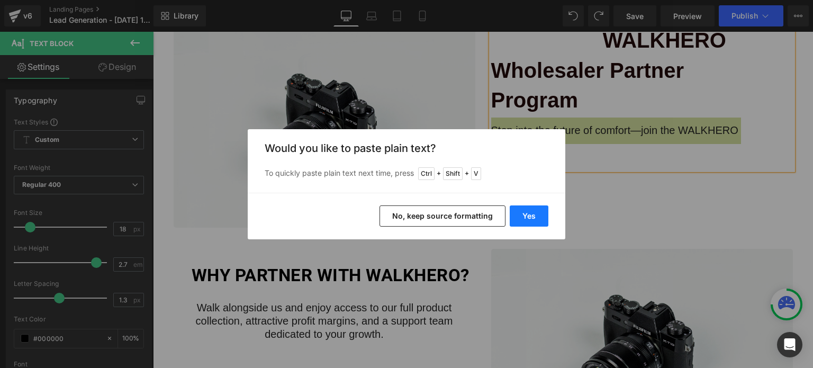
click at [538, 219] on button "Yes" at bounding box center [529, 215] width 39 height 21
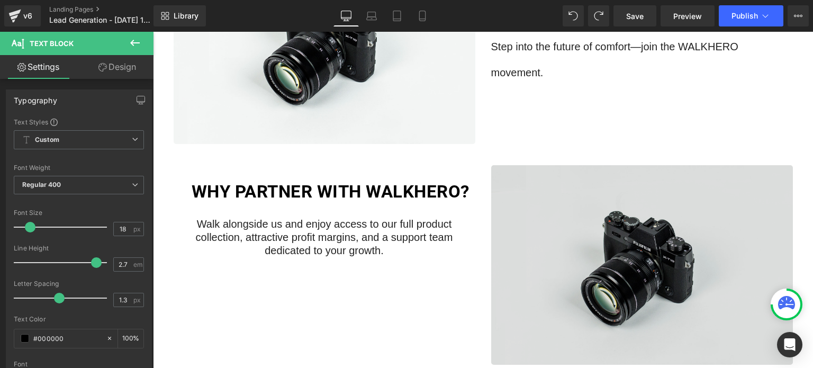
scroll to position [212, 0]
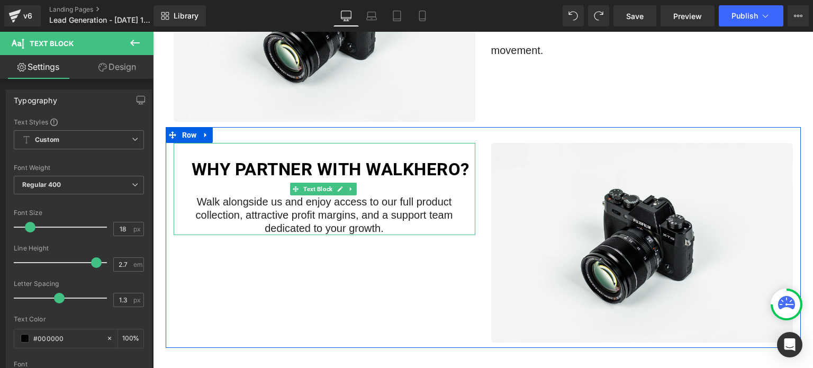
click at [182, 192] on div "WHY PARTNER WITH WALKHERO? Walk alongside us and enjoy access to our full produ…" at bounding box center [325, 189] width 302 height 92
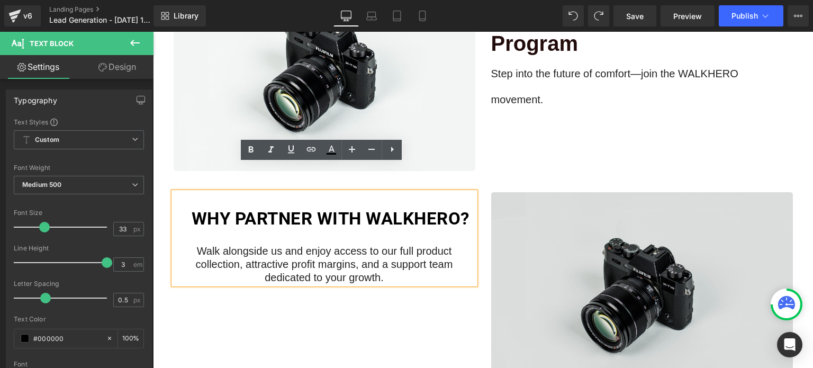
scroll to position [53, 0]
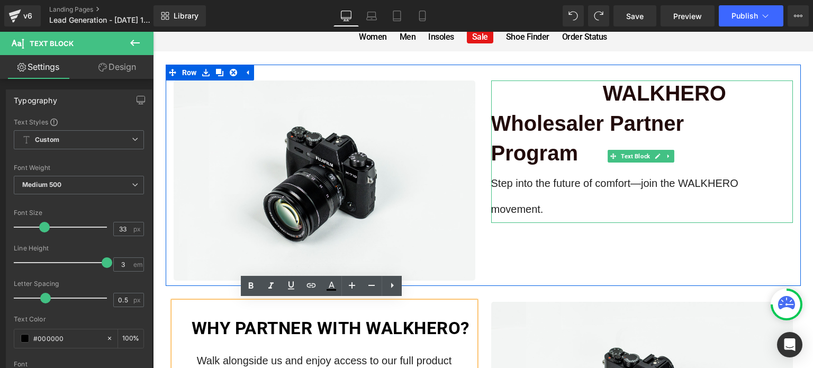
click at [522, 203] on p "Step into the future of comfort—join the WALKHERO movement." at bounding box center [642, 196] width 302 height 52
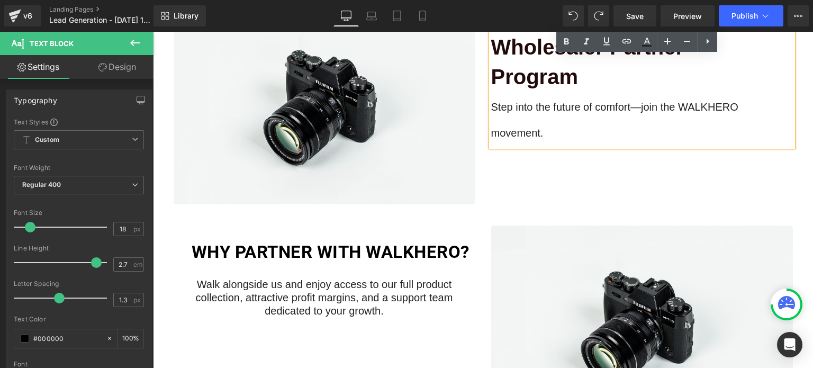
scroll to position [106, 0]
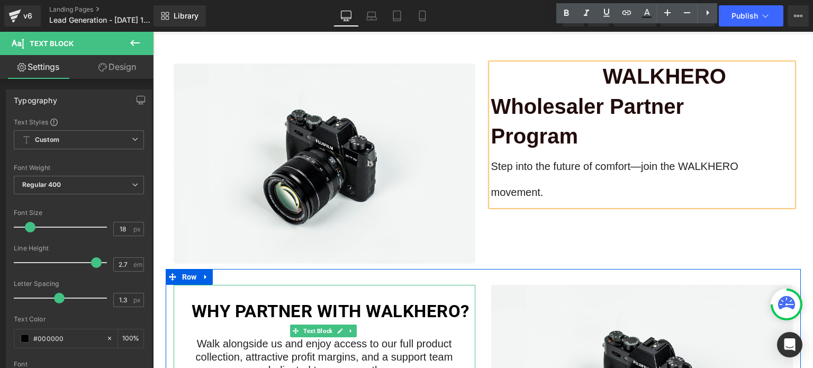
click at [188, 307] on div "WHY PARTNER WITH WALKHERO? Walk alongside us and enjoy access to our full produ…" at bounding box center [325, 331] width 302 height 92
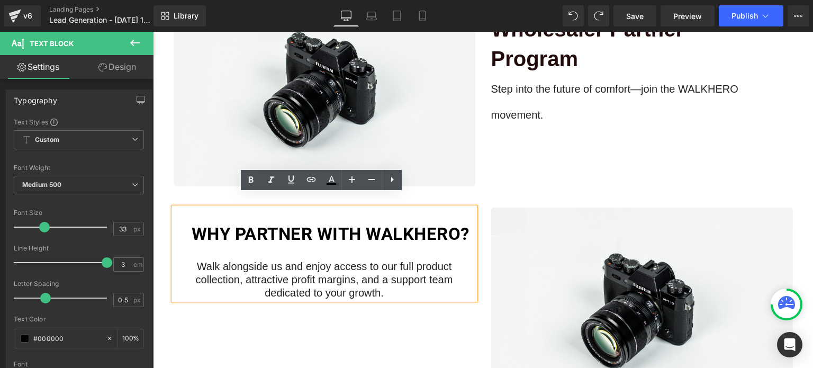
scroll to position [159, 0]
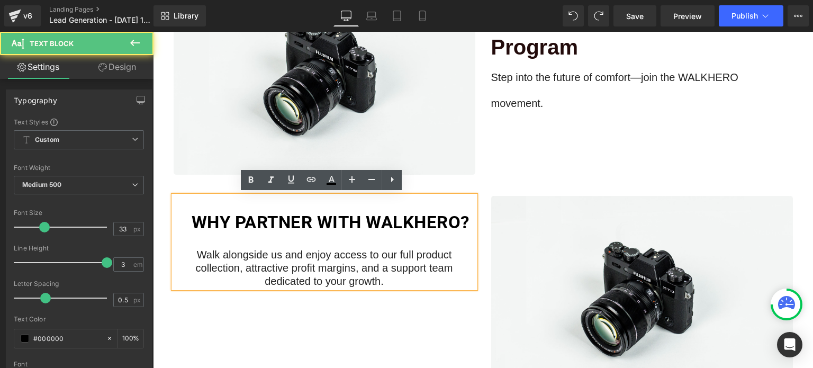
click at [176, 196] on div "WHY PARTNER WITH WALKHERO? Walk alongside us and enjoy access to our full produ…" at bounding box center [325, 242] width 302 height 92
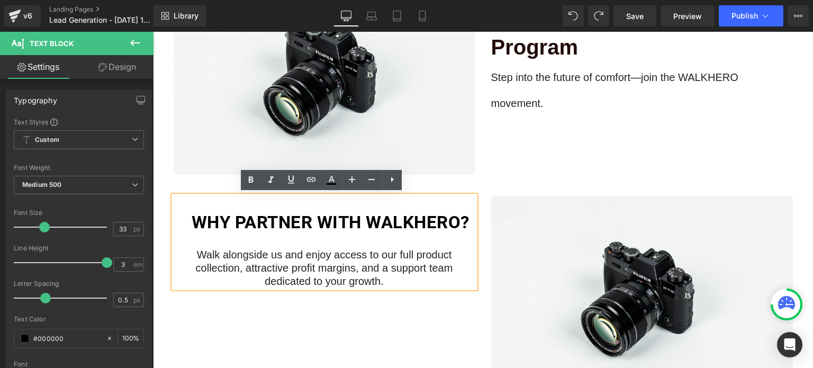
click at [344, 313] on div "WHY PARTNER WITH WALKHERO? Walk alongside us and enjoy access to our full produ…" at bounding box center [483, 290] width 635 height 221
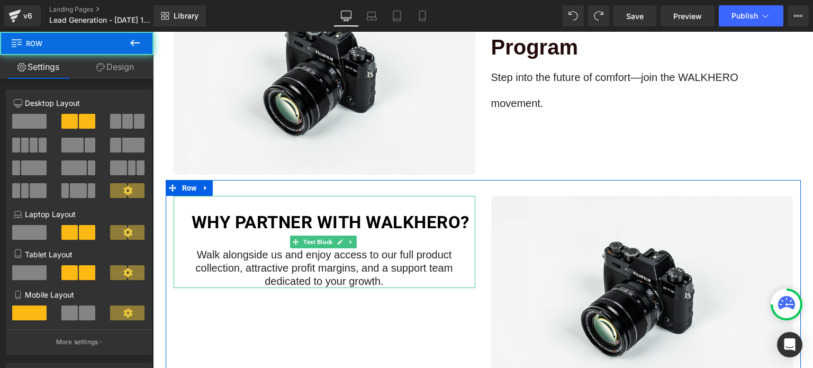
click at [355, 266] on span "Walk alongside us and enjoy access to our full product collection, attractive p…" at bounding box center [325, 268] width 302 height 40
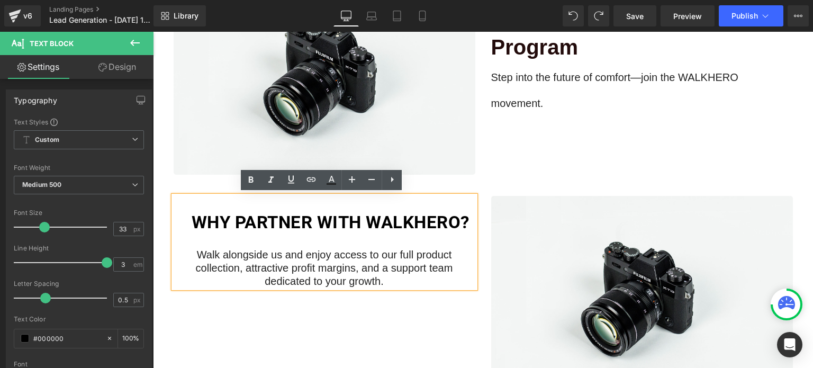
click at [245, 302] on div "WHY PARTNER WITH WALKHERO? Walk alongside us and enjoy access to our full produ…" at bounding box center [324, 251] width 317 height 111
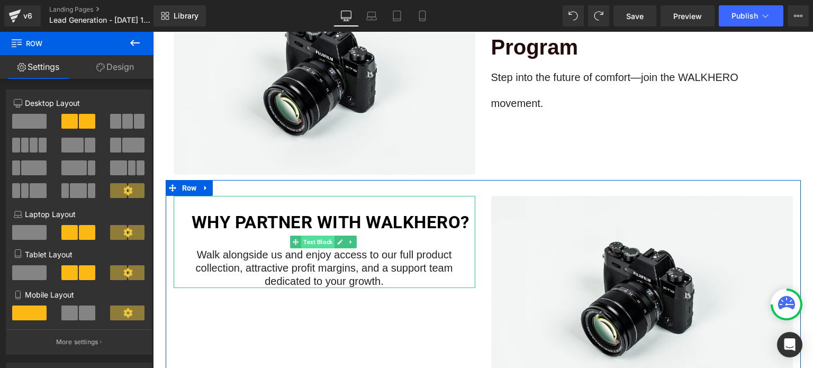
click at [322, 240] on span "Text Block" at bounding box center [317, 241] width 33 height 13
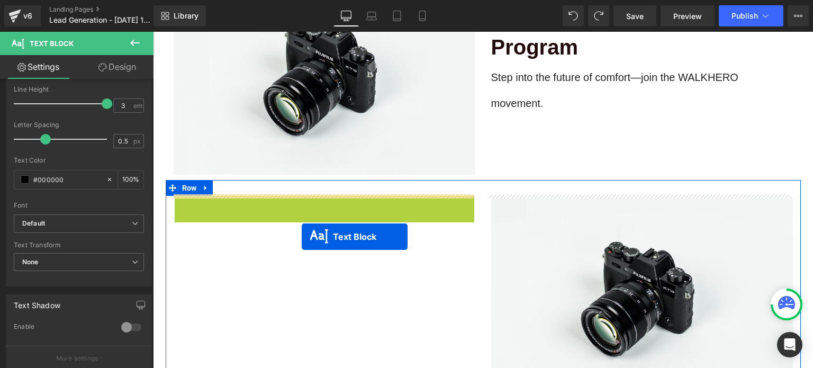
drag, startPoint x: 292, startPoint y: 241, endPoint x: 302, endPoint y: 237, distance: 10.6
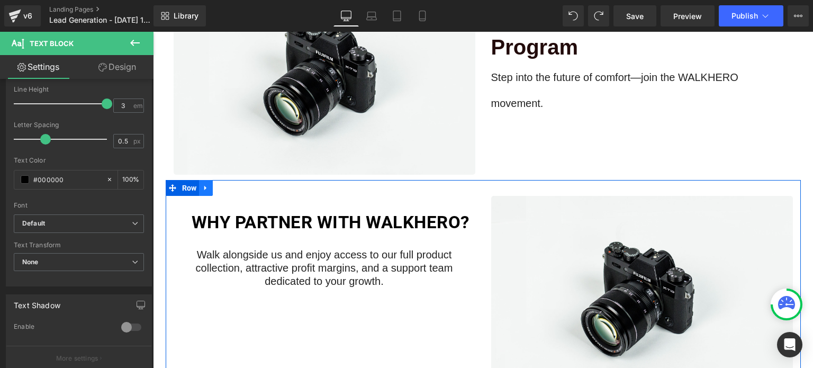
click at [204, 189] on icon at bounding box center [205, 188] width 7 height 8
click at [218, 186] on icon at bounding box center [219, 187] width 7 height 7
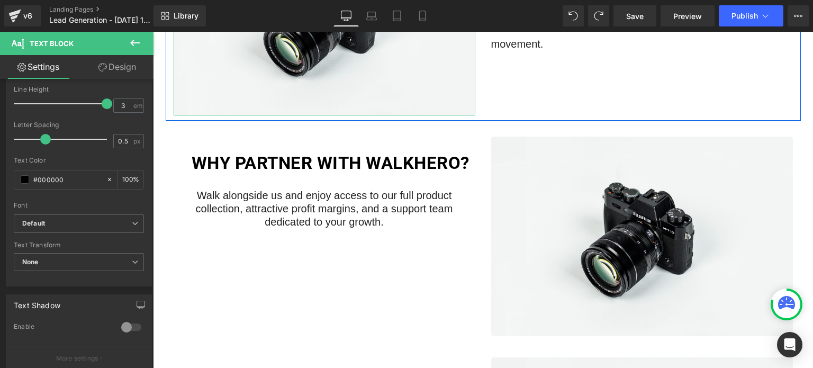
scroll to position [430, 0]
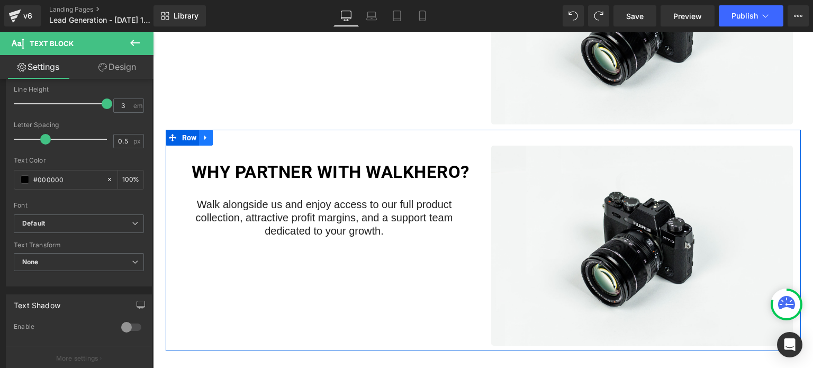
click at [204, 135] on icon at bounding box center [205, 138] width 7 height 8
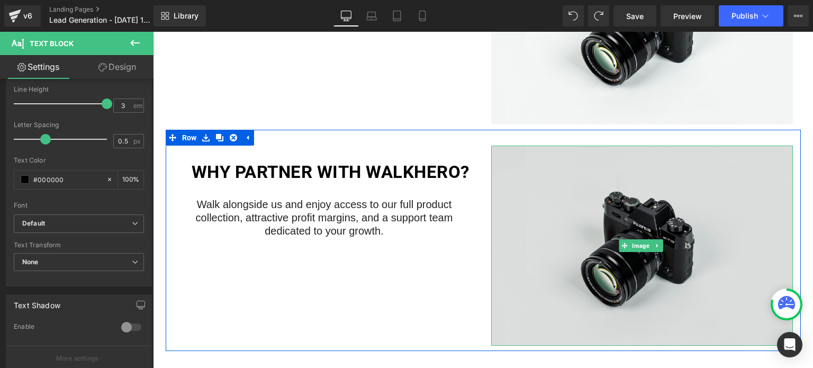
click at [638, 235] on div "Image" at bounding box center [642, 245] width 302 height 200
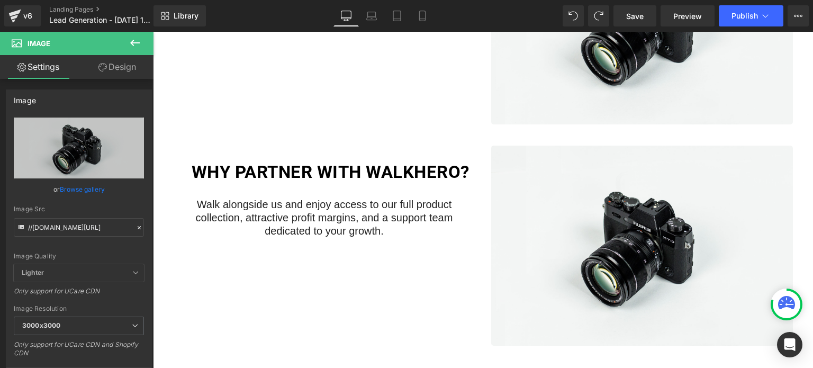
click at [132, 42] on icon at bounding box center [135, 43] width 10 height 6
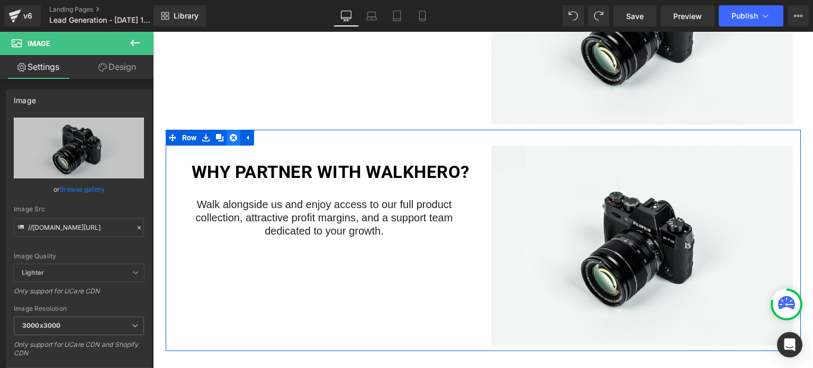
click at [235, 136] on icon at bounding box center [233, 137] width 7 height 7
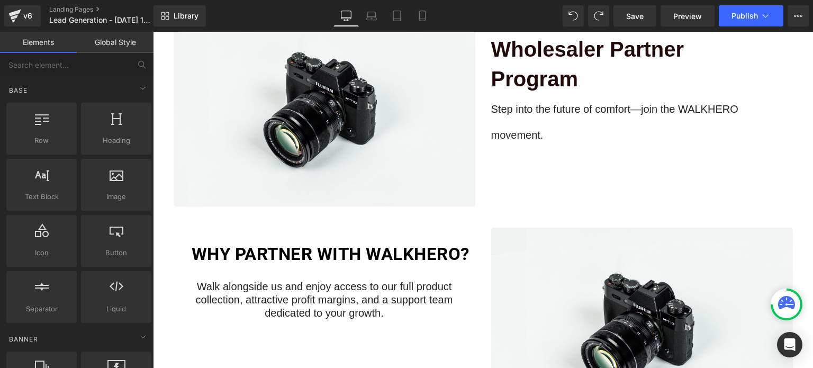
scroll to position [59, 0]
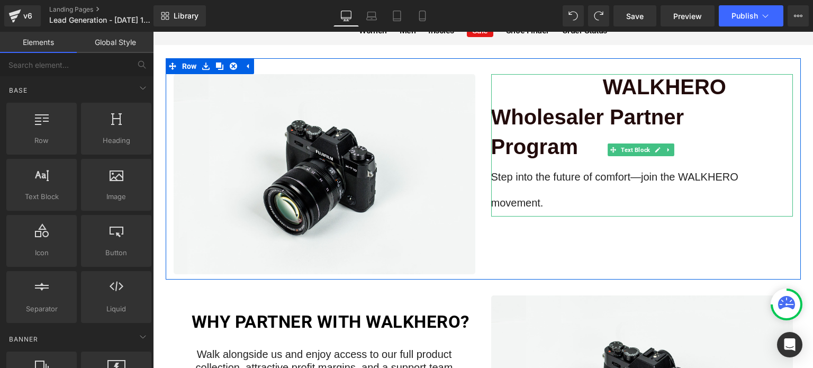
click at [566, 211] on p "Step into the future of comfort—join the WALKHERO movement." at bounding box center [642, 190] width 302 height 52
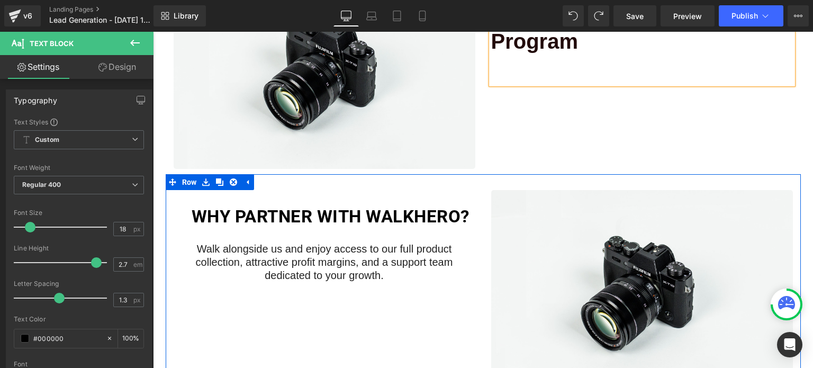
scroll to position [165, 0]
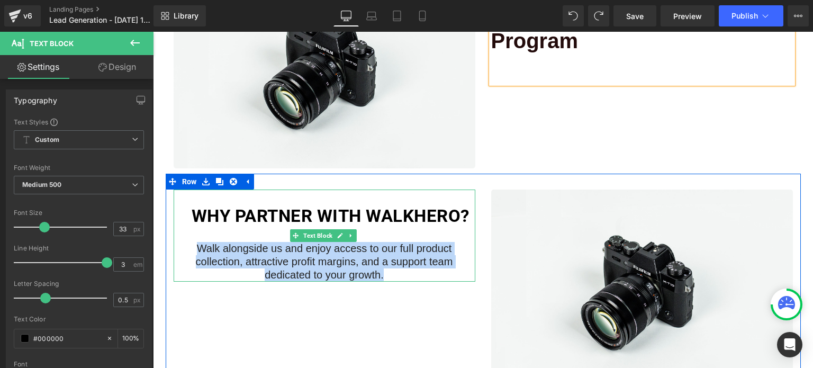
drag, startPoint x: 188, startPoint y: 247, endPoint x: 394, endPoint y: 272, distance: 206.8
click at [394, 272] on span "Walk alongside us and enjoy access to our full product collection, attractive p…" at bounding box center [325, 262] width 302 height 40
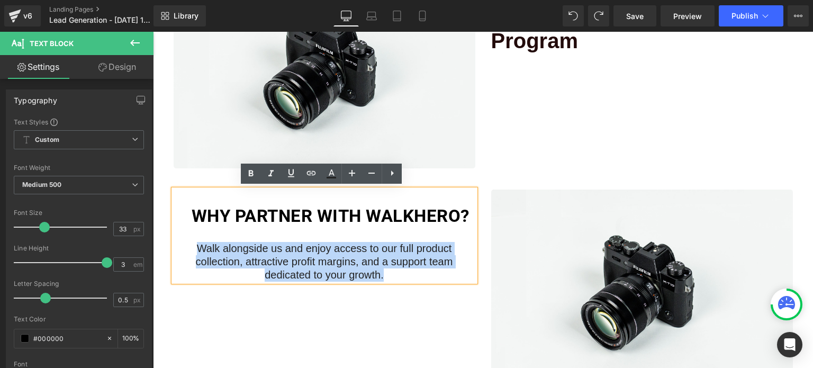
copy span "Walk alongside us and enjoy access to our full product collection, attractive p…"
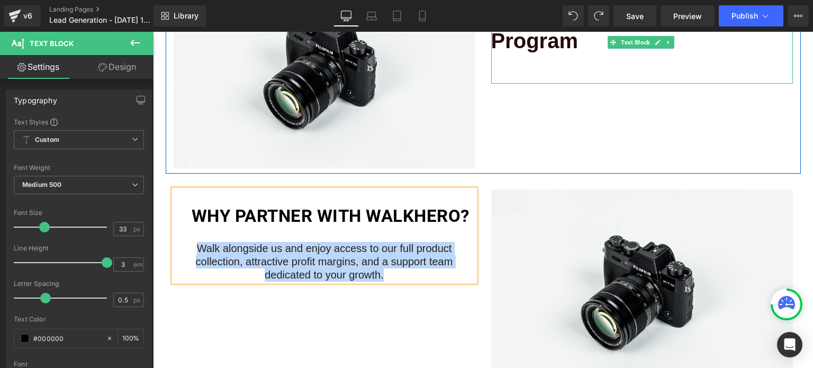
click at [595, 71] on p at bounding box center [642, 71] width 302 height 26
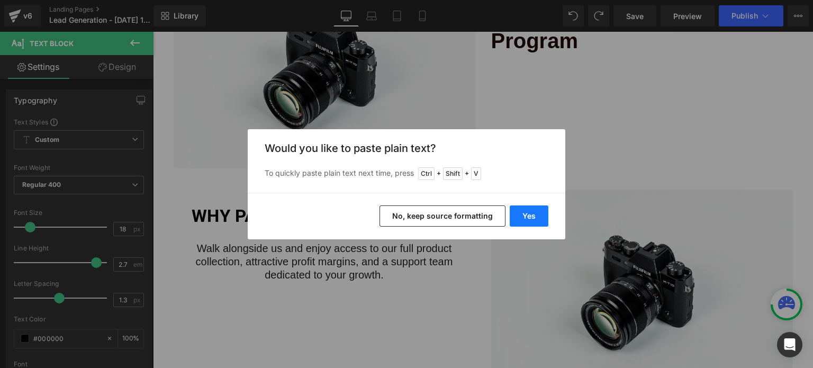
click at [523, 214] on button "Yes" at bounding box center [529, 215] width 39 height 21
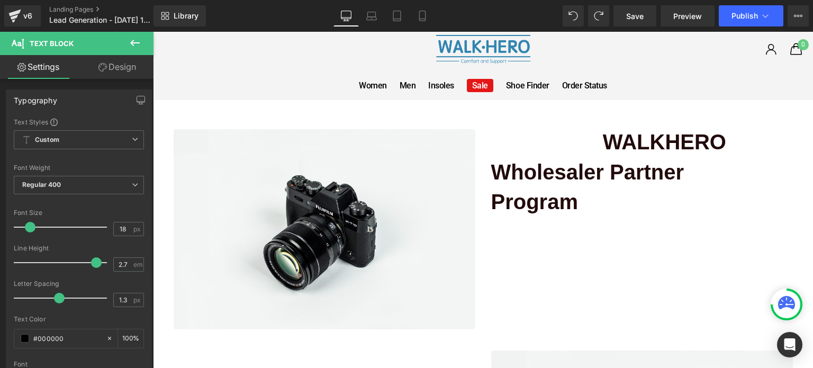
scroll to position [0, 0]
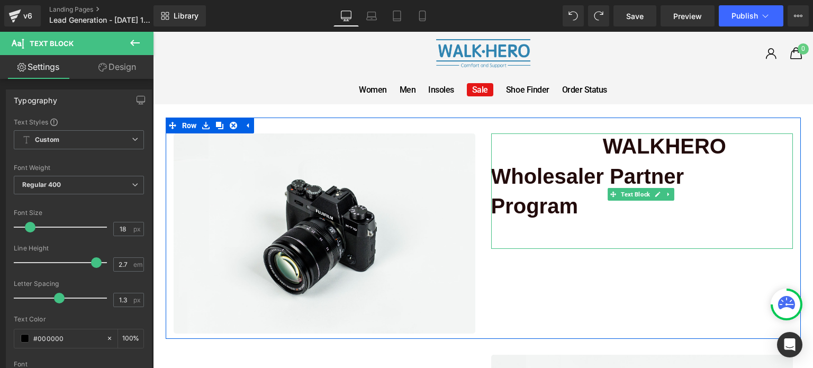
click at [549, 243] on p at bounding box center [642, 236] width 302 height 26
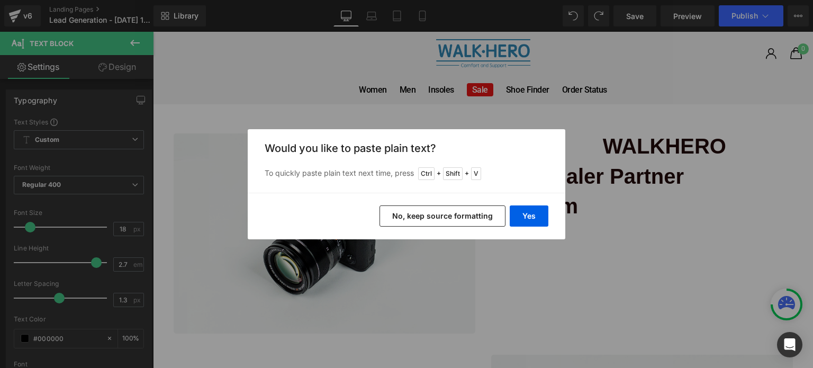
click at [468, 220] on button "No, keep source formatting" at bounding box center [442, 215] width 126 height 21
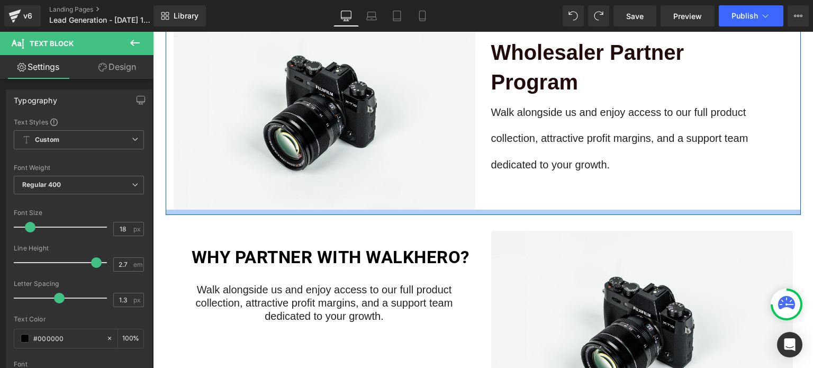
scroll to position [106, 0]
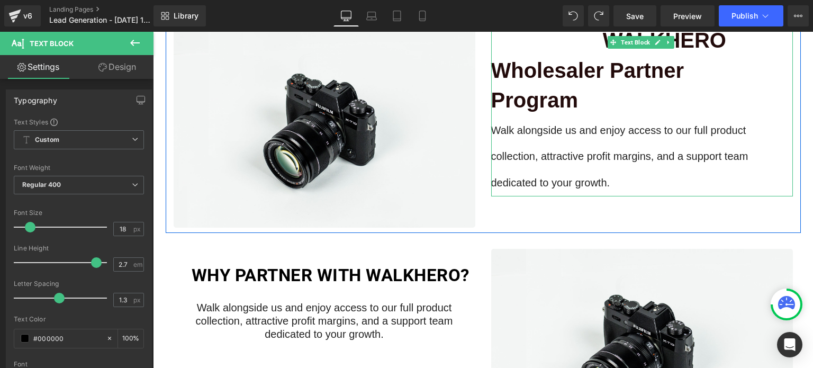
drag, startPoint x: 616, startPoint y: 205, endPoint x: 624, endPoint y: 179, distance: 27.3
click at [624, 179] on div "WALKHERO Wholesaler Partner Program Walk alongside us and enjoy access to our f…" at bounding box center [642, 112] width 302 height 169
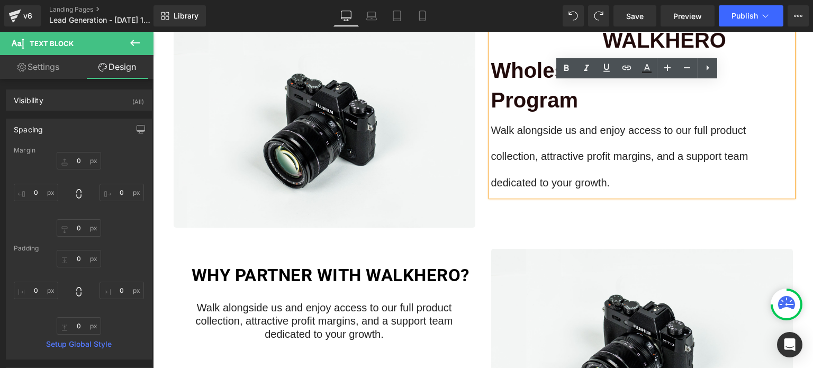
click at [563, 129] on span "Walk alongside us and enjoy access to our full product collection, attractive p…" at bounding box center [619, 156] width 257 height 64
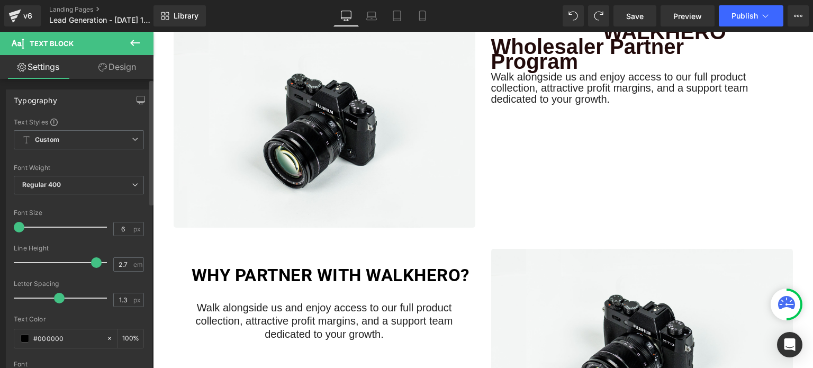
drag, startPoint x: 32, startPoint y: 228, endPoint x: 19, endPoint y: 229, distance: 12.7
click at [19, 229] on span at bounding box center [19, 227] width 11 height 11
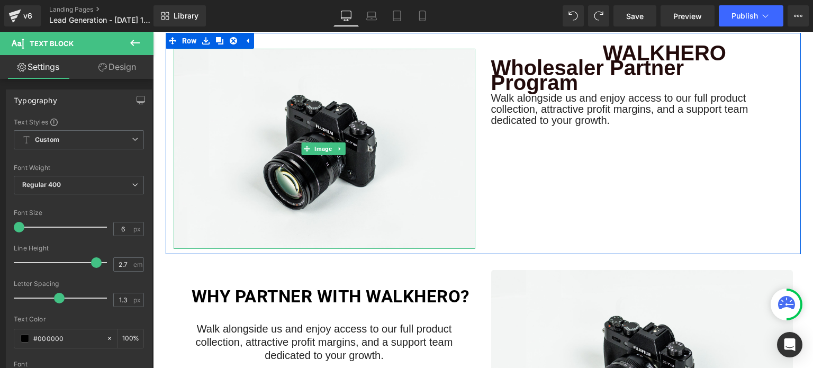
scroll to position [53, 0]
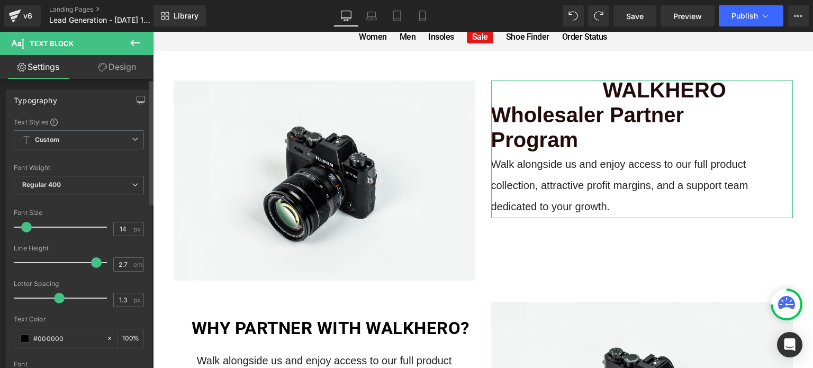
drag, startPoint x: 21, startPoint y: 225, endPoint x: 28, endPoint y: 225, distance: 6.9
click at [28, 225] on span at bounding box center [26, 227] width 11 height 11
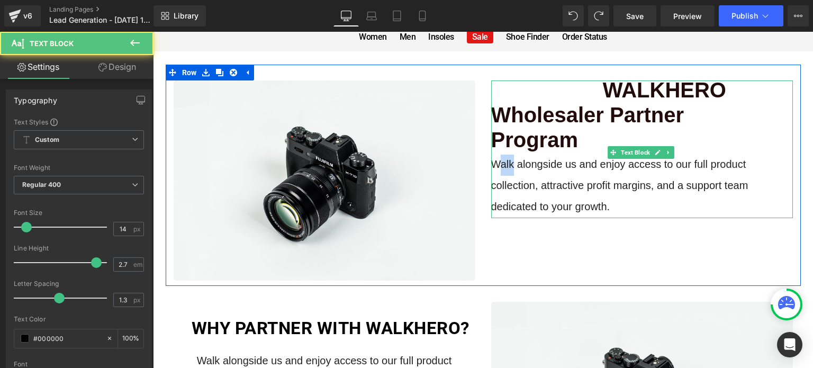
drag, startPoint x: 491, startPoint y: 172, endPoint x: 511, endPoint y: 175, distance: 19.7
click at [511, 175] on span "Walk alongside us and enjoy access to our full product collection, attractive p…" at bounding box center [619, 185] width 257 height 54
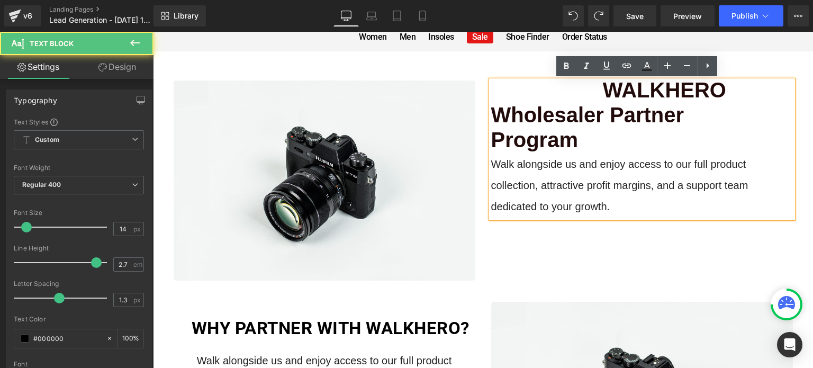
click at [617, 207] on p "Walk alongside us and enjoy access to our full product collection, attractive p…" at bounding box center [642, 185] width 302 height 63
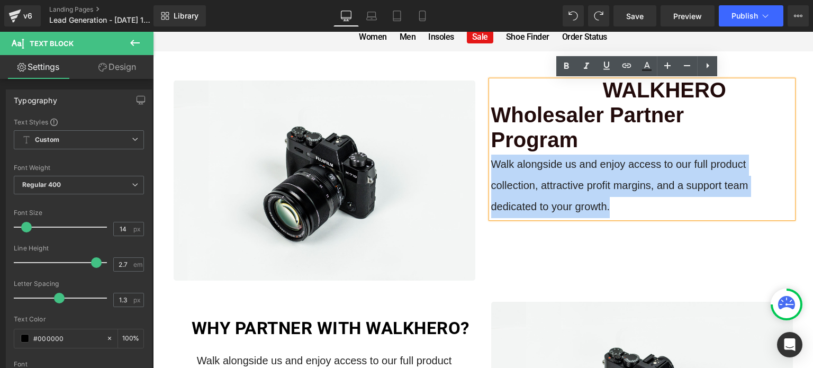
drag, startPoint x: 617, startPoint y: 212, endPoint x: 488, endPoint y: 172, distance: 135.6
click at [491, 172] on p "Walk alongside us and enjoy access to our full product collection, attractive p…" at bounding box center [642, 185] width 302 height 63
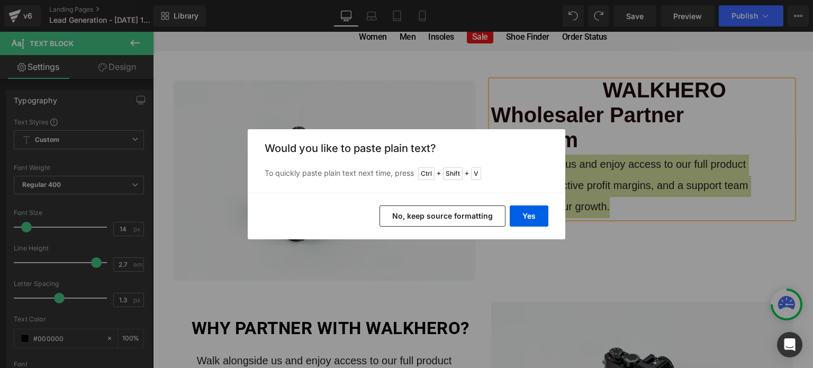
drag, startPoint x: 461, startPoint y: 220, endPoint x: 316, endPoint y: 182, distance: 150.3
click at [461, 220] on button "No, keep source formatting" at bounding box center [442, 215] width 126 height 21
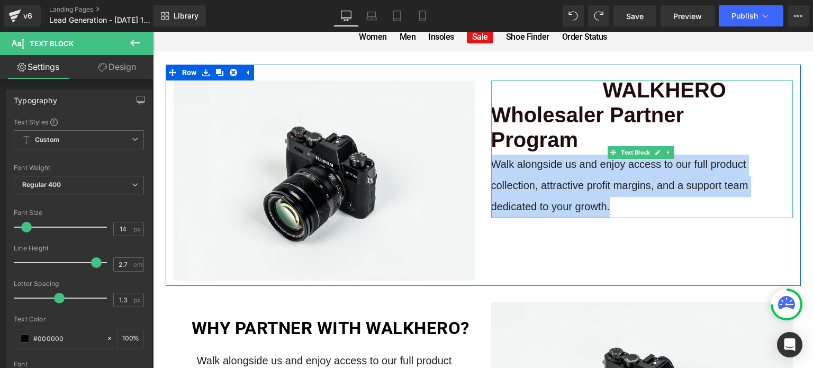
drag, startPoint x: 631, startPoint y: 212, endPoint x: 489, endPoint y: 169, distance: 147.6
click at [491, 169] on p "Walk alongside us and enjoy access to our full product collection, attractive p…" at bounding box center [642, 185] width 302 height 63
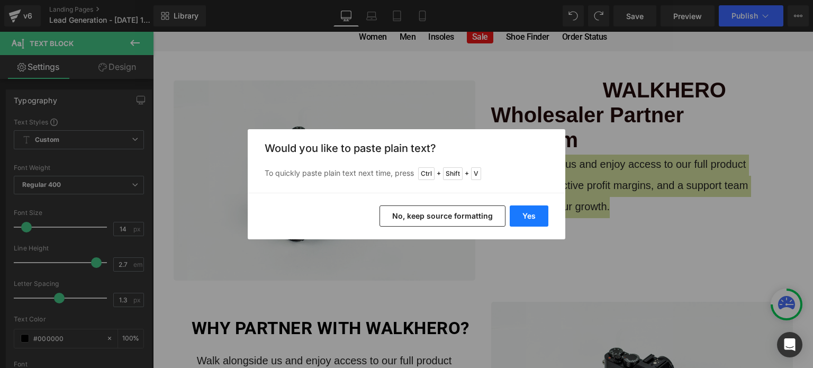
click at [535, 214] on button "Yes" at bounding box center [529, 215] width 39 height 21
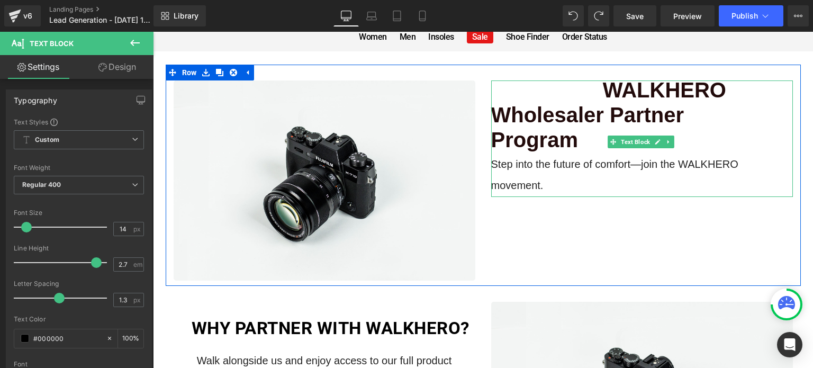
click at [523, 175] on span "Step into the future of comfort—join the WALKHERO movement." at bounding box center [614, 174] width 247 height 33
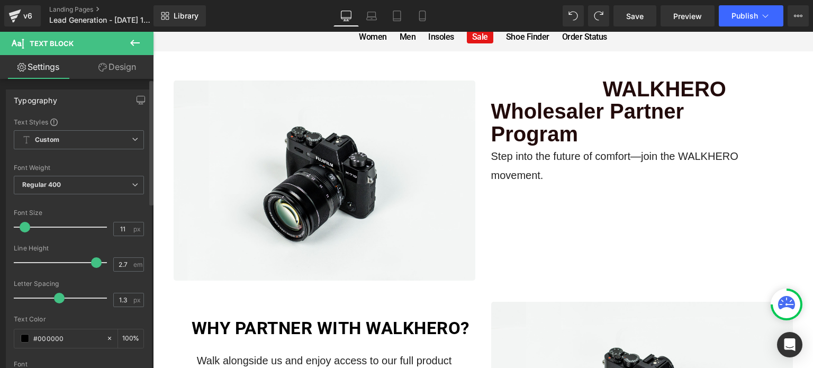
type input "10"
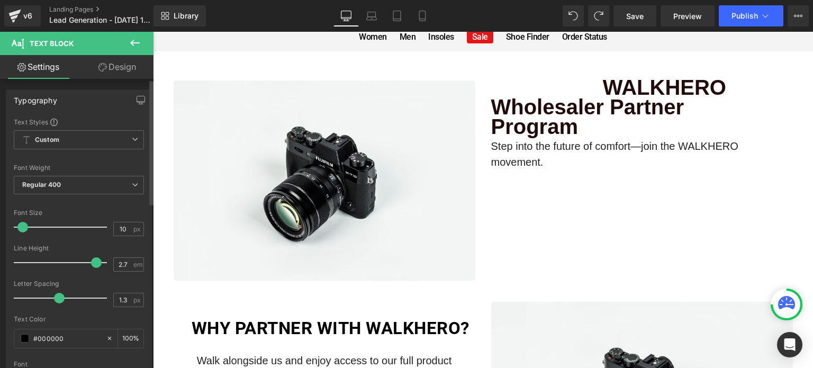
click at [25, 226] on span at bounding box center [22, 227] width 11 height 11
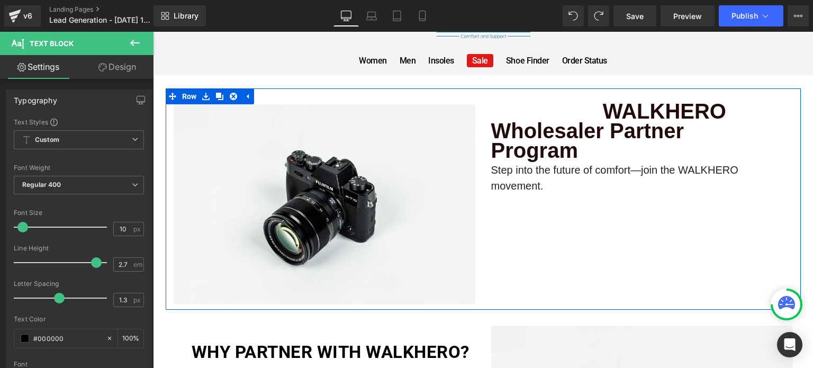
scroll to position [0, 0]
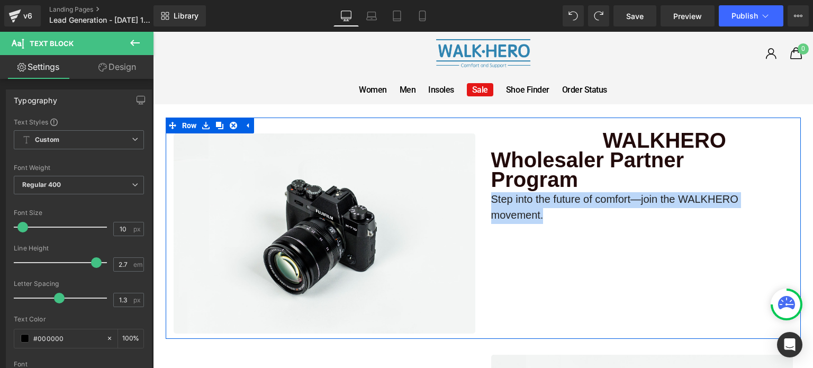
drag, startPoint x: 551, startPoint y: 220, endPoint x: 480, endPoint y: 206, distance: 71.7
click at [483, 206] on div "WALKHERO Wholesaler Partner Program Step into the future of comfort—join the WA…" at bounding box center [641, 178] width 317 height 90
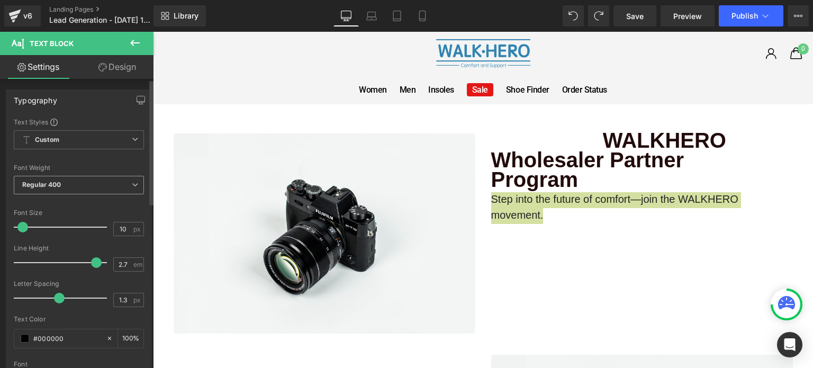
click at [78, 180] on span "Regular 400" at bounding box center [79, 185] width 130 height 19
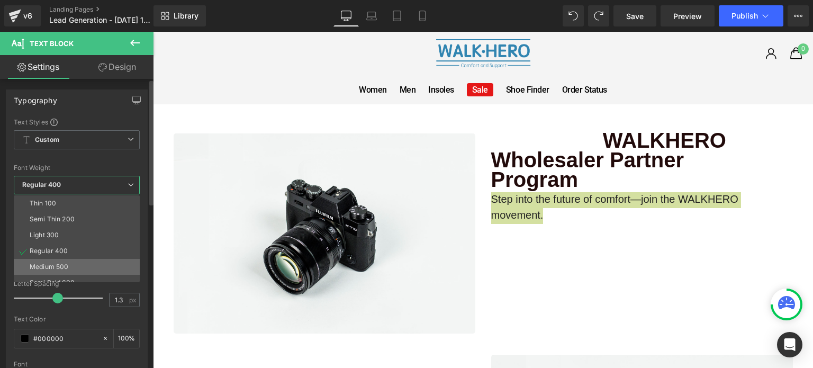
click at [61, 260] on li "Medium 500" at bounding box center [79, 267] width 131 height 16
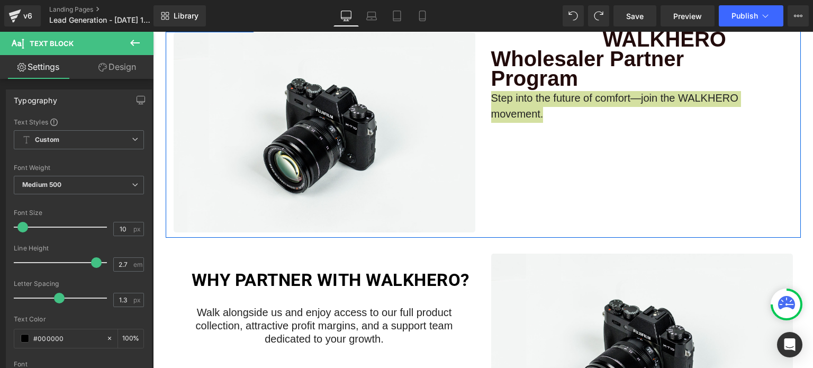
scroll to position [106, 0]
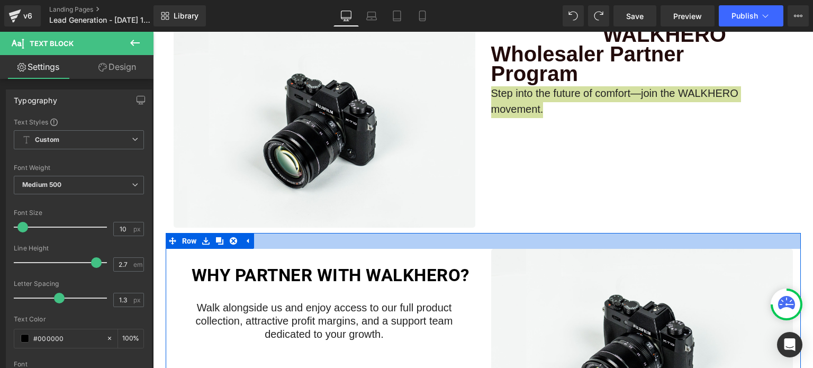
click at [472, 240] on div at bounding box center [483, 241] width 635 height 16
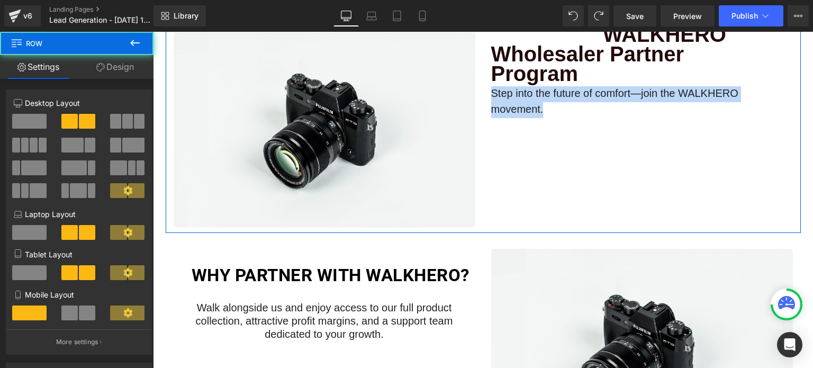
click at [531, 220] on div "Image WALKHERO Wholesaler Partner Program Step into the future of comfort—join …" at bounding box center [483, 122] width 635 height 221
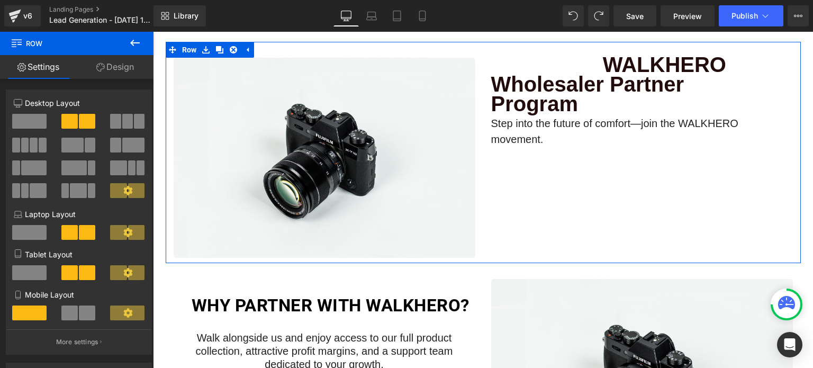
scroll to position [53, 0]
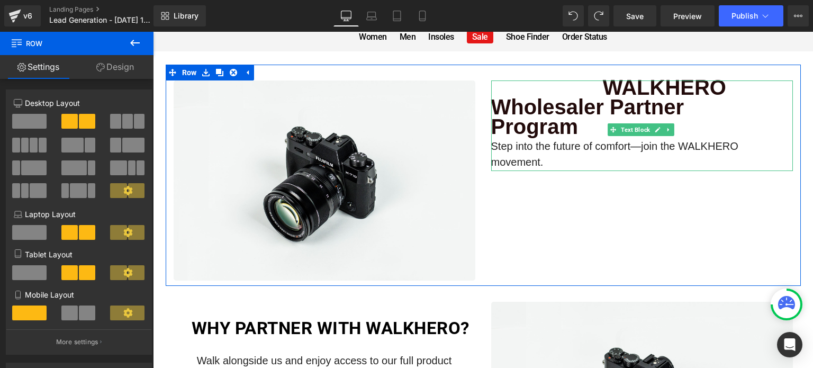
click at [582, 144] on span "Step into the future of comfort—join the WALKHERO movement." at bounding box center [614, 154] width 247 height 28
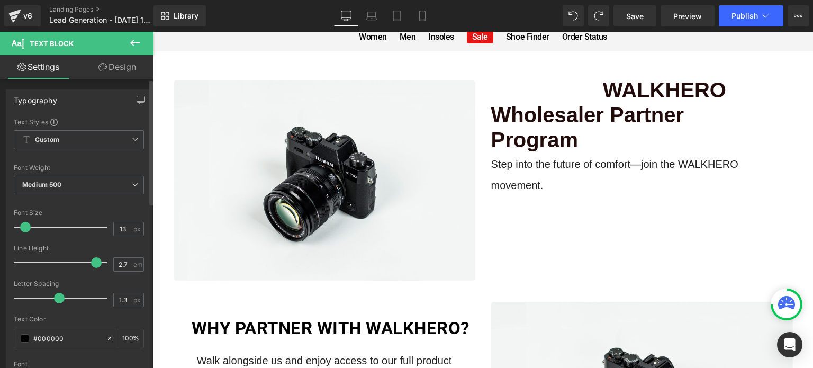
click at [25, 224] on span at bounding box center [25, 227] width 11 height 11
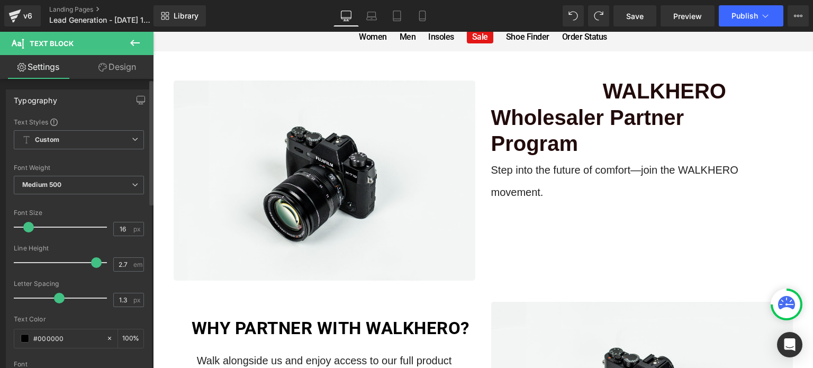
type input "17"
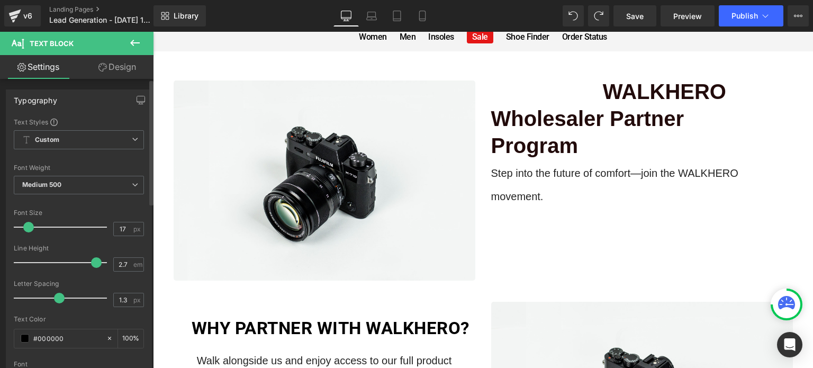
click at [30, 226] on span at bounding box center [28, 227] width 11 height 11
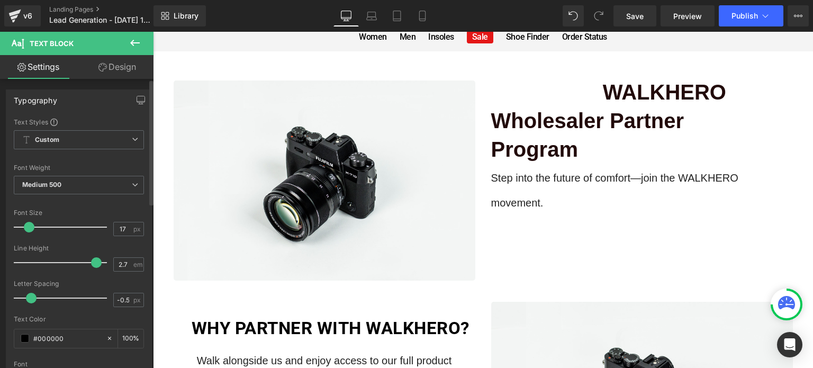
type input "-1"
drag, startPoint x: 58, startPoint y: 298, endPoint x: 15, endPoint y: 299, distance: 43.4
click at [15, 299] on span at bounding box center [19, 298] width 11 height 11
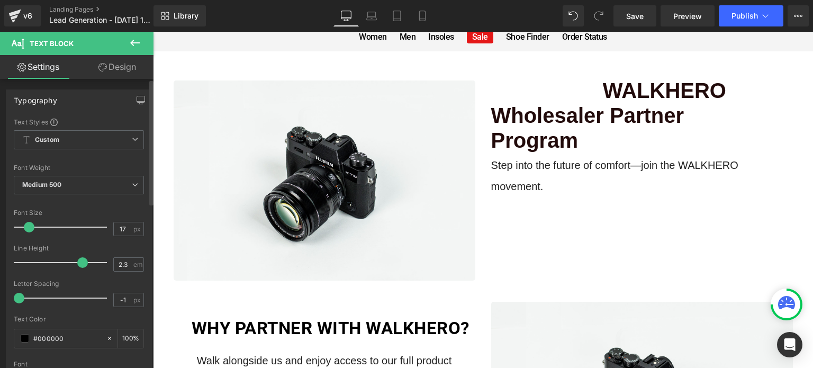
type input "2.2"
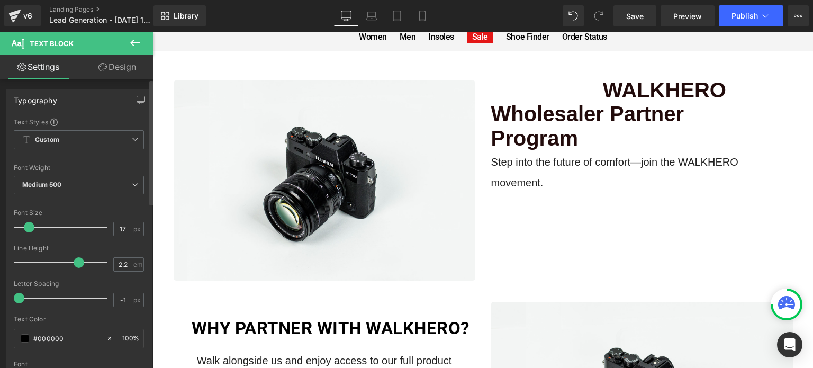
drag, startPoint x: 91, startPoint y: 262, endPoint x: 74, endPoint y: 261, distance: 17.0
click at [74, 261] on span at bounding box center [79, 262] width 11 height 11
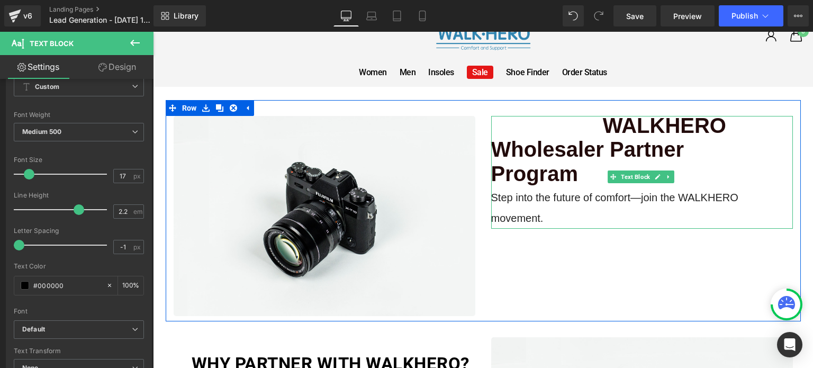
scroll to position [0, 0]
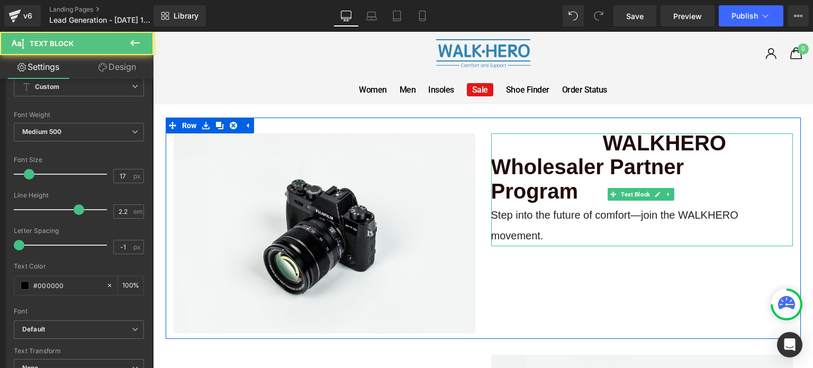
click at [527, 193] on span "Program" at bounding box center [534, 190] width 87 height 23
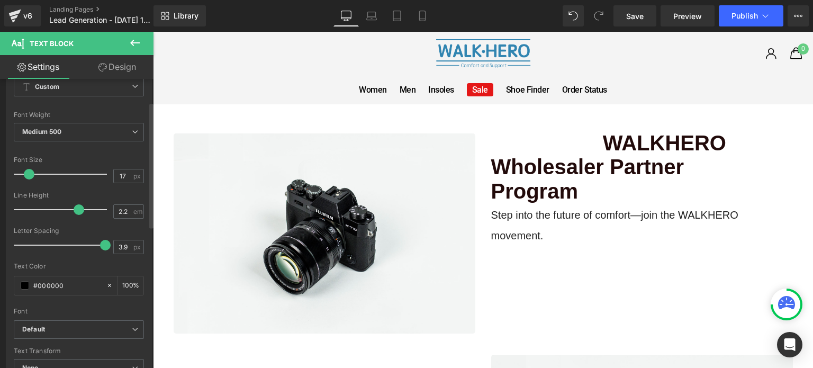
drag, startPoint x: 20, startPoint y: 244, endPoint x: 102, endPoint y: 244, distance: 82.0
click at [102, 244] on span at bounding box center [105, 245] width 11 height 11
type input "1"
drag, startPoint x: 102, startPoint y: 244, endPoint x: 53, endPoint y: 247, distance: 48.2
click at [53, 247] on span at bounding box center [54, 245] width 11 height 11
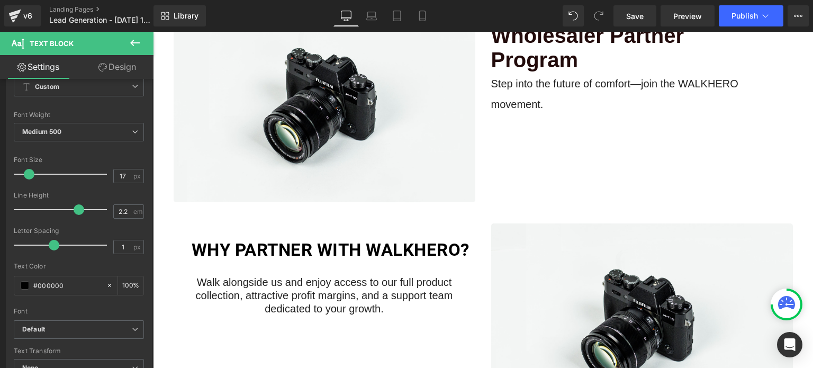
scroll to position [159, 0]
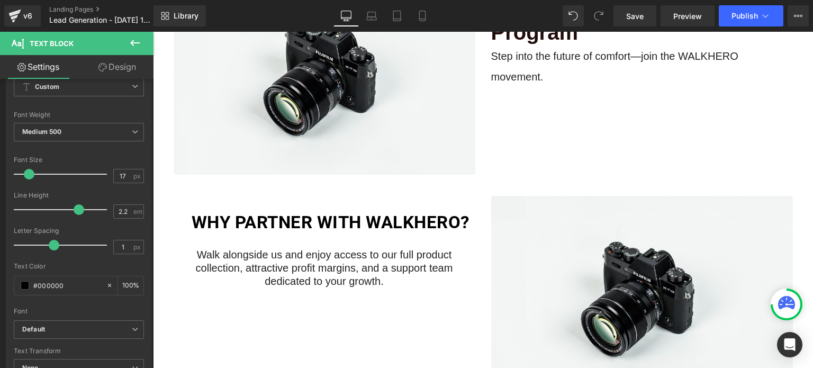
click at [375, 279] on span "Walk alongside us and enjoy access to our full product collection, attractive p…" at bounding box center [325, 268] width 302 height 40
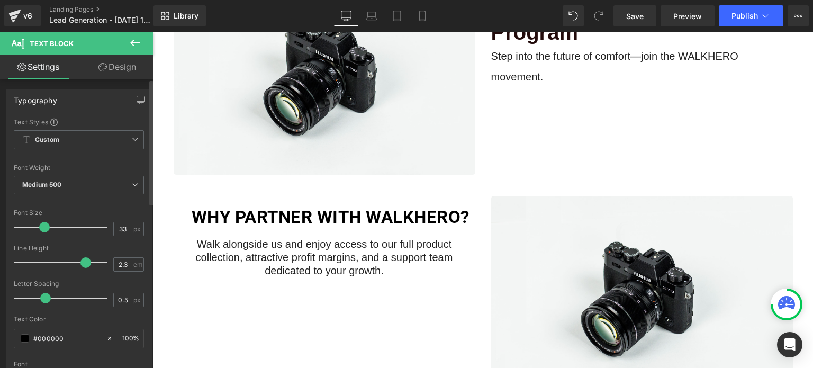
type input "2.2"
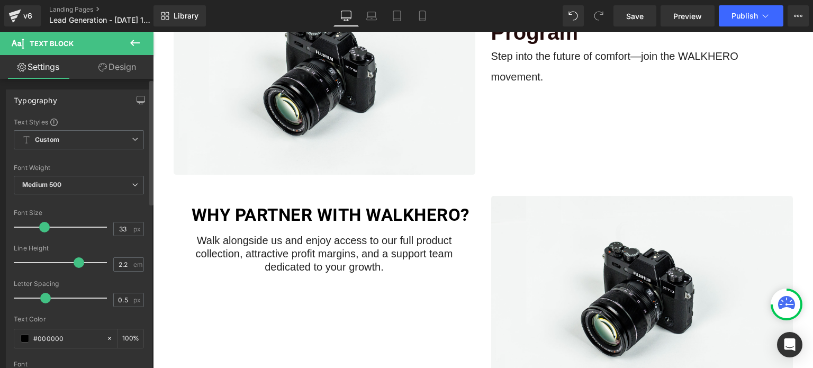
drag, startPoint x: 102, startPoint y: 263, endPoint x: 76, endPoint y: 262, distance: 25.4
click at [76, 262] on span at bounding box center [79, 262] width 11 height 11
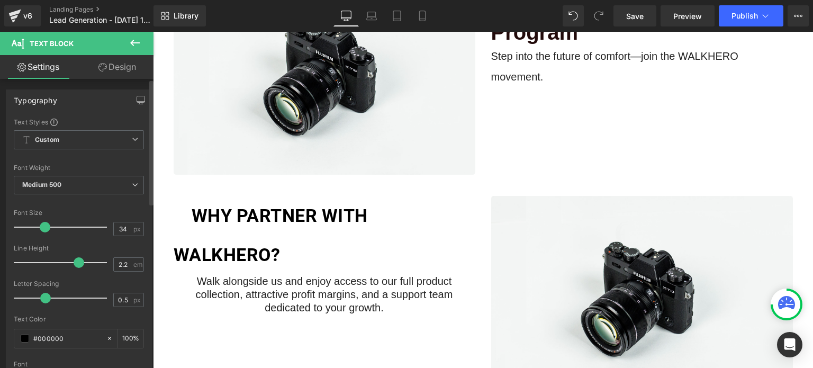
type input "33"
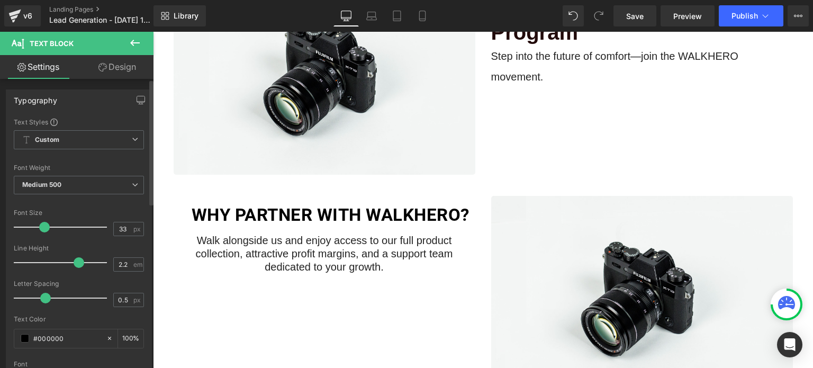
click at [48, 226] on span at bounding box center [44, 227] width 11 height 11
type input "0.5"
click at [44, 294] on span at bounding box center [45, 298] width 11 height 11
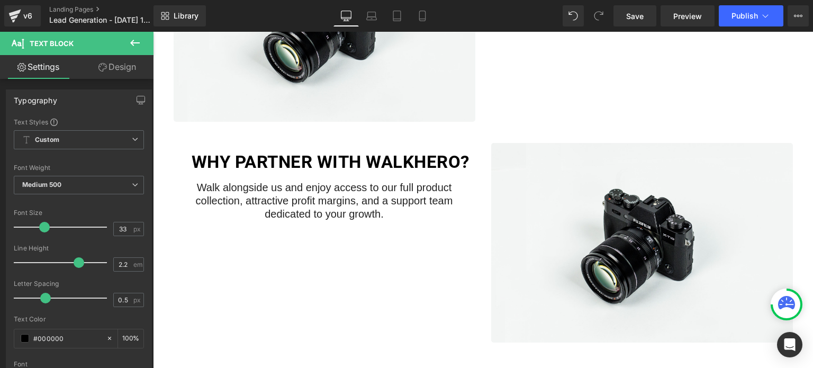
scroll to position [370, 0]
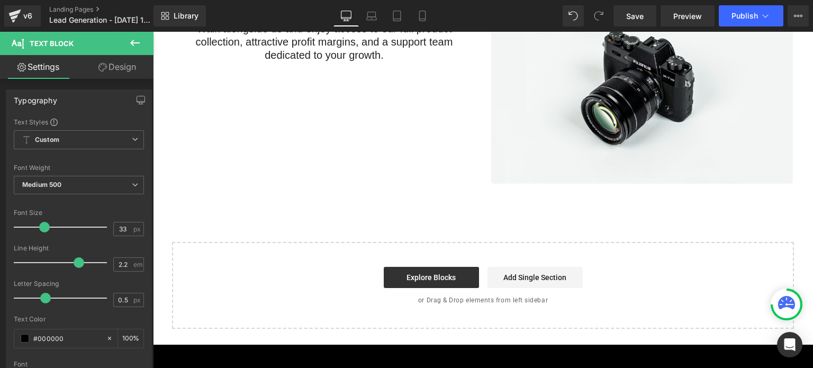
click at [134, 34] on button at bounding box center [134, 43] width 37 height 23
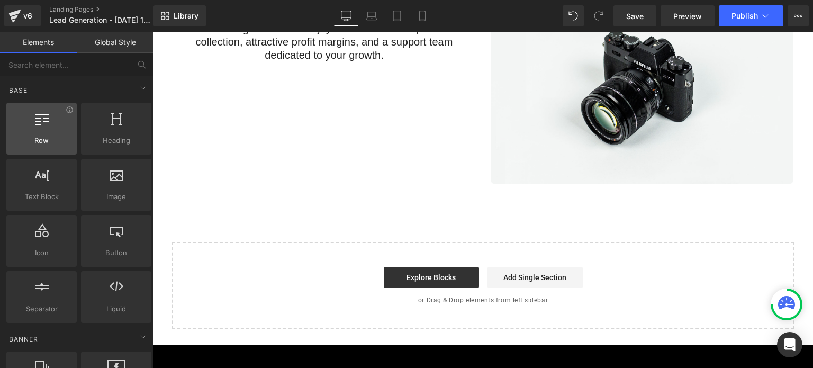
click at [44, 135] on span "Row" at bounding box center [42, 140] width 64 height 11
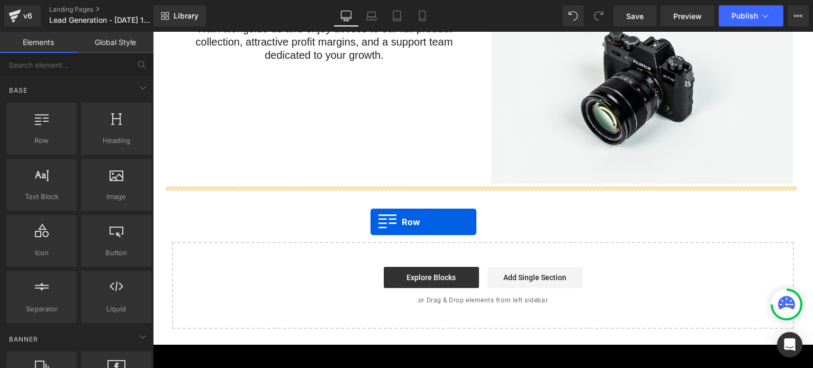
drag, startPoint x: 183, startPoint y: 159, endPoint x: 370, endPoint y: 222, distance: 197.6
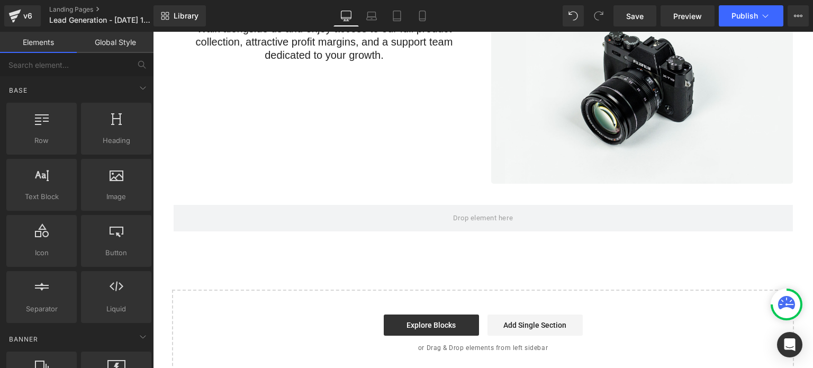
scroll to position [5, 5]
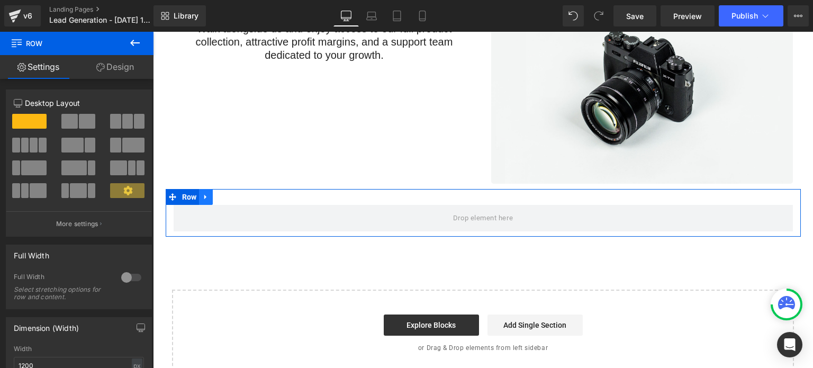
click at [204, 193] on icon at bounding box center [205, 197] width 7 height 8
click at [230, 195] on icon at bounding box center [233, 197] width 7 height 8
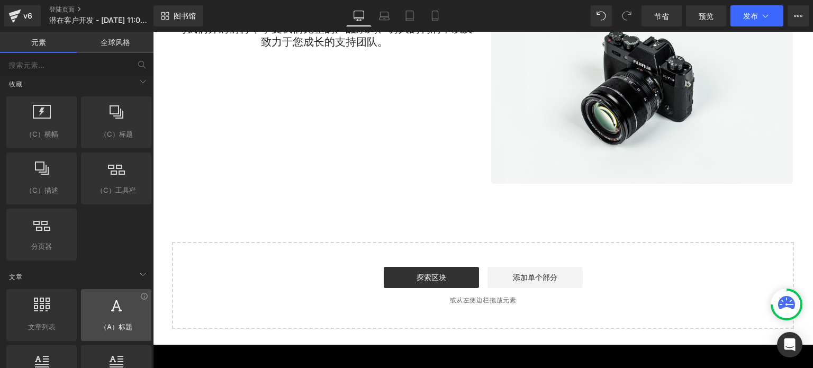
scroll to position [1746, 0]
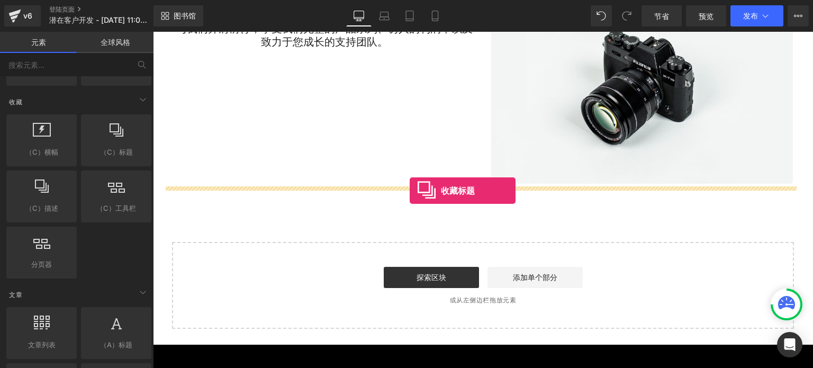
drag, startPoint x: 269, startPoint y: 175, endPoint x: 410, endPoint y: 190, distance: 141.1
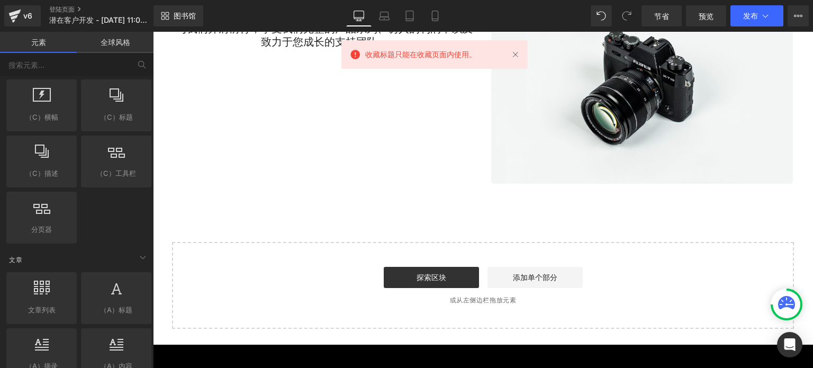
scroll to position [1799, 0]
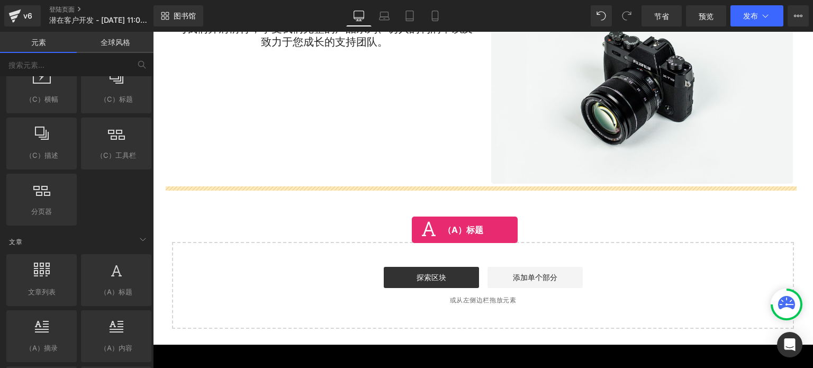
drag, startPoint x: 254, startPoint y: 306, endPoint x: 417, endPoint y: 225, distance: 181.7
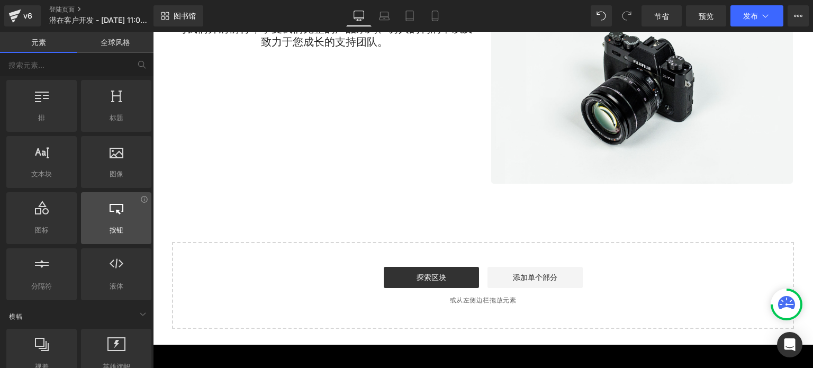
scroll to position [0, 0]
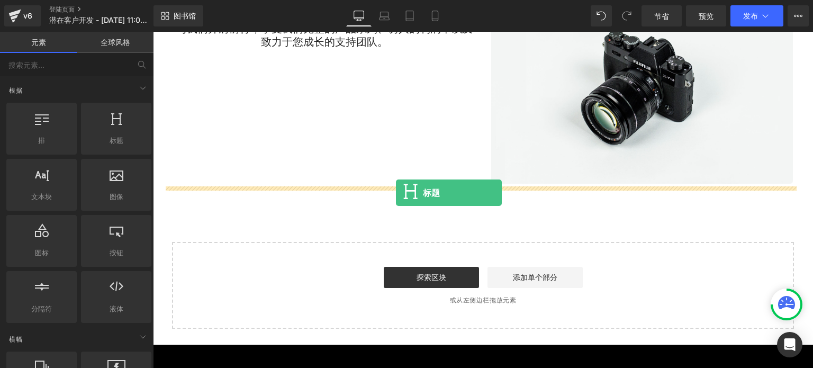
drag, startPoint x: 269, startPoint y: 166, endPoint x: 396, endPoint y: 193, distance: 129.3
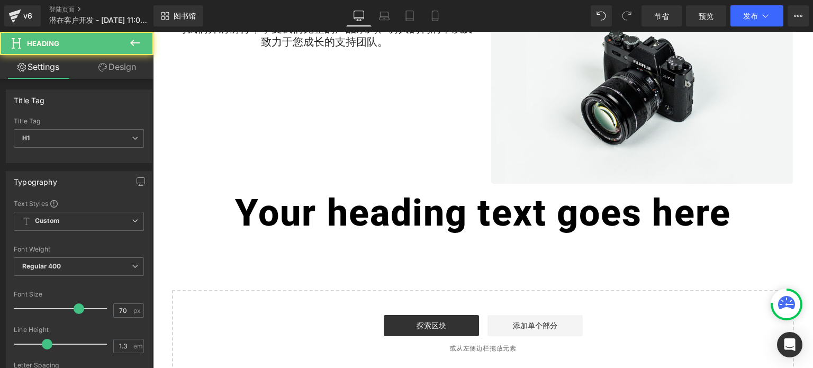
scroll to position [5, 5]
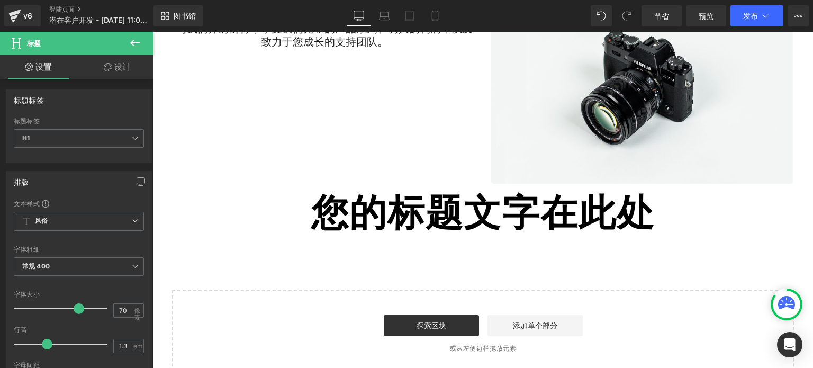
click at [132, 45] on icon at bounding box center [135, 43] width 10 height 6
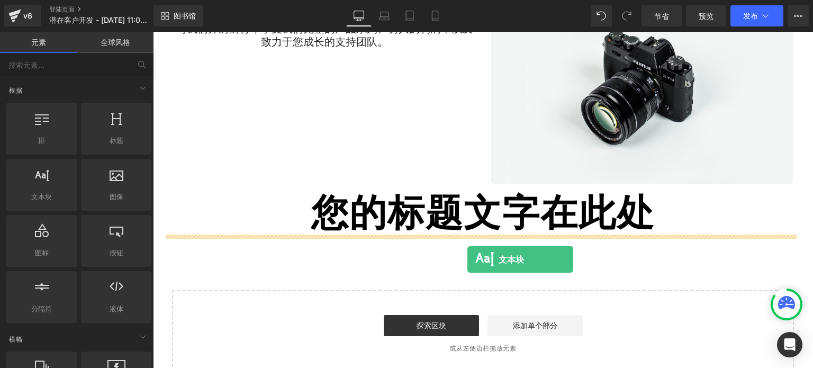
drag, startPoint x: 200, startPoint y: 229, endPoint x: 467, endPoint y: 259, distance: 268.9
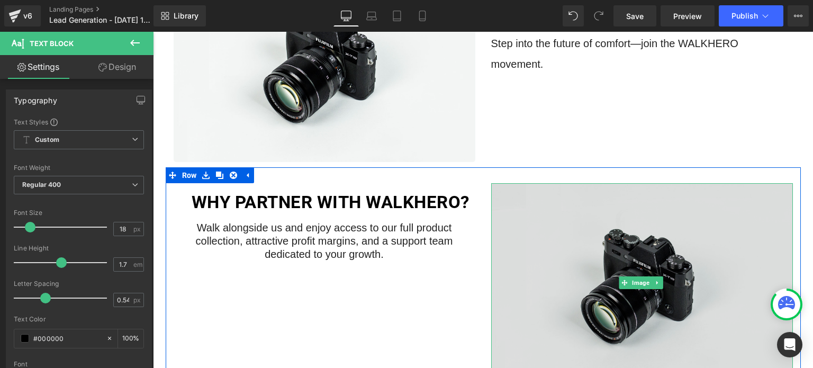
scroll to position [317, 0]
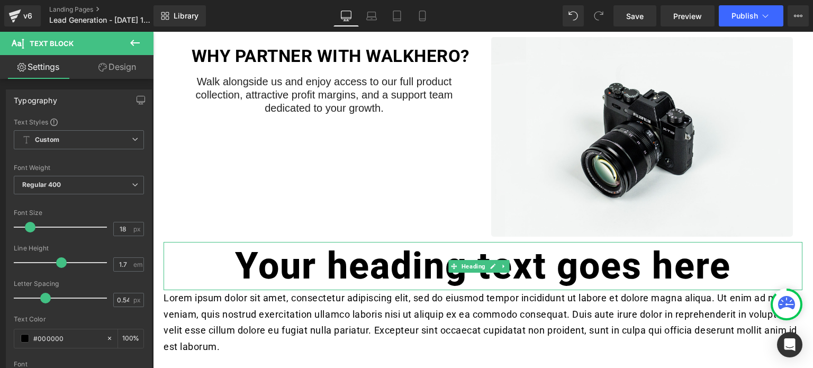
click at [503, 271] on h1 "Your heading text goes here" at bounding box center [482, 266] width 639 height 48
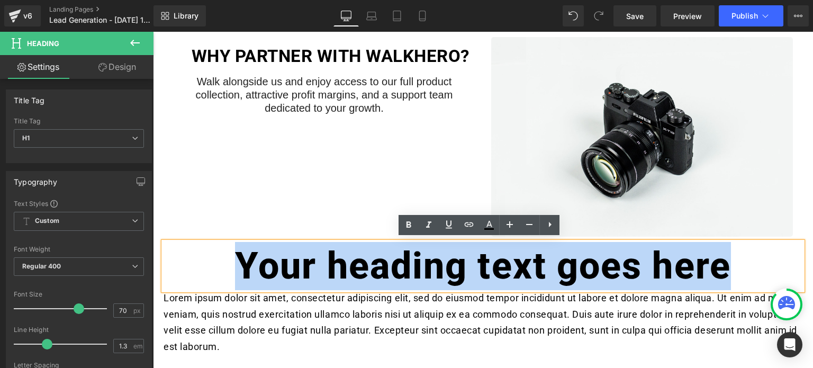
drag, startPoint x: 731, startPoint y: 270, endPoint x: 237, endPoint y: 265, distance: 493.7
click at [237, 265] on h1 "Your heading text goes here" at bounding box center [482, 266] width 639 height 48
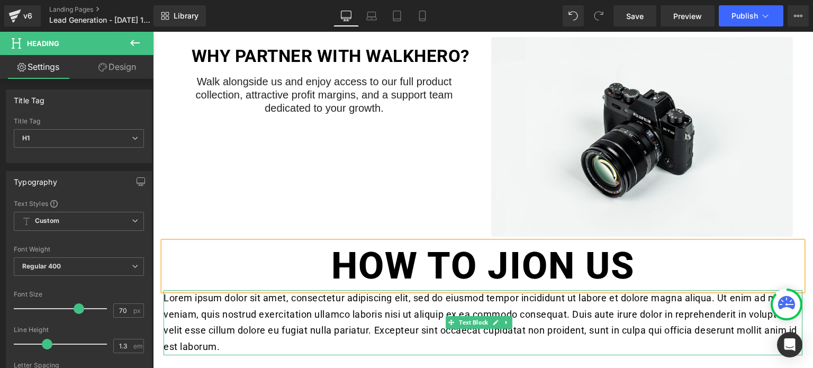
click at [287, 341] on p "Lorem ipsum dolor sit amet, consectetur adipiscing elit, sed do eiusmod tempor …" at bounding box center [482, 322] width 639 height 65
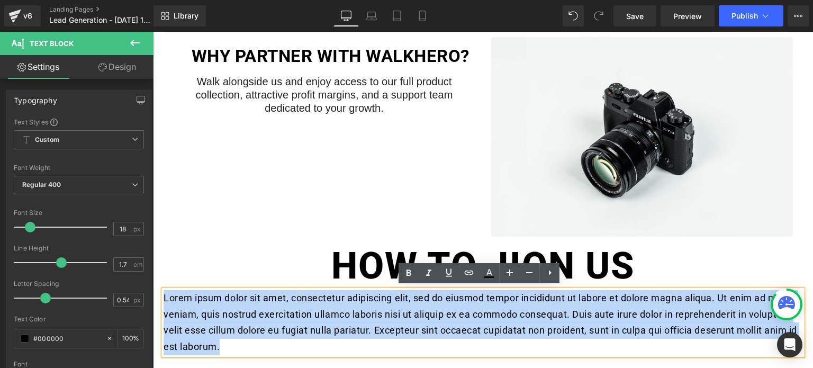
drag, startPoint x: 288, startPoint y: 342, endPoint x: 165, endPoint y: 296, distance: 132.3
click at [165, 296] on p "Lorem ipsum dolor sit amet, consectetur adipiscing elit, sed do eiusmod tempor …" at bounding box center [482, 322] width 639 height 65
paste div
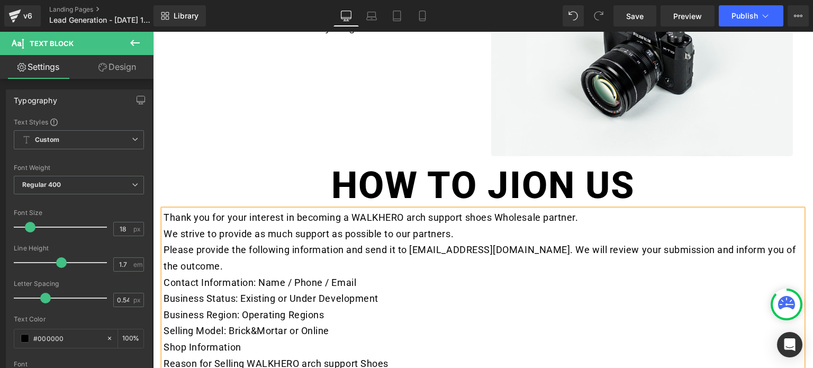
scroll to position [423, 0]
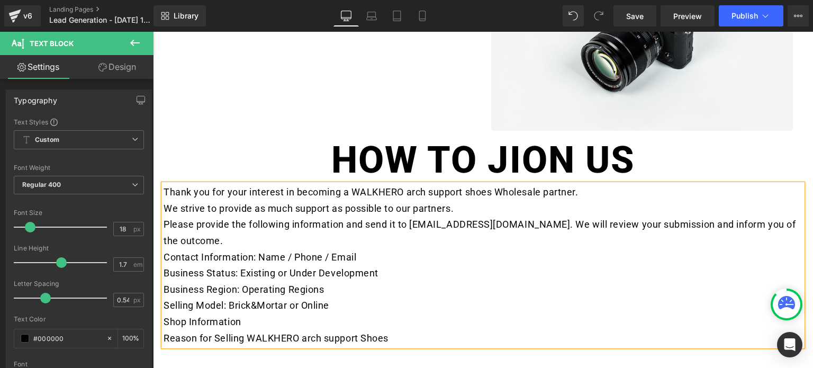
drag, startPoint x: 404, startPoint y: 335, endPoint x: 163, endPoint y: 190, distance: 281.0
click at [163, 190] on div "Thank you for your interest in becoming a WALKHERO arch support shoes Wholesale…" at bounding box center [482, 265] width 639 height 162
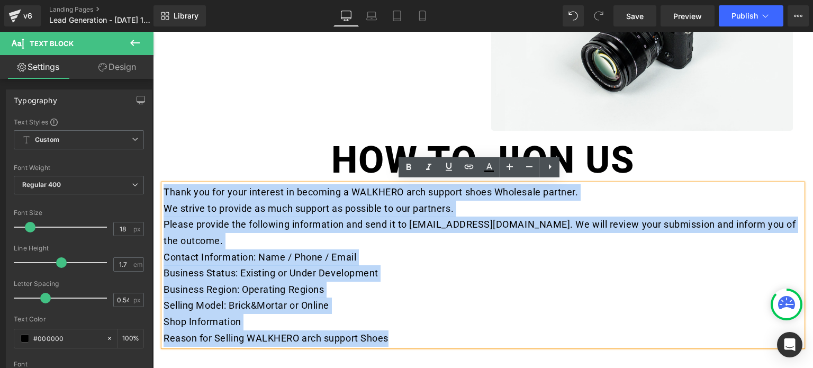
drag, startPoint x: 405, startPoint y: 333, endPoint x: 165, endPoint y: 192, distance: 277.9
click at [165, 192] on div "Thank you for your interest in becoming a WALKHERO arch support shoes Wholesale…" at bounding box center [482, 265] width 639 height 162
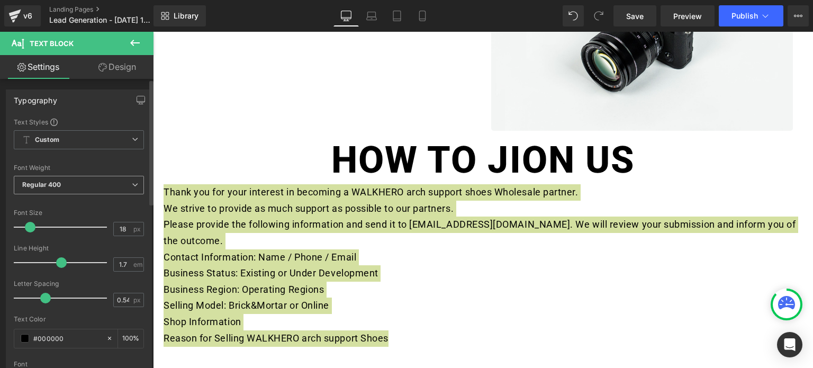
click at [86, 184] on span "Regular 400" at bounding box center [79, 185] width 130 height 19
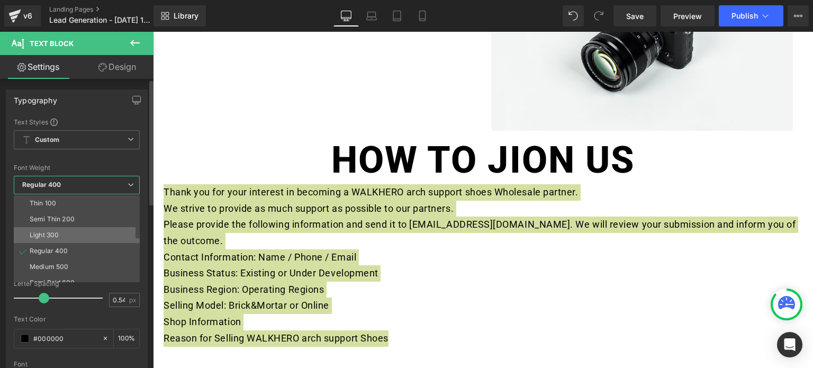
click at [74, 234] on li "Light 300" at bounding box center [79, 235] width 131 height 16
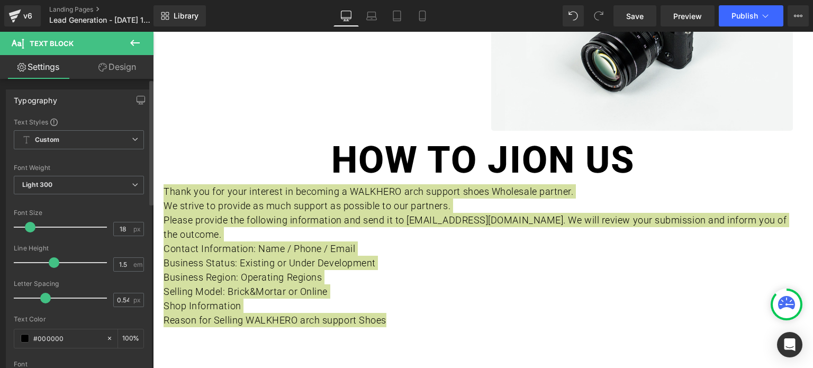
type input "1.4"
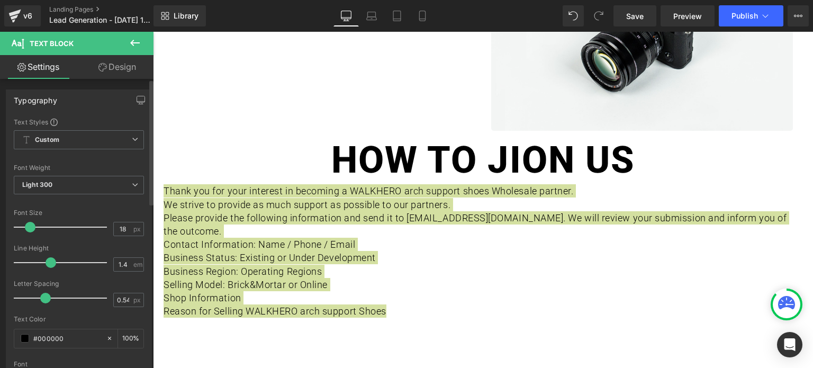
scroll to position [1100, 652]
drag, startPoint x: 61, startPoint y: 261, endPoint x: 51, endPoint y: 260, distance: 10.1
click at [51, 260] on span at bounding box center [51, 262] width 11 height 11
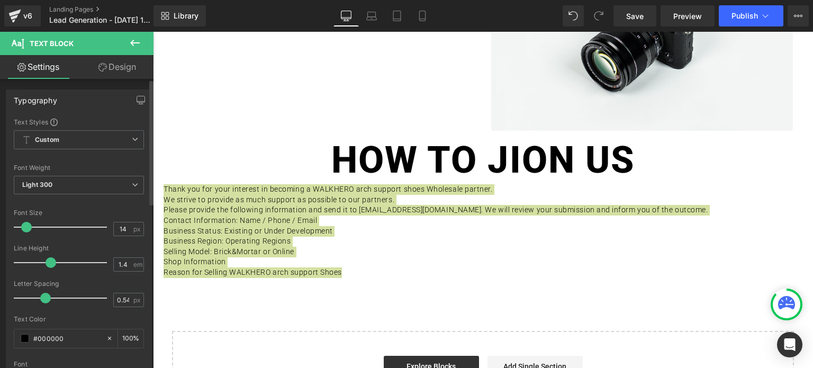
scroll to position [1060, 652]
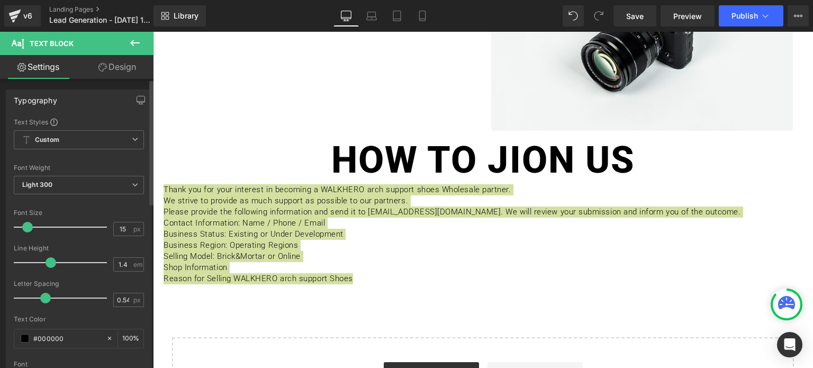
type input "16"
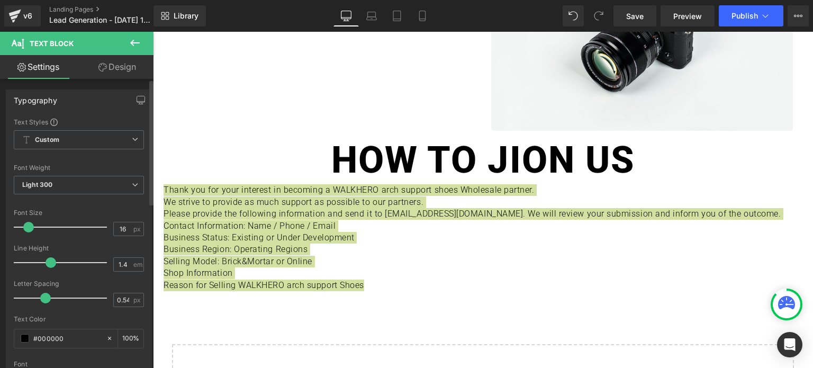
click at [26, 228] on span at bounding box center [28, 227] width 11 height 11
type input "0.5"
click at [43, 297] on span at bounding box center [45, 298] width 11 height 11
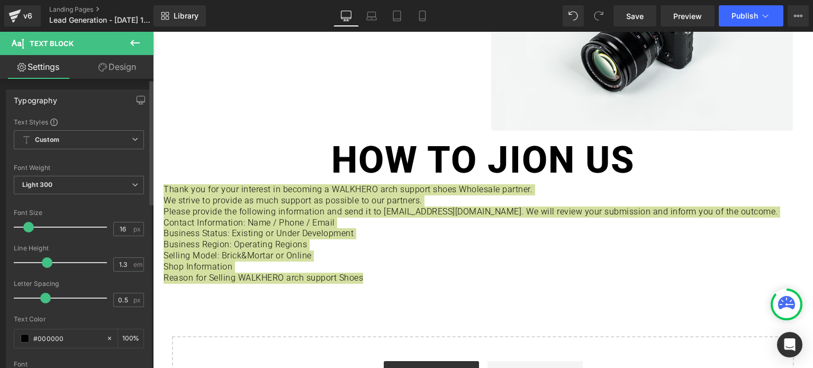
scroll to position [1066, 652]
type input "1.4"
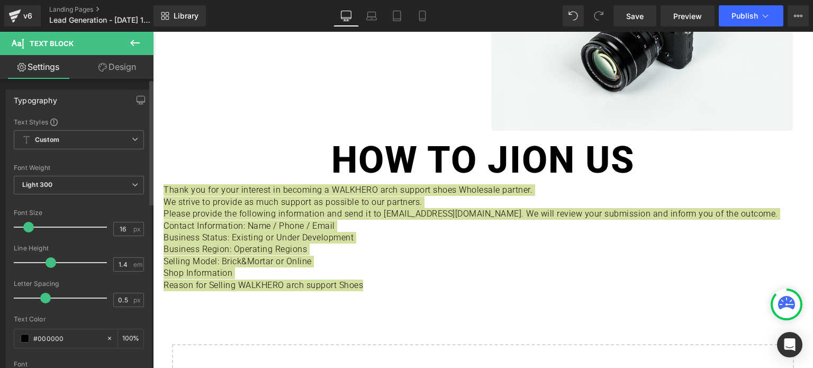
scroll to position [1073, 652]
click at [48, 263] on span at bounding box center [51, 262] width 11 height 11
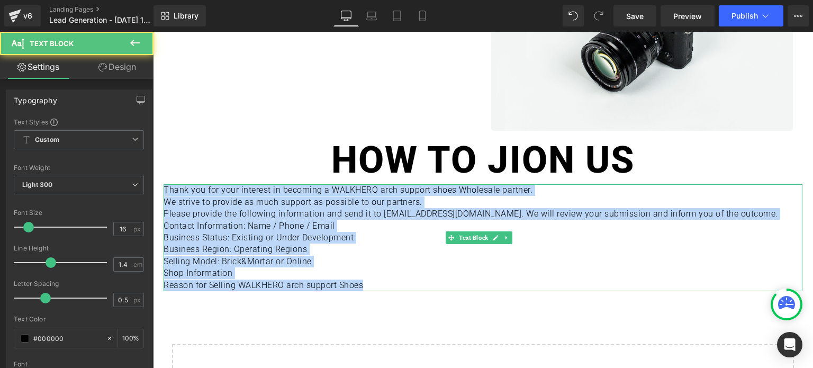
click at [213, 232] on p "Business Status: Existing or Under Development" at bounding box center [482, 238] width 639 height 12
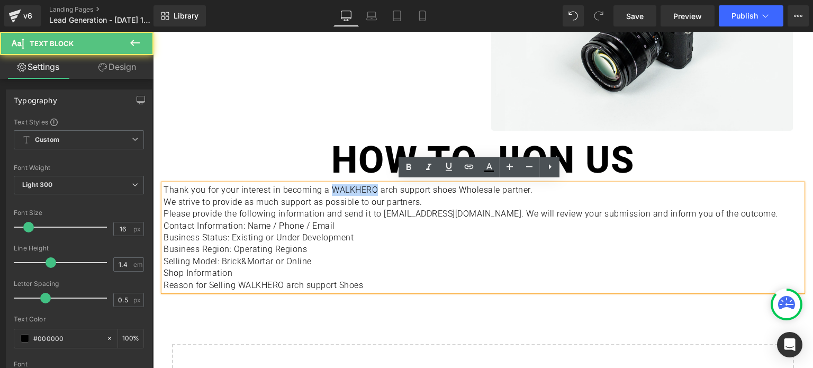
drag, startPoint x: 330, startPoint y: 188, endPoint x: 375, endPoint y: 188, distance: 45.0
click at [375, 188] on p "Thank you for your interest in becoming a WALKHERO arch support shoes Wholesale…" at bounding box center [482, 190] width 639 height 12
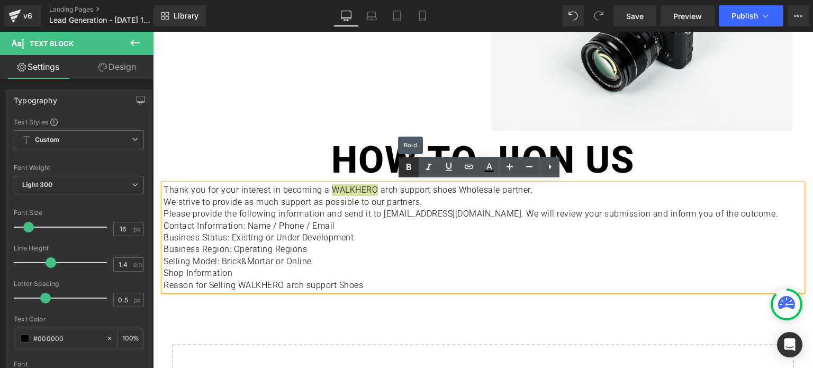
click at [411, 168] on icon at bounding box center [408, 167] width 13 height 13
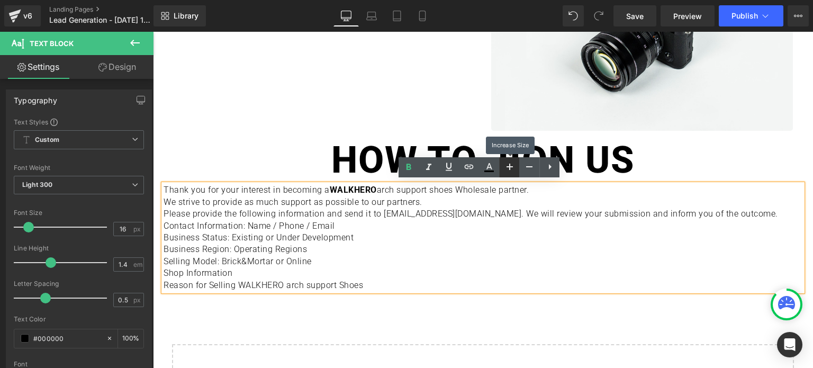
click at [512, 170] on icon at bounding box center [509, 166] width 13 height 13
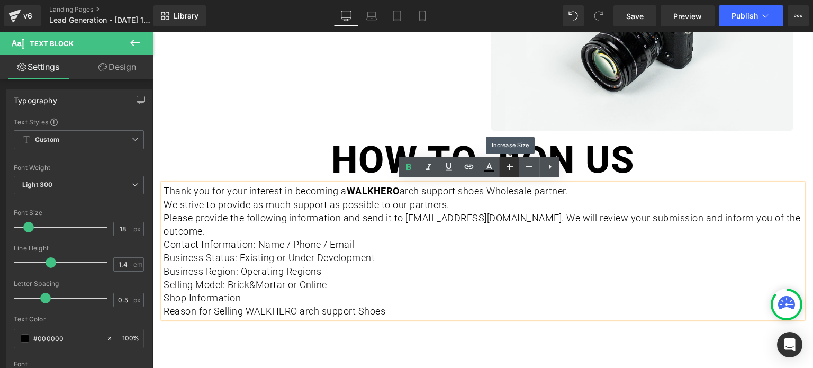
scroll to position [1100, 652]
click at [512, 171] on icon at bounding box center [509, 166] width 13 height 13
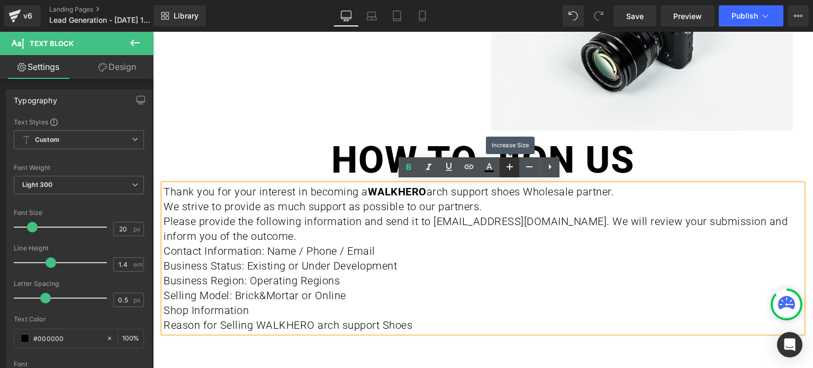
scroll to position [1115, 652]
click at [533, 170] on icon at bounding box center [529, 166] width 13 height 13
type input "18"
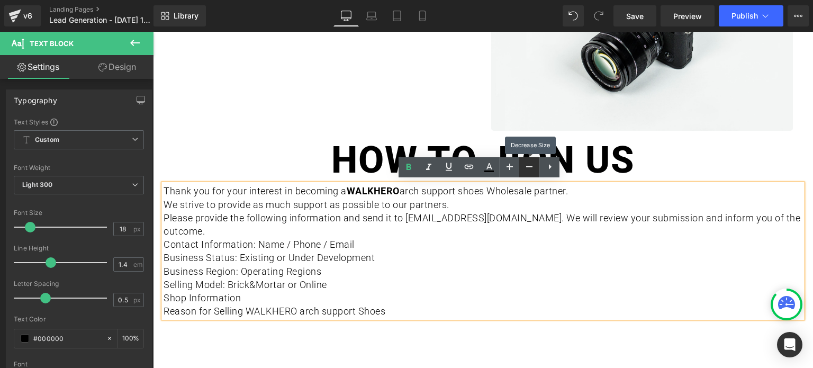
scroll to position [1100, 652]
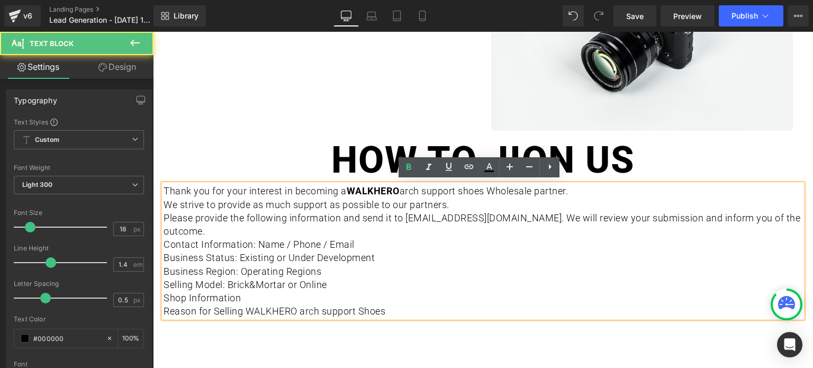
click at [374, 220] on p "Please provide the following information and send it to [EMAIL_ADDRESS][DOMAIN_…" at bounding box center [482, 224] width 639 height 26
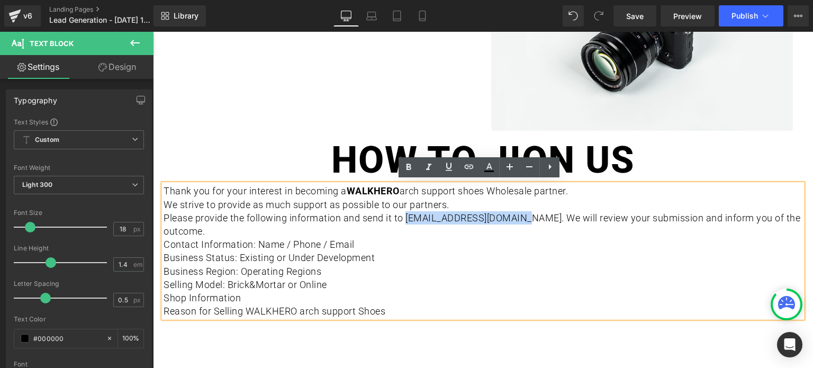
drag, startPoint x: 406, startPoint y: 216, endPoint x: 521, endPoint y: 218, distance: 114.8
click at [521, 218] on p "Please provide the following information and send it to [EMAIL_ADDRESS][DOMAIN_…" at bounding box center [482, 224] width 639 height 26
click at [407, 168] on icon at bounding box center [408, 166] width 5 height 6
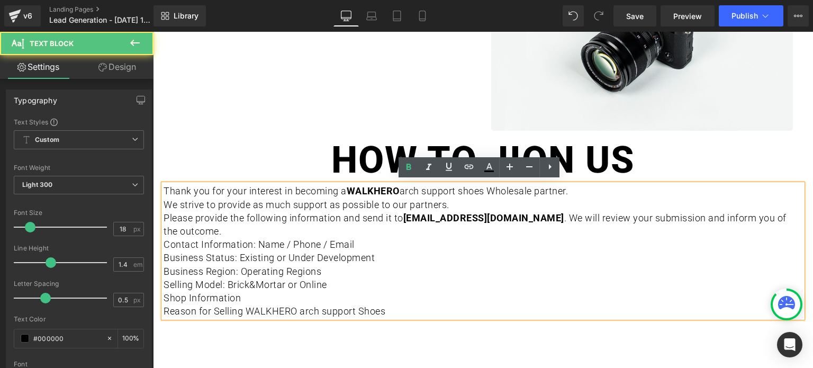
click at [479, 253] on p "Business Status: Existing or Under Development" at bounding box center [482, 257] width 639 height 13
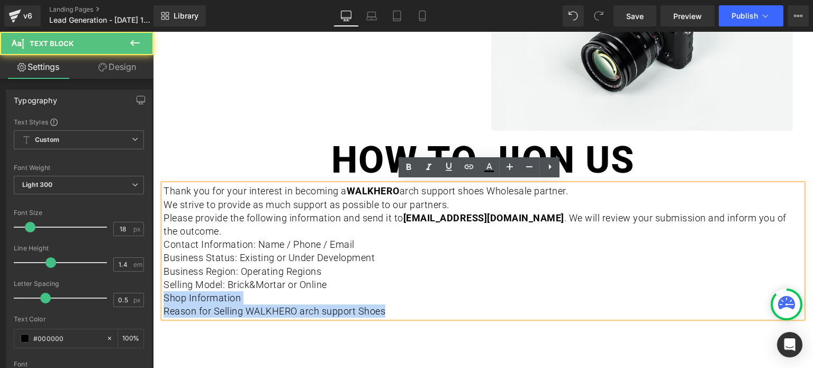
drag, startPoint x: 164, startPoint y: 294, endPoint x: 392, endPoint y: 303, distance: 227.7
click at [392, 303] on div "Thank you for your interest in becoming a WALKHERO arch support shoes Wholesale…" at bounding box center [482, 250] width 639 height 133
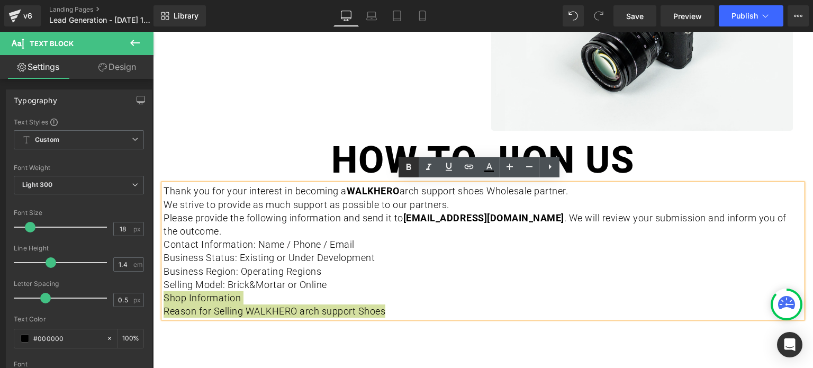
click at [406, 165] on icon at bounding box center [408, 167] width 13 height 13
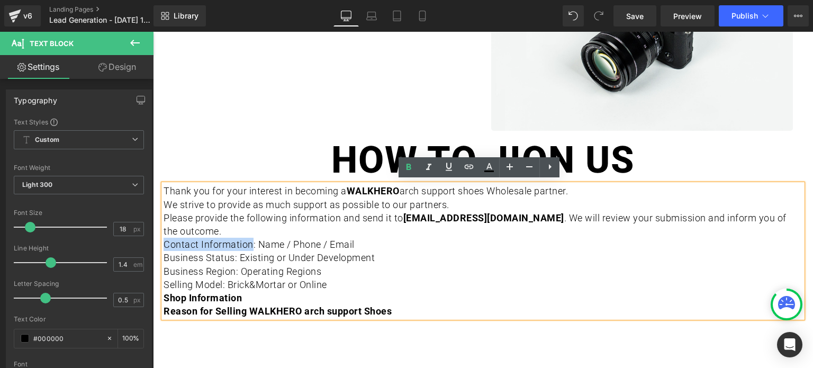
drag, startPoint x: 165, startPoint y: 243, endPoint x: 252, endPoint y: 240, distance: 87.4
click at [252, 240] on p "Contact Information: Name / Phone / Email" at bounding box center [482, 244] width 639 height 13
click at [410, 171] on icon at bounding box center [408, 167] width 13 height 13
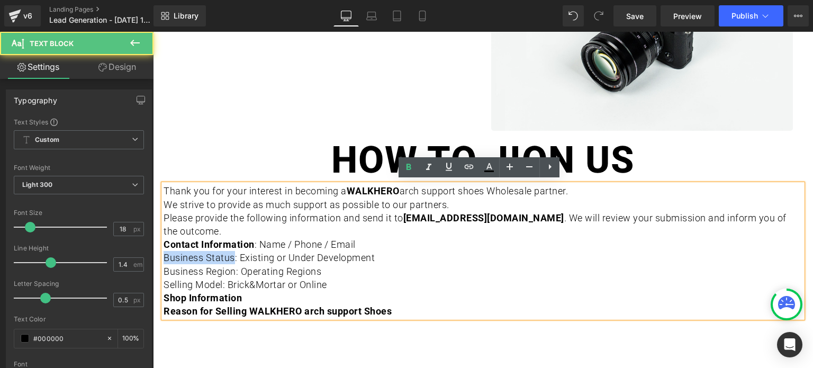
drag, startPoint x: 164, startPoint y: 257, endPoint x: 232, endPoint y: 254, distance: 68.3
click at [232, 254] on p "Business Status: Existing or Under Development" at bounding box center [482, 257] width 639 height 13
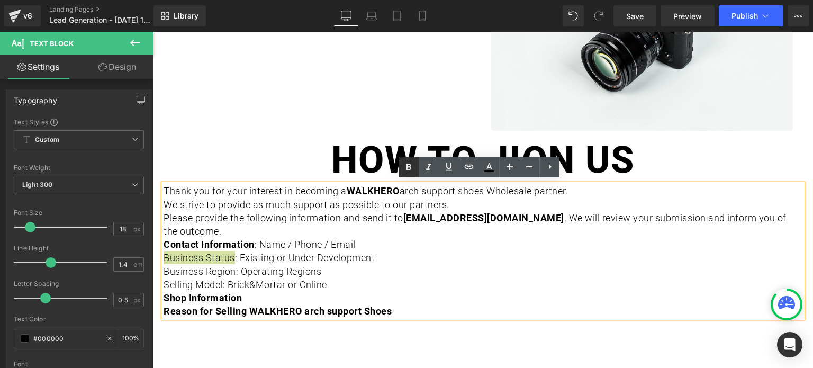
click at [405, 168] on icon at bounding box center [408, 167] width 13 height 13
drag, startPoint x: 165, startPoint y: 268, endPoint x: 235, endPoint y: 266, distance: 69.9
click at [235, 266] on p "Business Region: Operating Regions" at bounding box center [482, 271] width 639 height 13
click at [406, 171] on icon at bounding box center [408, 167] width 13 height 13
drag, startPoint x: 163, startPoint y: 282, endPoint x: 223, endPoint y: 278, distance: 59.9
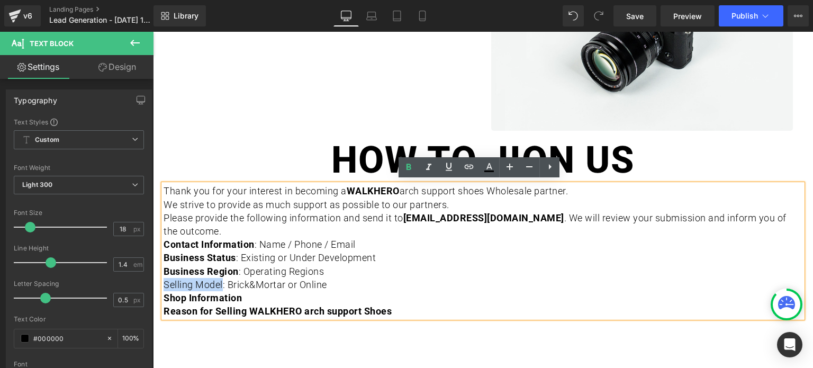
click at [223, 278] on p "Selling Model: Brick&Mortar or Online" at bounding box center [482, 284] width 639 height 13
click at [411, 171] on icon at bounding box center [408, 167] width 13 height 13
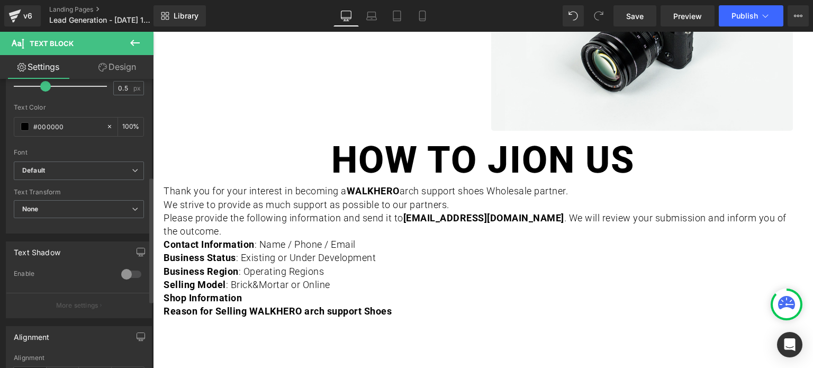
scroll to position [317, 0]
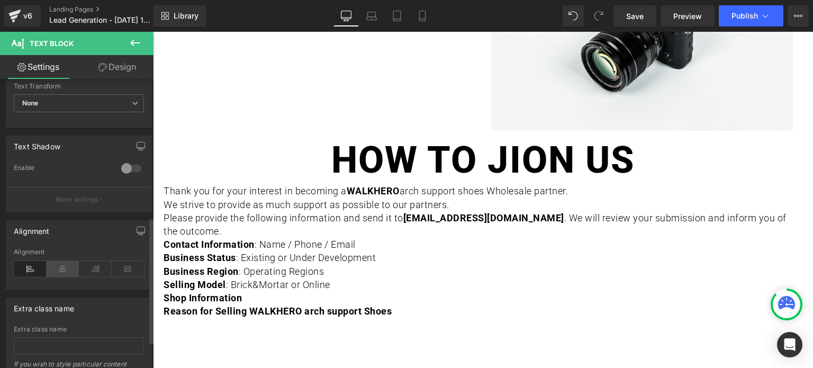
click at [66, 263] on icon at bounding box center [63, 269] width 33 height 16
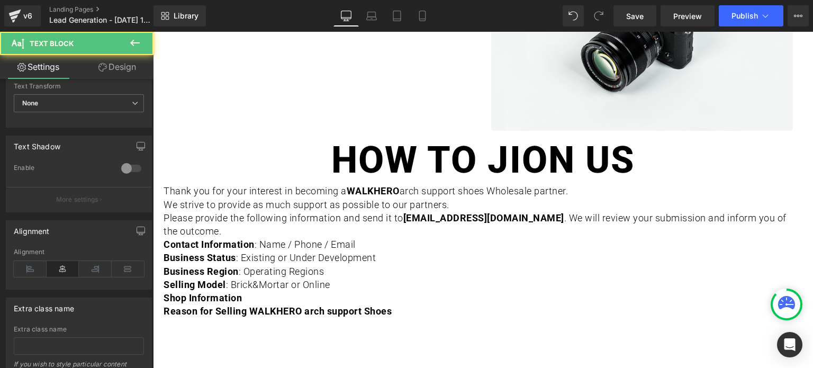
click at [323, 243] on p "Contact Information : Name / Phone / Email" at bounding box center [482, 244] width 639 height 13
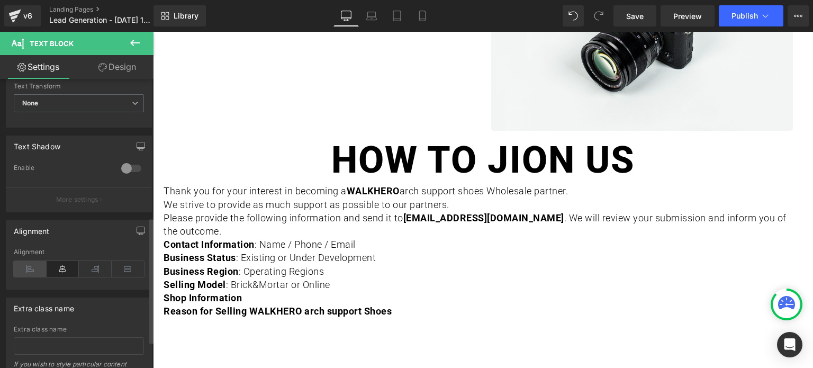
click at [35, 267] on icon at bounding box center [30, 269] width 33 height 16
click at [59, 268] on icon at bounding box center [63, 269] width 33 height 16
click at [28, 271] on icon at bounding box center [30, 269] width 33 height 16
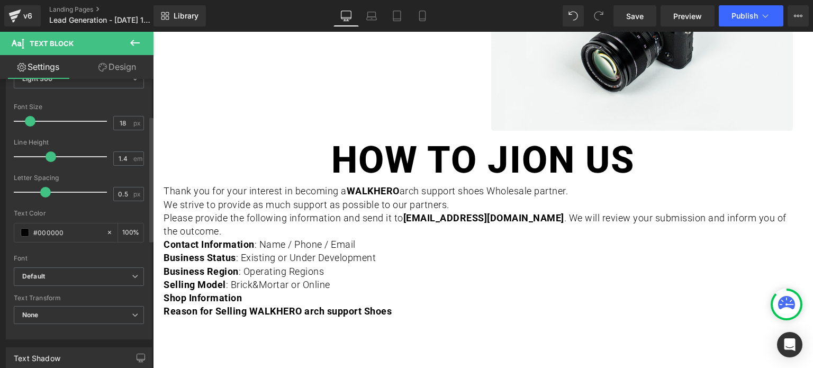
scroll to position [0, 0]
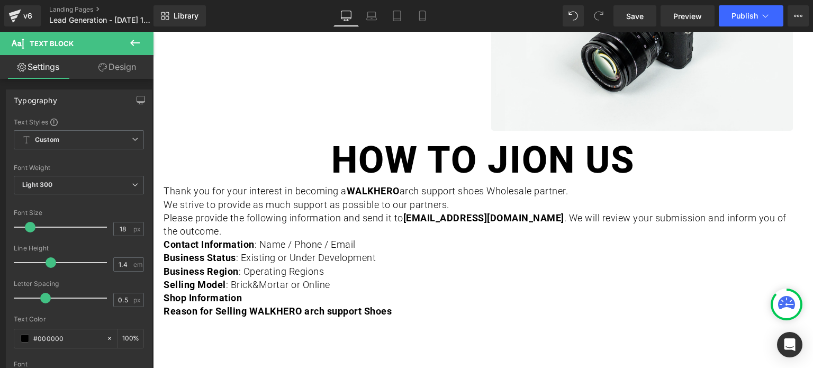
click at [137, 43] on icon at bounding box center [135, 43] width 13 height 13
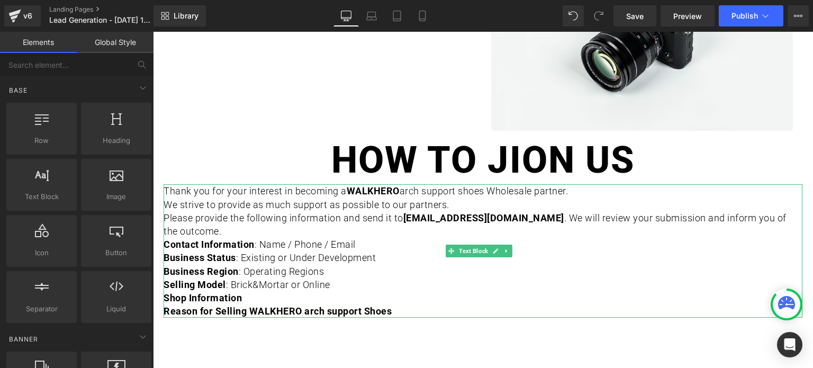
click at [313, 234] on p "Please provide the following information and send it to [EMAIL_ADDRESS][DOMAIN_…" at bounding box center [482, 224] width 639 height 26
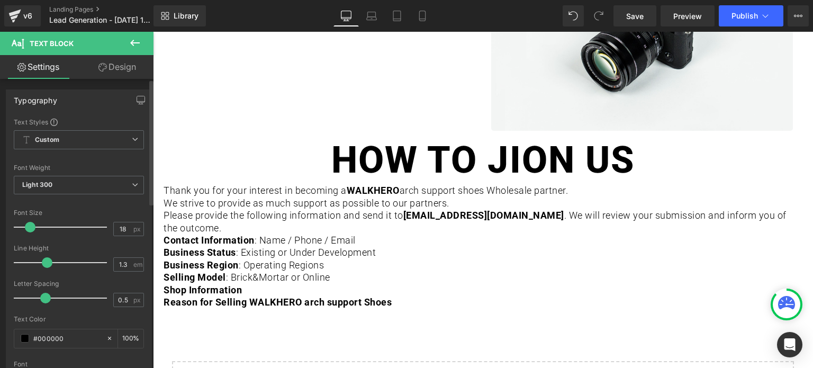
scroll to position [1090, 652]
type input "1.4"
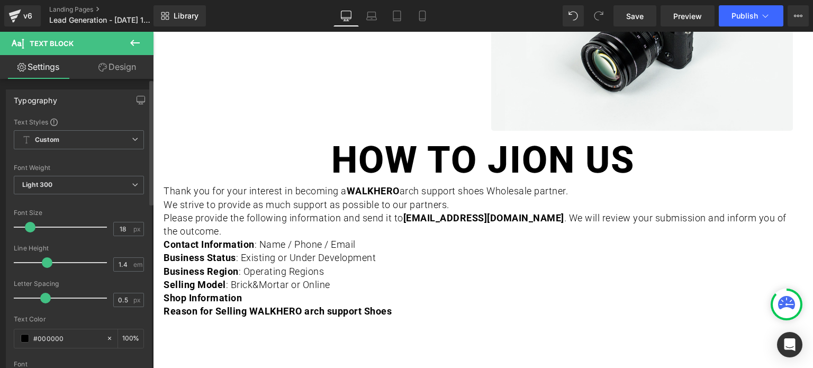
scroll to position [1100, 652]
click at [52, 262] on span at bounding box center [51, 262] width 11 height 11
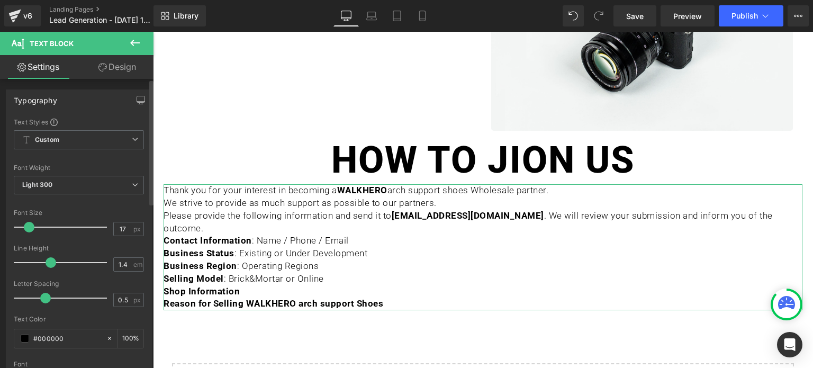
scroll to position [1080, 652]
type input "16"
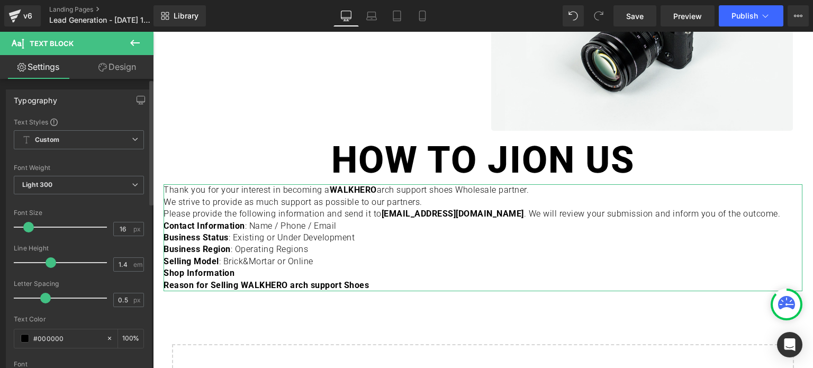
click at [30, 227] on span at bounding box center [28, 227] width 11 height 11
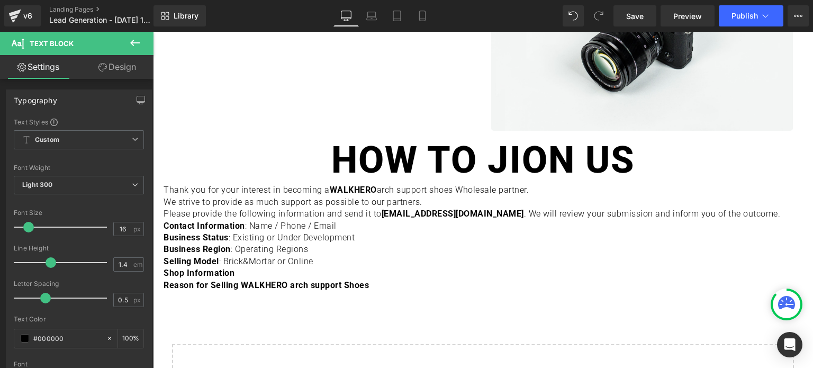
click at [474, 329] on div "Image WALKHERO Wholesaler Partner Program Step into the future of comfort—join …" at bounding box center [482, 62] width 639 height 736
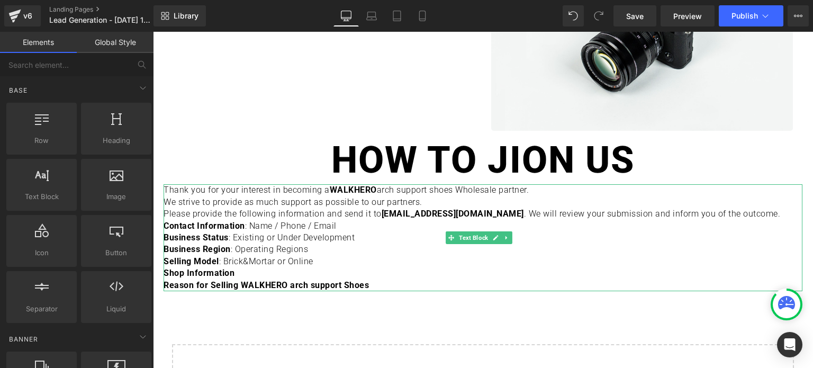
click at [298, 225] on p "Contact Information : Name / Phone / Email" at bounding box center [482, 226] width 639 height 12
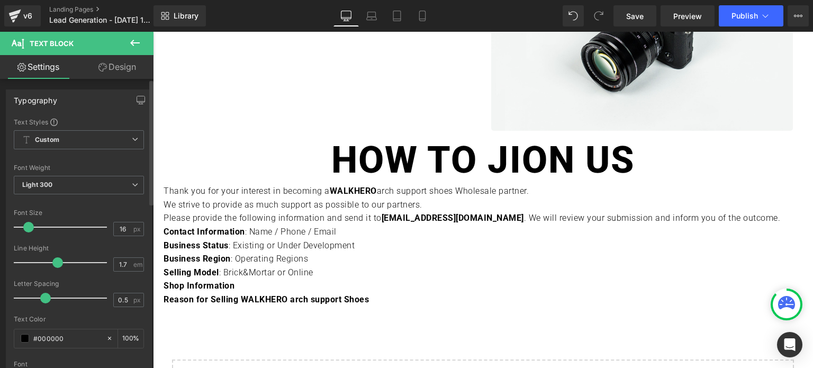
scroll to position [1096, 652]
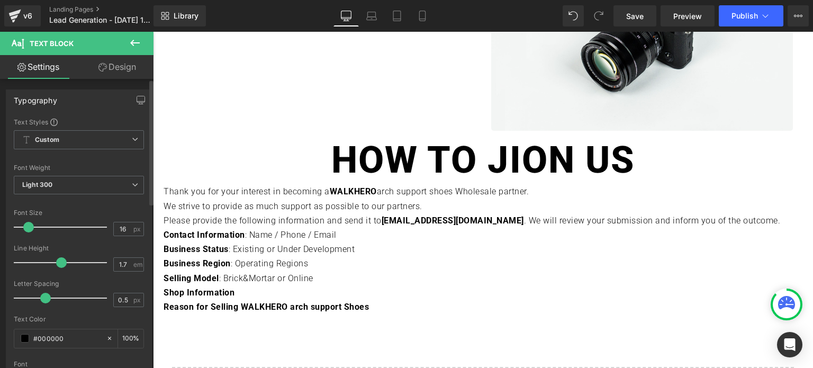
type input "1.8"
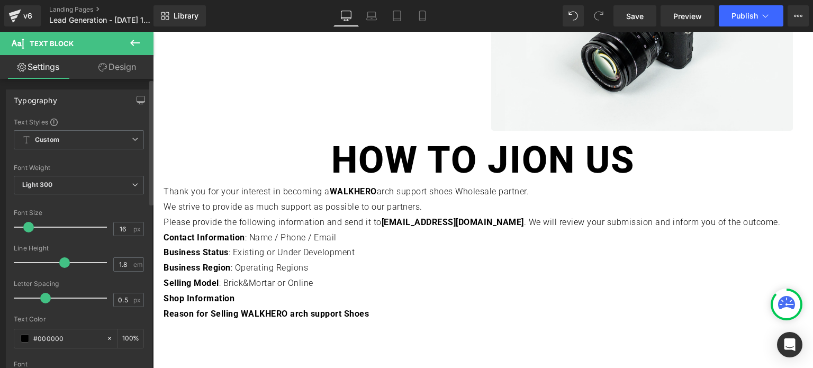
drag, startPoint x: 51, startPoint y: 261, endPoint x: 65, endPoint y: 261, distance: 13.2
click at [65, 261] on span at bounding box center [64, 262] width 11 height 11
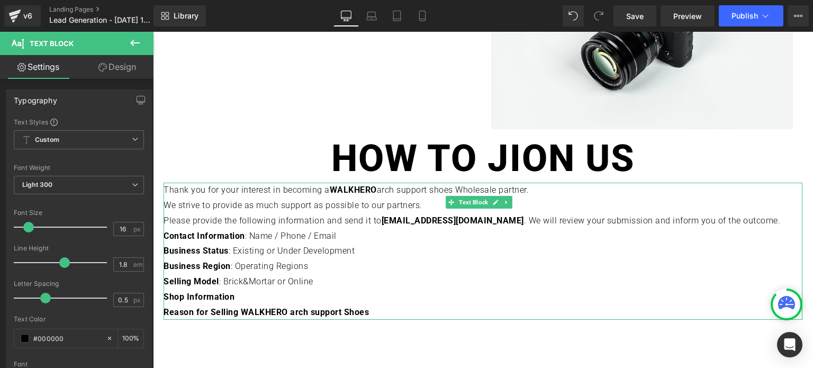
scroll to position [423, 0]
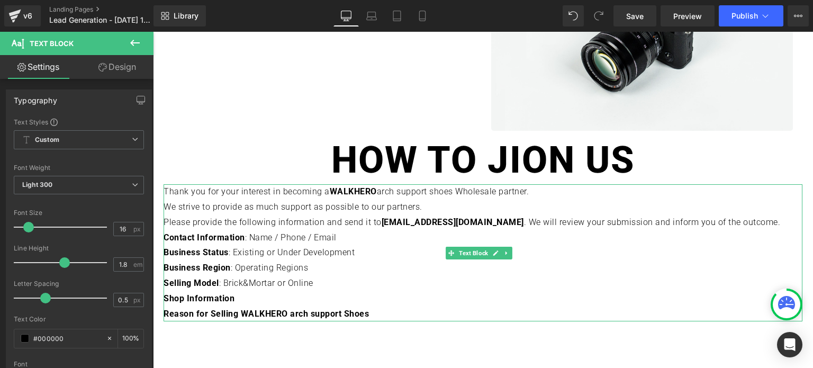
click at [324, 277] on p "Selling Model : Brick&Mortar or Online" at bounding box center [482, 283] width 639 height 15
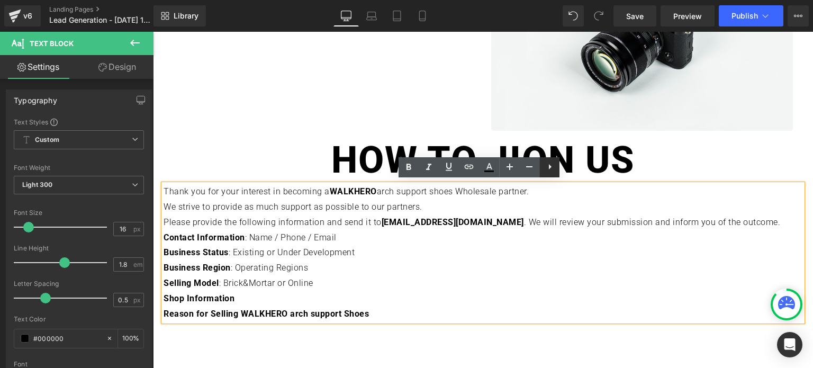
click at [551, 168] on icon at bounding box center [549, 166] width 13 height 13
click at [570, 168] on icon at bounding box center [569, 166] width 3 height 5
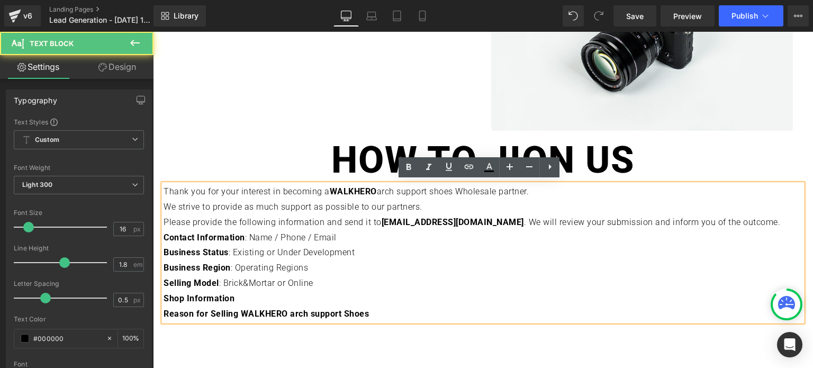
click at [386, 313] on p "Reason for Selling WALKHERO arch support Shoes" at bounding box center [482, 313] width 639 height 15
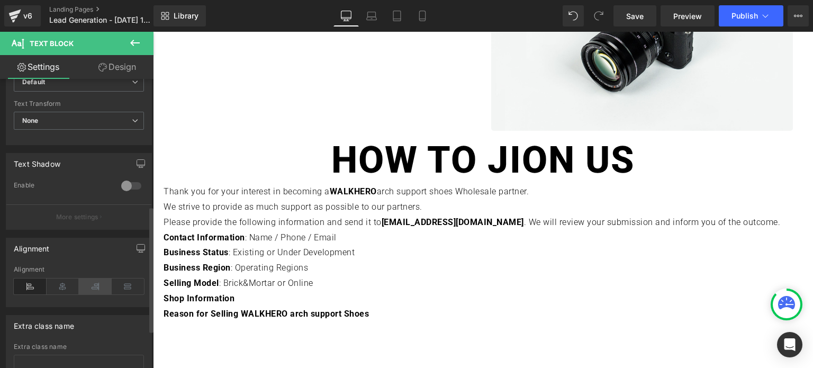
scroll to position [317, 0]
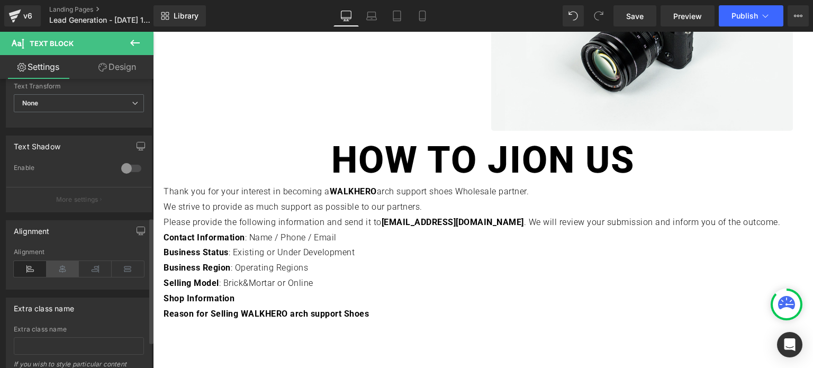
click at [61, 263] on icon at bounding box center [63, 269] width 33 height 16
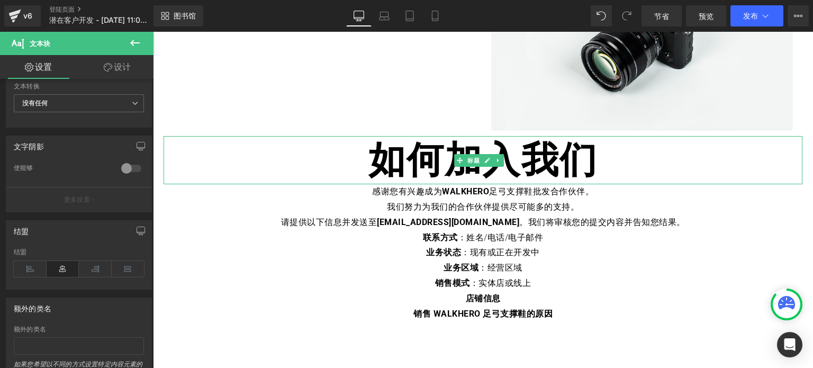
scroll to position [5, 5]
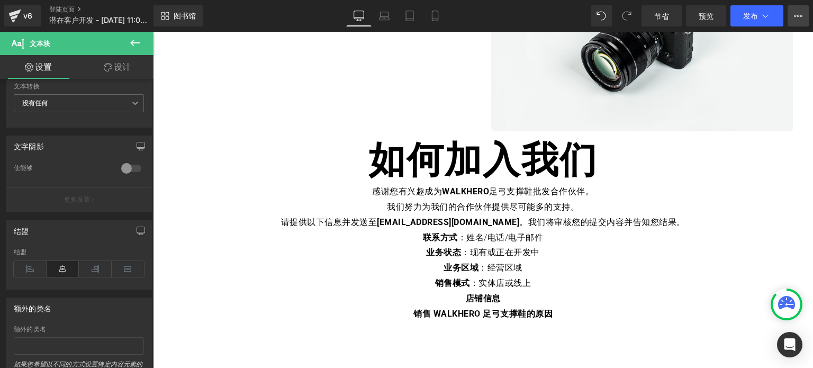
click at [801, 17] on icon at bounding box center [798, 16] width 8 height 8
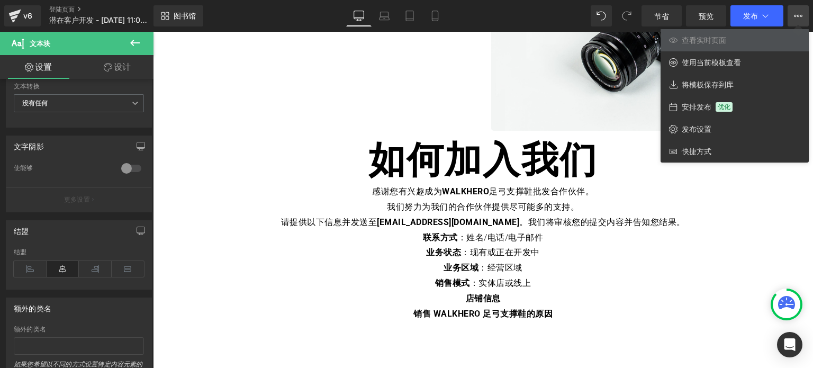
click at [801, 17] on icon at bounding box center [798, 16] width 8 height 8
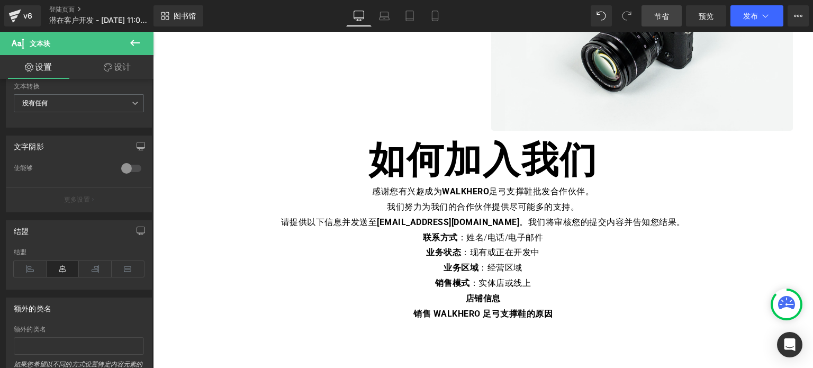
click at [663, 15] on font "节省" at bounding box center [661, 16] width 15 height 9
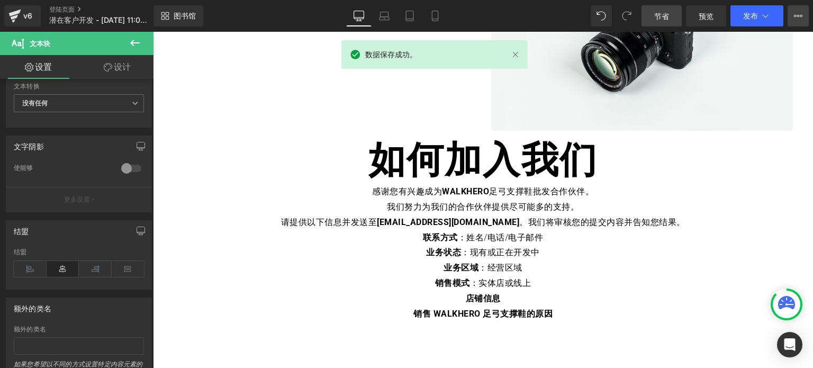
click at [796, 14] on icon at bounding box center [798, 16] width 8 height 8
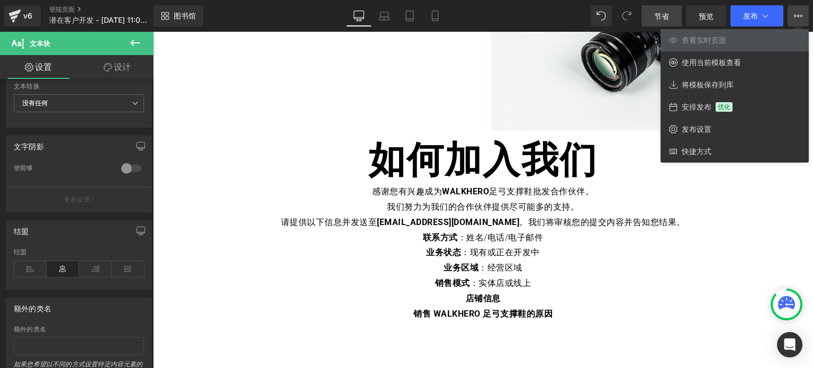
click at [796, 14] on icon at bounding box center [798, 16] width 8 height 8
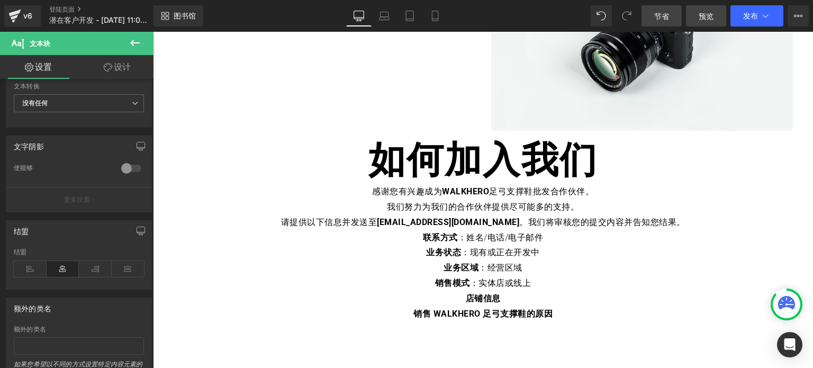
click at [708, 14] on font "预览" at bounding box center [705, 16] width 15 height 9
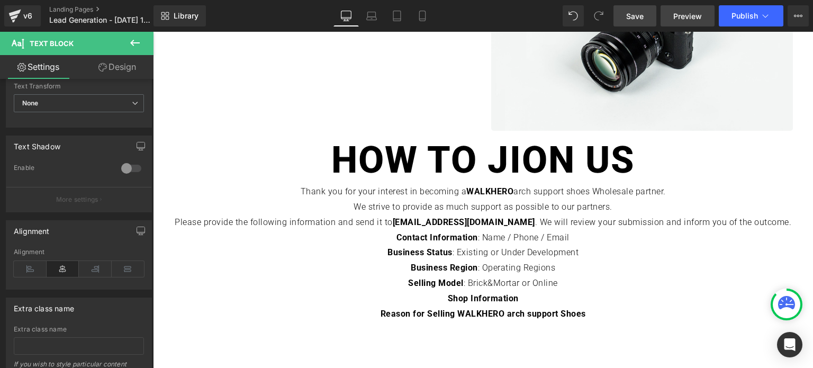
scroll to position [1104, 652]
click at [697, 14] on span "Preview" at bounding box center [687, 16] width 29 height 11
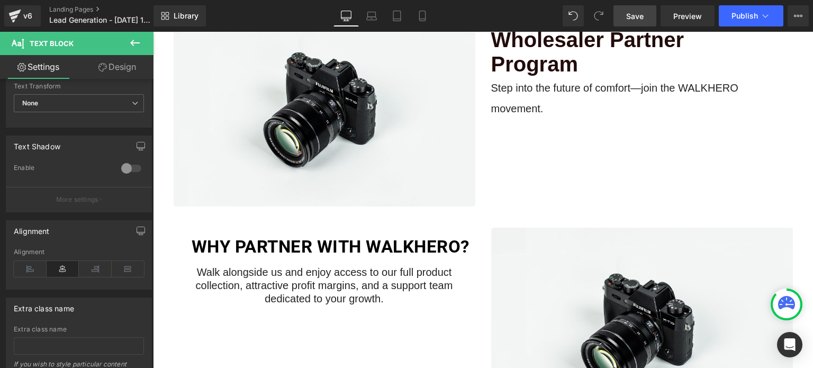
scroll to position [106, 0]
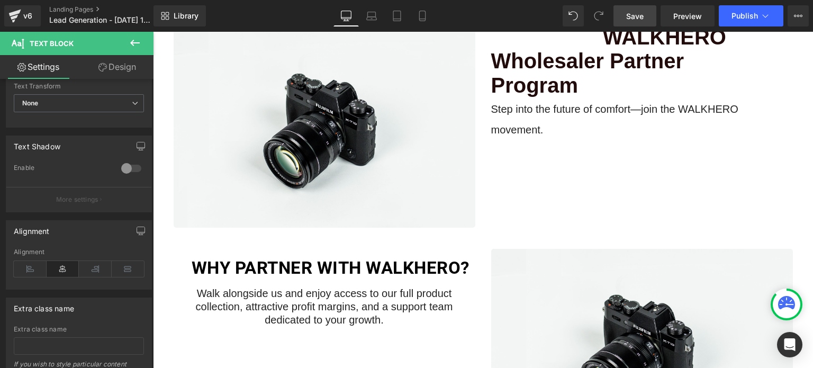
click at [639, 19] on span "Save" at bounding box center [634, 16] width 17 height 11
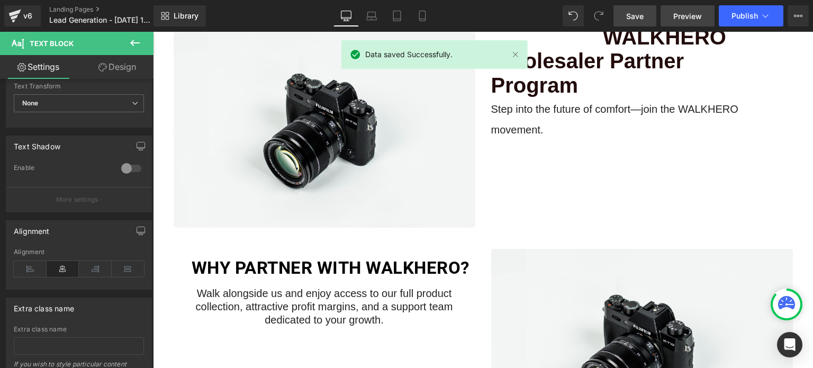
click at [690, 16] on span "Preview" at bounding box center [687, 16] width 29 height 11
